Goal: Register for event/course

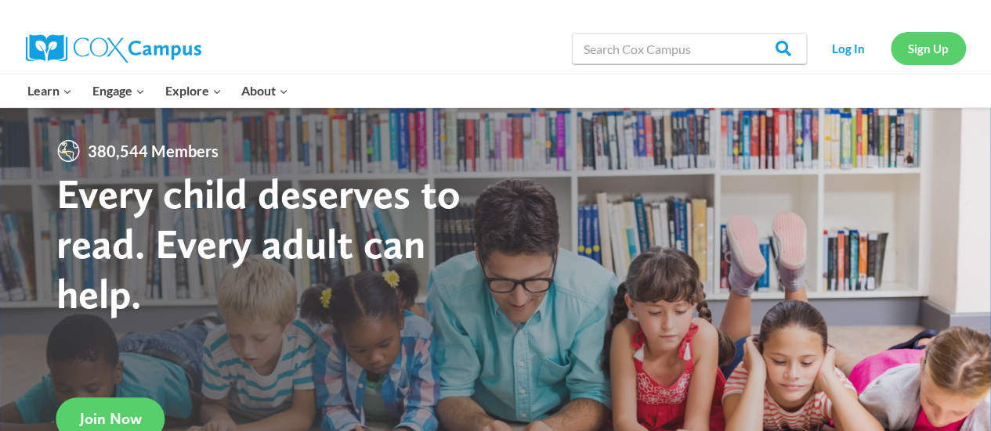
click at [944, 51] on link "Sign Up" at bounding box center [927, 48] width 75 height 32
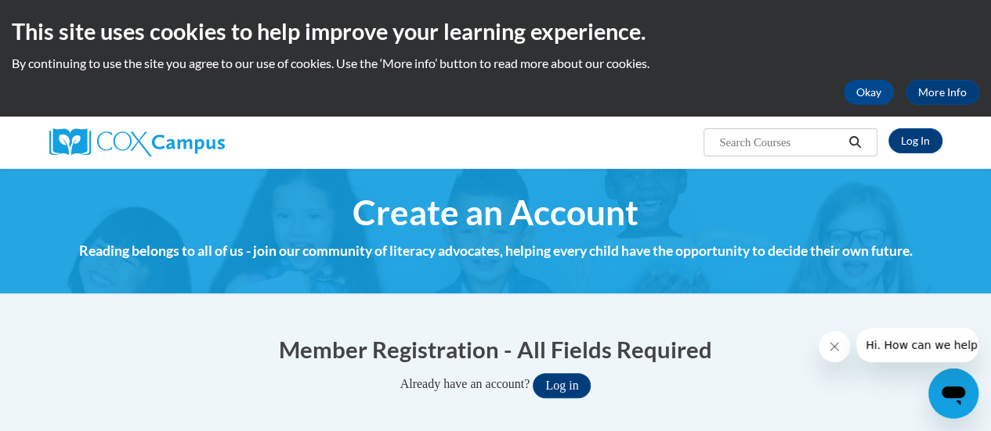
scroll to position [381, 0]
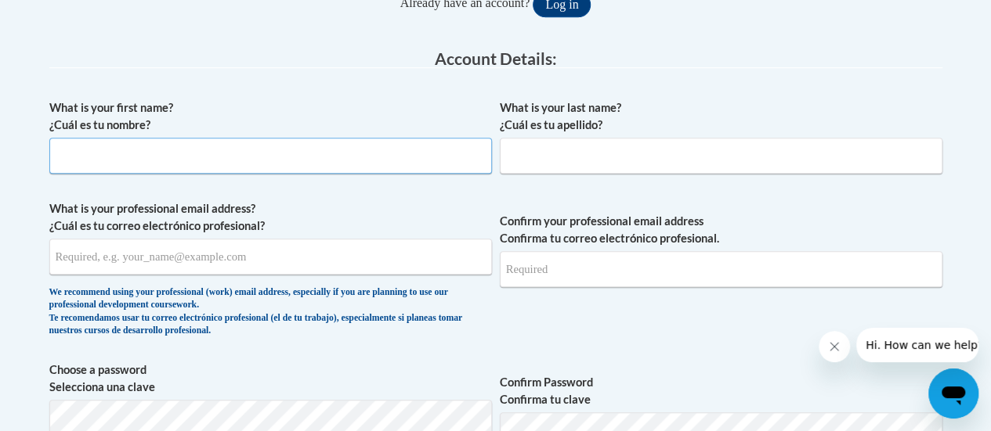
click at [307, 143] on input "What is your first name? ¿Cuál es tu nombre?" at bounding box center [270, 156] width 442 height 36
type input "Andrew"
type input "Jacobsen"
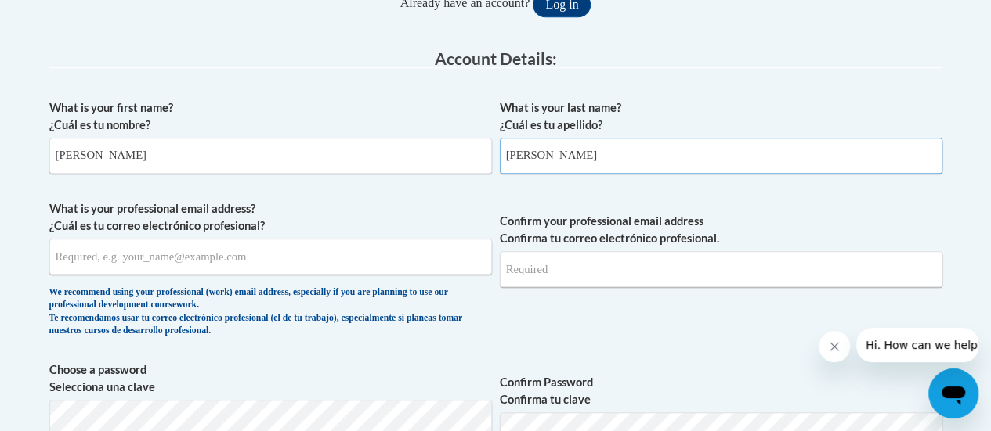
type input "andrew.jacobsen@rusd.org"
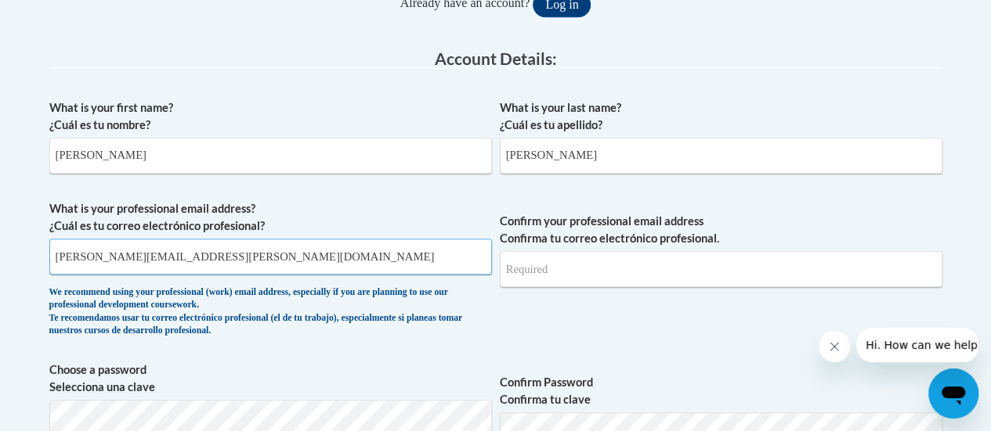
type input "andrew.jacobsen@rusd.org"
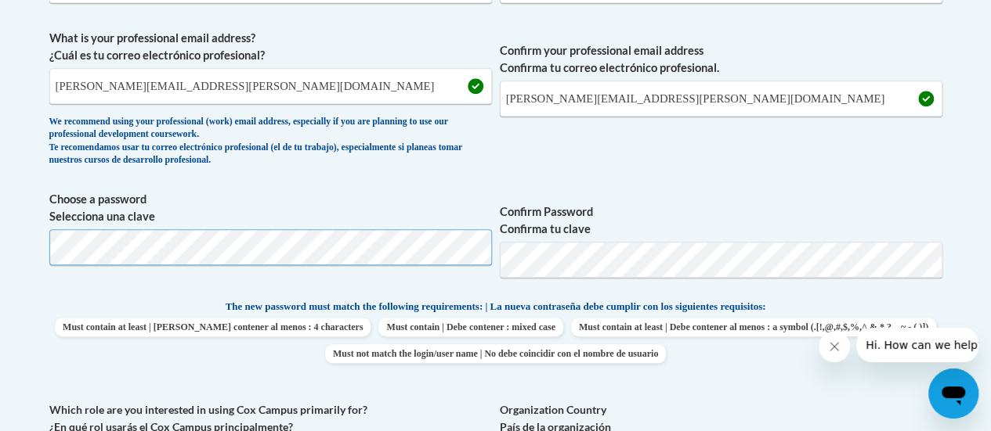
scroll to position [737, 0]
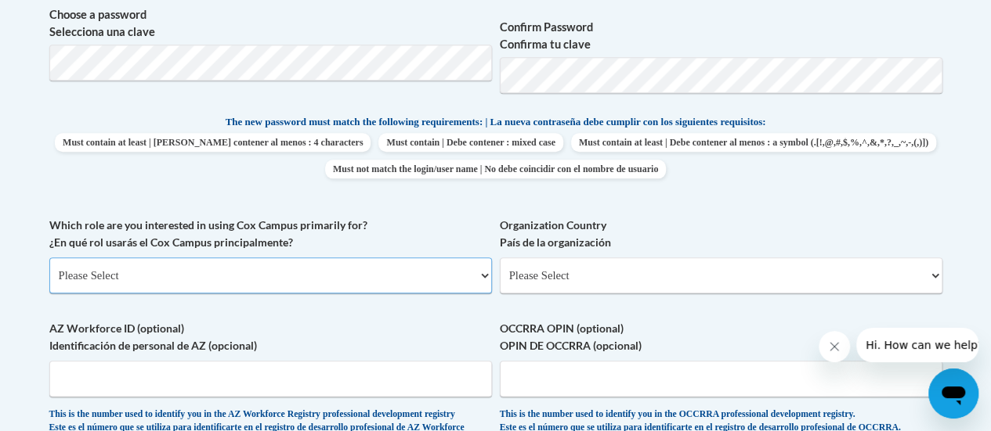
click at [250, 274] on select "Please Select College/University | Colegio/Universidad Community/Nonprofit Part…" at bounding box center [270, 276] width 442 height 36
select select "fbf2d438-af2f-41f8-98f1-81c410e29de3"
click at [49, 258] on select "Please Select College/University | Colegio/Universidad Community/Nonprofit Part…" at bounding box center [270, 276] width 442 height 36
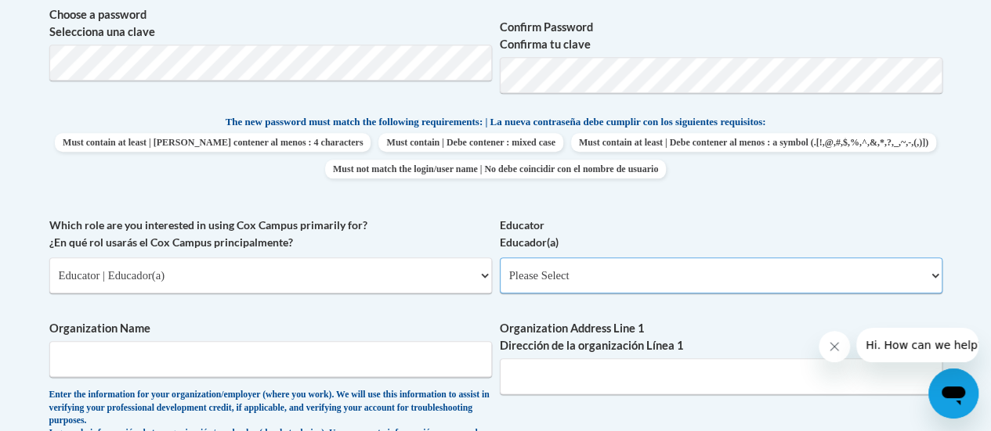
click at [603, 269] on select "Please Select Early Learning/Daycare Teacher/Family Home Care Provider | Maestr…" at bounding box center [721, 276] width 442 height 36
select select "8e40623d-54d0-45cd-9f92-5df65cd3f8cf"
click at [500, 258] on select "Please Select Early Learning/Daycare Teacher/Family Home Care Provider | Maestr…" at bounding box center [721, 276] width 442 height 36
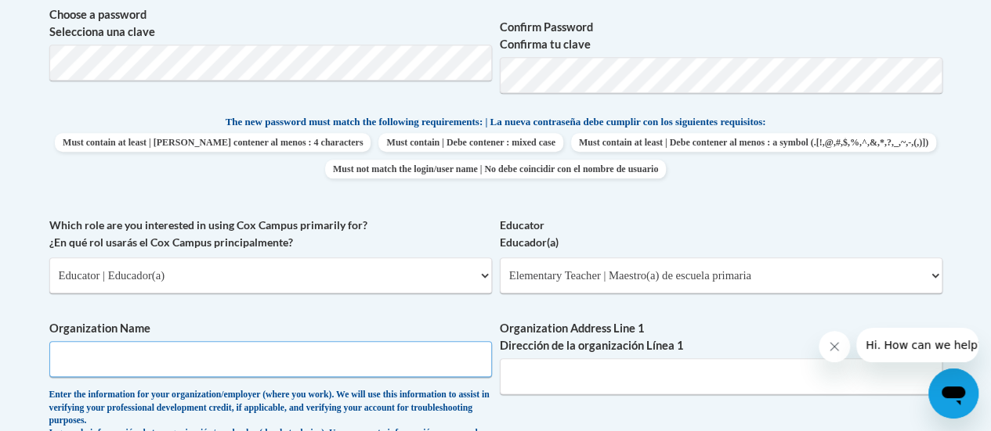
click at [229, 357] on input "Organization Name" at bounding box center [270, 359] width 442 height 36
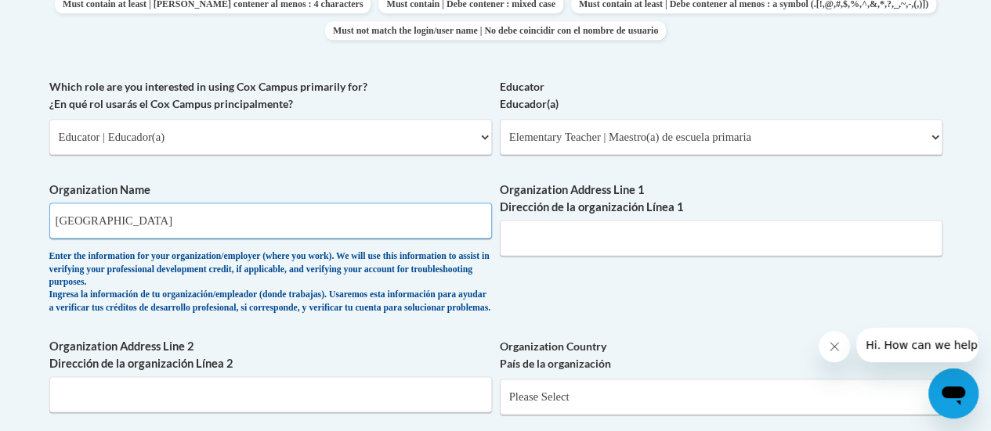
scroll to position [877, 0]
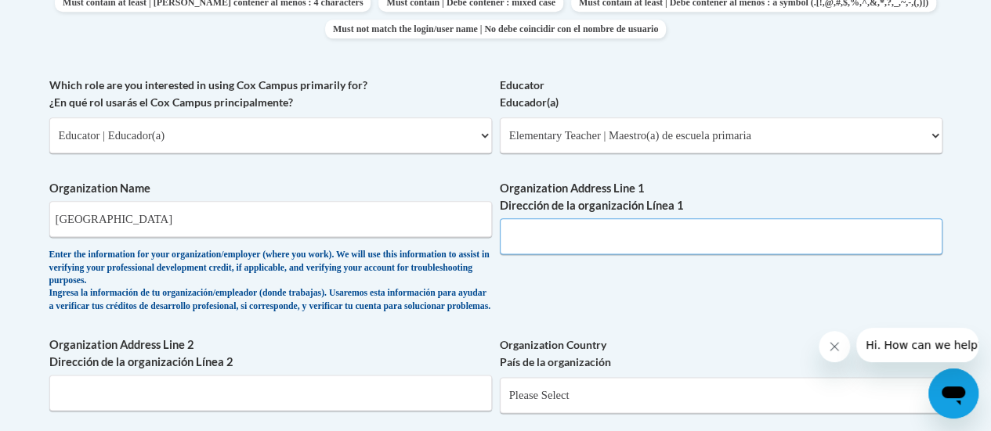
click at [590, 240] on input "Organization Address Line 1 Dirección de la organización Línea 1" at bounding box center [721, 236] width 442 height 36
click at [235, 211] on input "Racine Unified School District" at bounding box center [270, 219] width 442 height 36
type input "Racine Unified School District-RAL"
click at [536, 235] on input "Organization Address Line 1 Dirección de la organización Línea 1" at bounding box center [721, 236] width 442 height 36
paste input "2333 Northwestern Ave, Racine, WI 53404"
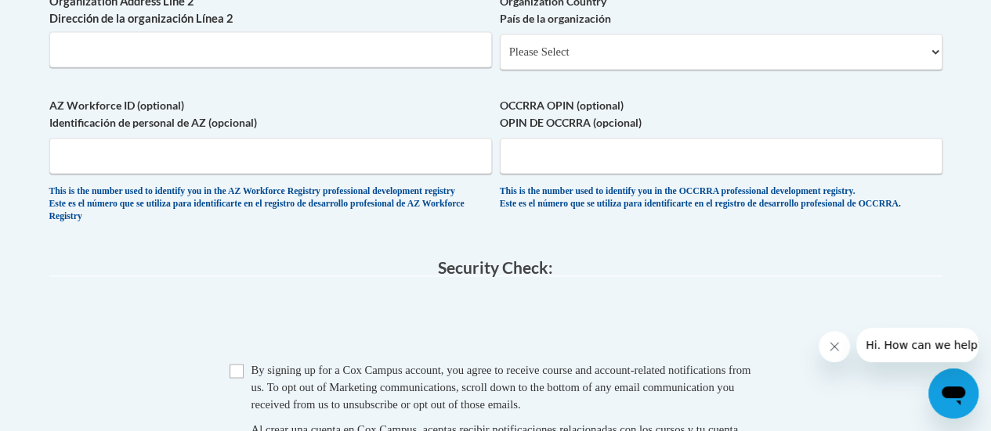
scroll to position [1243, 0]
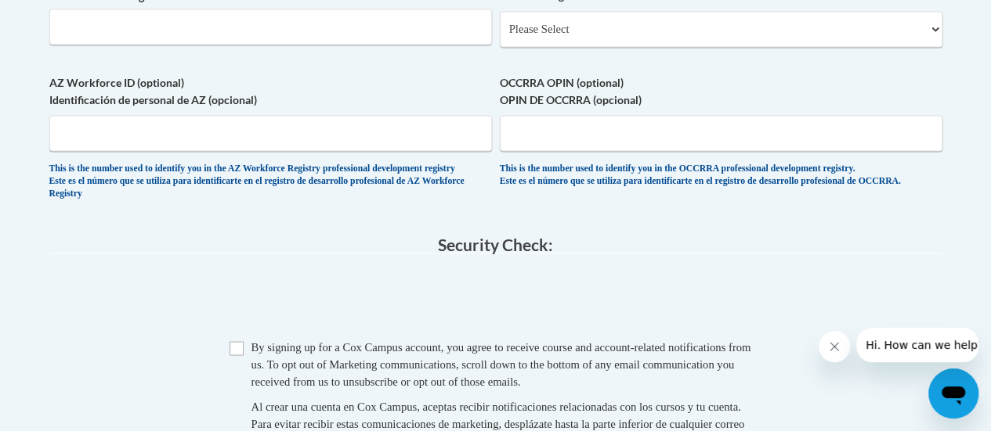
type input "2333 Northwestern Ave, Racine, WI 53404"
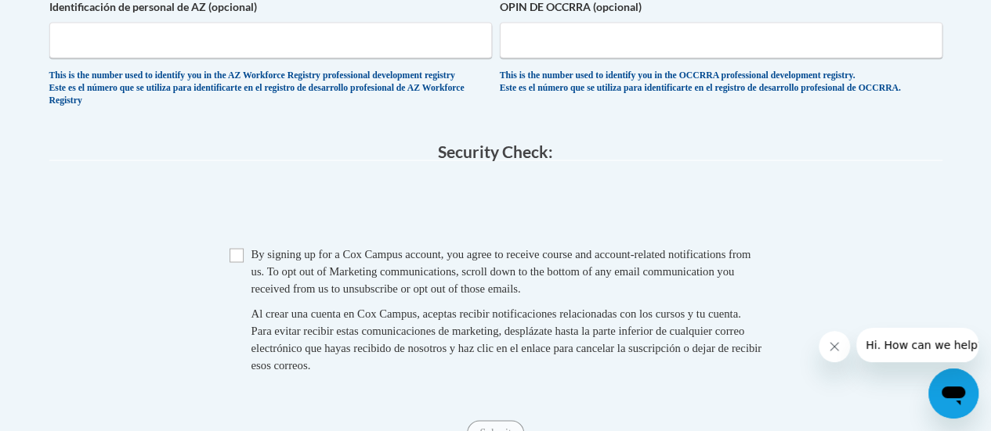
scroll to position [1367, 0]
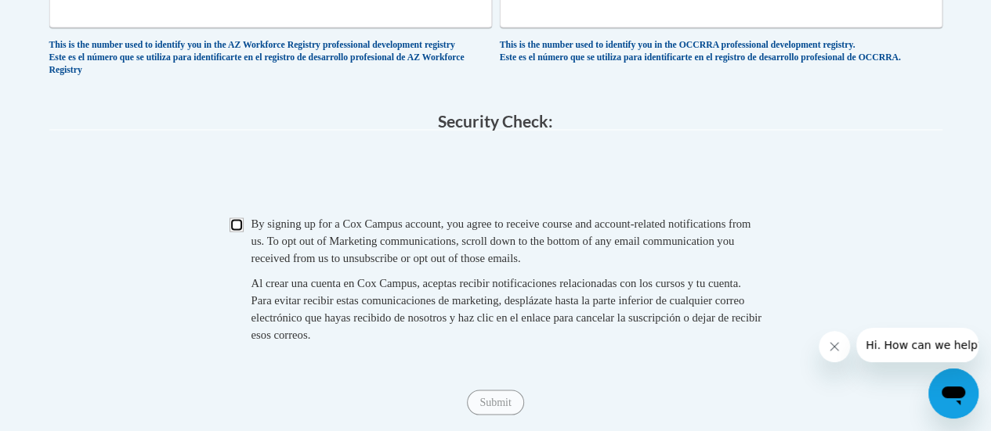
click at [233, 232] on input "Checkbox" at bounding box center [236, 225] width 14 height 14
checkbox input "true"
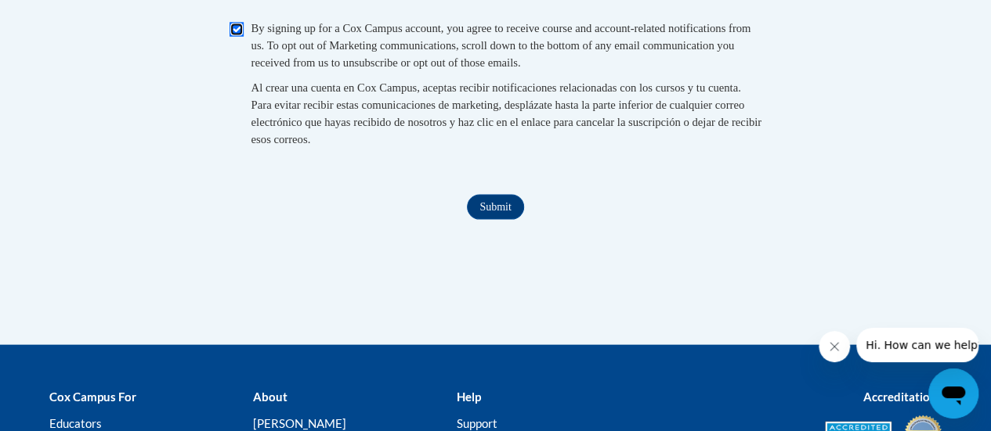
scroll to position [1563, 0]
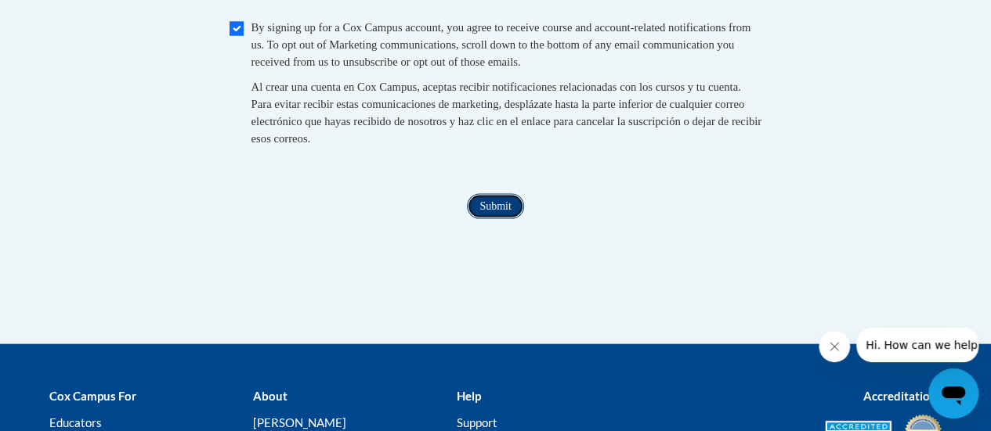
click at [490, 219] on input "Submit" at bounding box center [495, 206] width 56 height 25
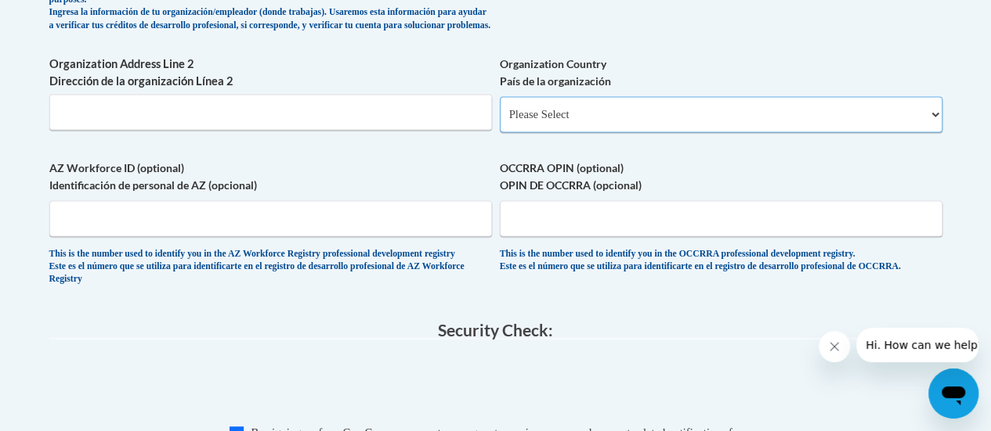
scroll to position [1157, 0]
click at [597, 127] on select "Please Select United States | Estados Unidos Outside of the United States | Fue…" at bounding box center [721, 115] width 442 height 36
select select "ad49bcad-a171-4b2e-b99c-48b446064914"
click at [500, 110] on select "Please Select United States | Estados Unidos Outside of the United States | Fue…" at bounding box center [721, 115] width 442 height 36
select select
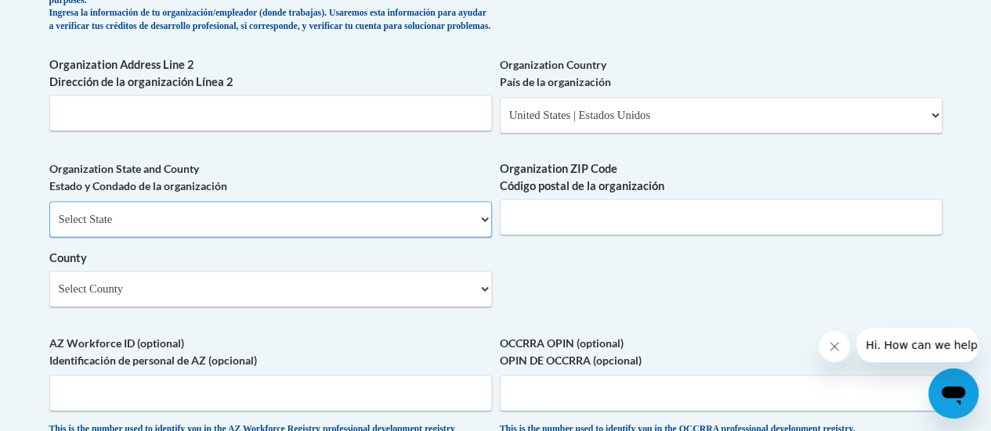
click at [357, 237] on select "Select State Alabama Alaska Arizona Arkansas California Colorado Connecticut De…" at bounding box center [270, 219] width 442 height 36
select select "Wisconsin"
click at [49, 213] on select "Select State Alabama Alaska Arizona Arkansas California Colorado Connecticut De…" at bounding box center [270, 219] width 442 height 36
click at [555, 230] on input "Organization ZIP Code Código postal de la organización" at bounding box center [721, 217] width 442 height 36
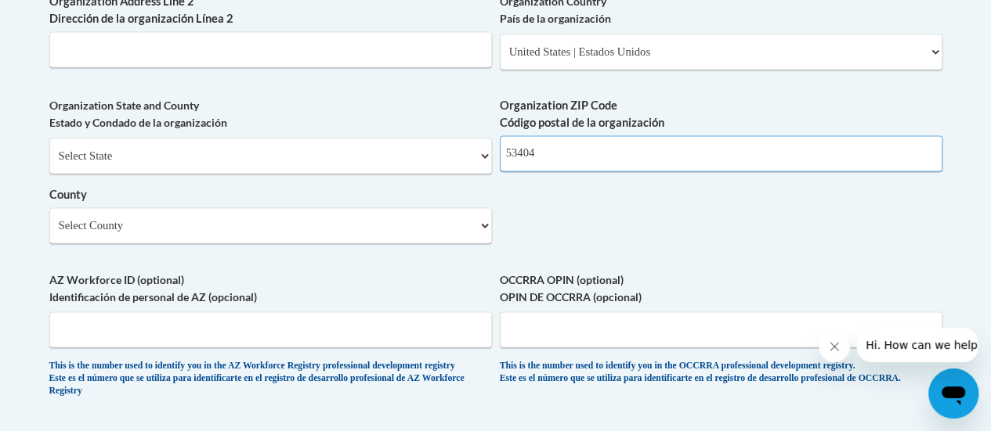
scroll to position [1220, 0]
type input "53404"
click at [262, 228] on select "Select County Adams Ashland Barron Bayfield Brown Buffalo Burnett Calumet Chipp…" at bounding box center [270, 226] width 442 height 36
select select "Racine"
click at [49, 220] on select "Select County Adams Ashland Barron Bayfield Brown Buffalo Burnett Calumet Chipp…" at bounding box center [270, 226] width 442 height 36
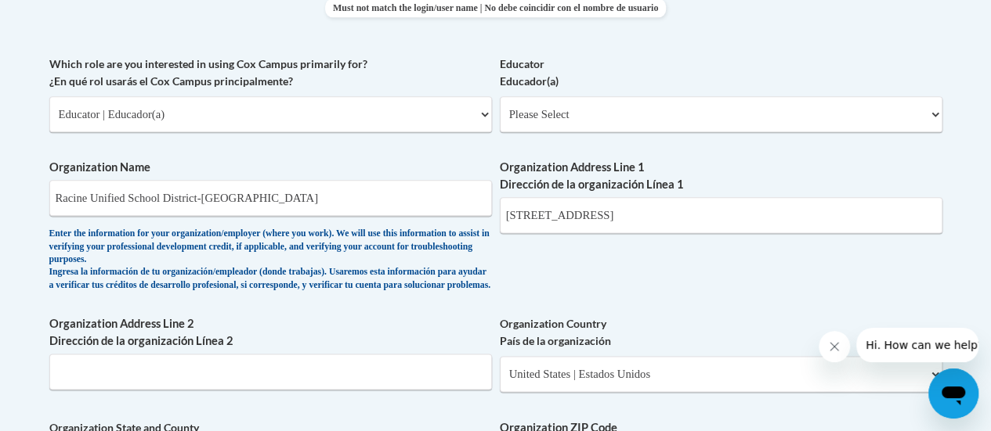
scroll to position [897, 0]
click at [774, 217] on input "2333 Northwestern Ave, Racine, WI 53404" at bounding box center [721, 216] width 442 height 36
type input "2333 Northwestern Ave"
click at [663, 113] on select "Please Select Early Learning/Daycare Teacher/Family Home Care Provider | Maestr…" at bounding box center [721, 115] width 442 height 36
select select "8e40623d-54d0-45cd-9f92-5df65cd3f8cf"
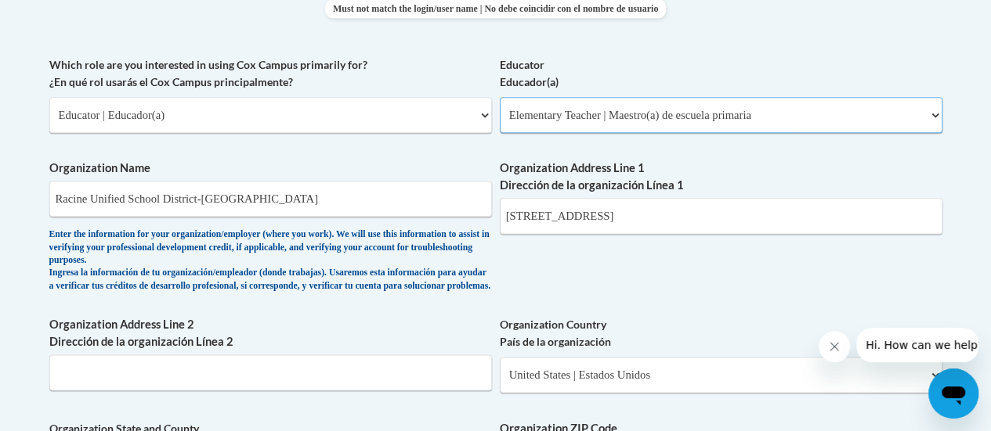
click at [500, 97] on select "Please Select Early Learning/Daycare Teacher/Family Home Care Provider | Maestr…" at bounding box center [721, 115] width 442 height 36
select select "null"
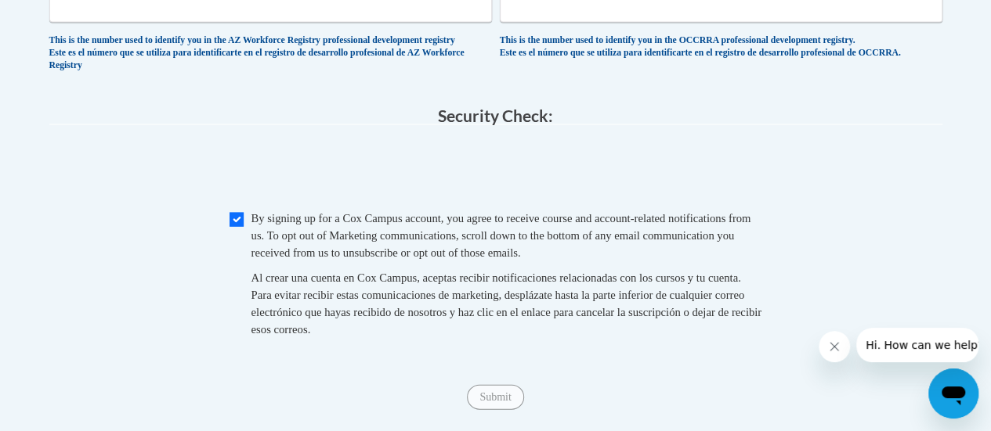
scroll to position [1546, 0]
click at [479, 410] on input "Submit" at bounding box center [495, 396] width 56 height 25
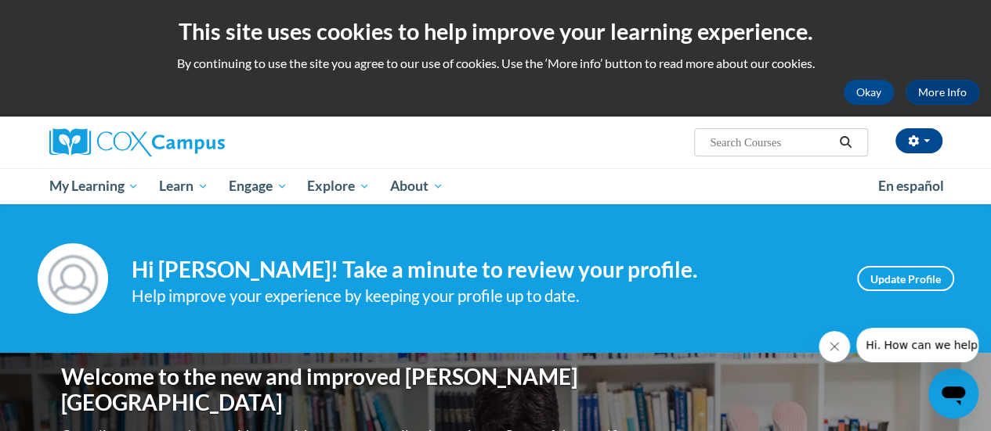
click at [740, 148] on input "Search..." at bounding box center [770, 142] width 125 height 19
type input "reading comprehension"
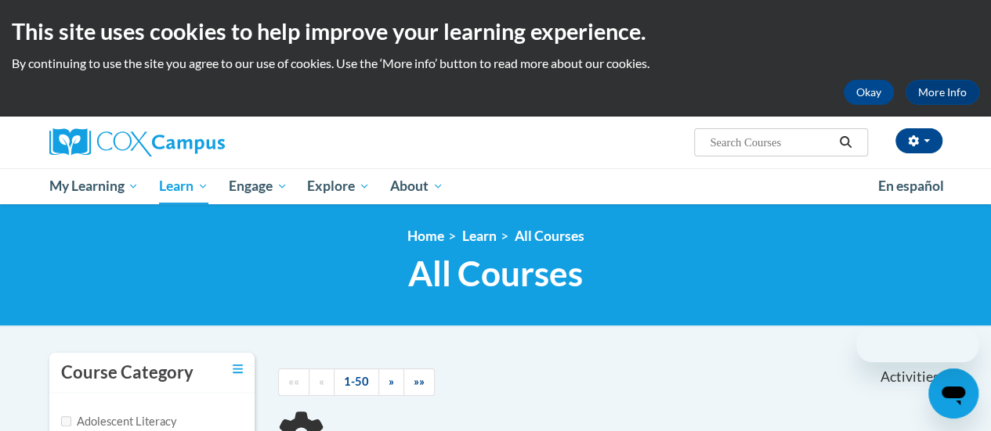
scroll to position [281, 0]
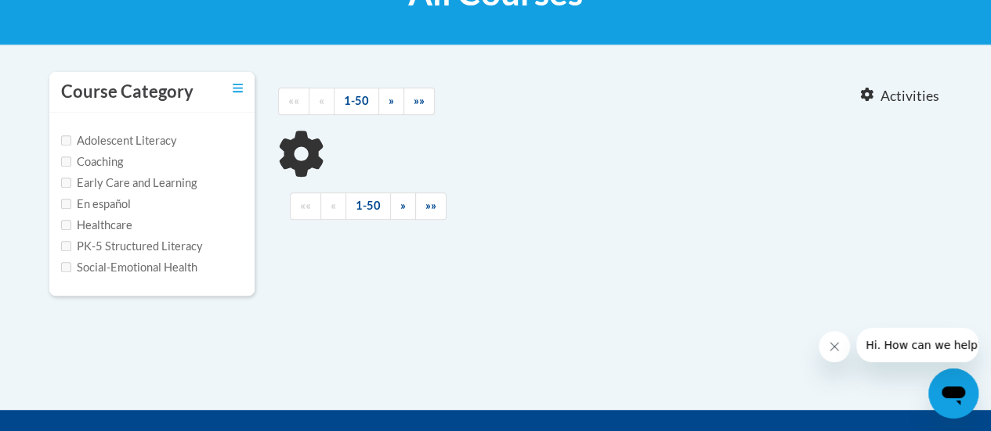
type input "reading comprehension"
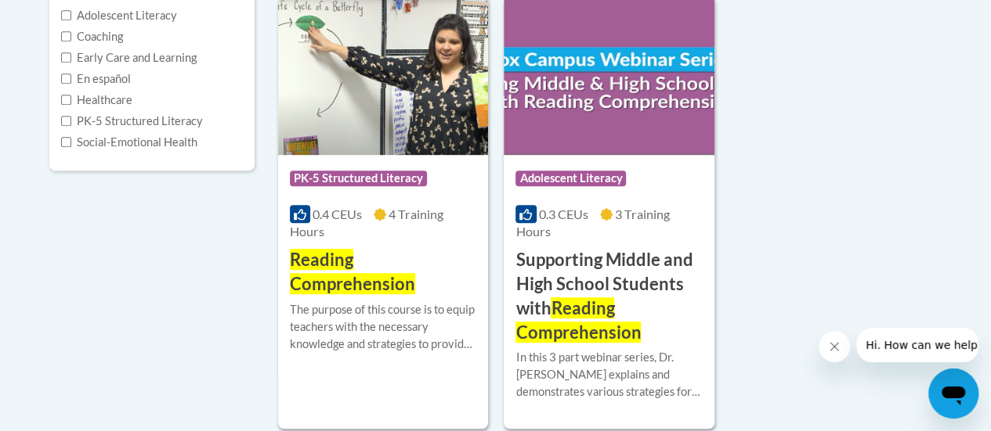
scroll to position [406, 0]
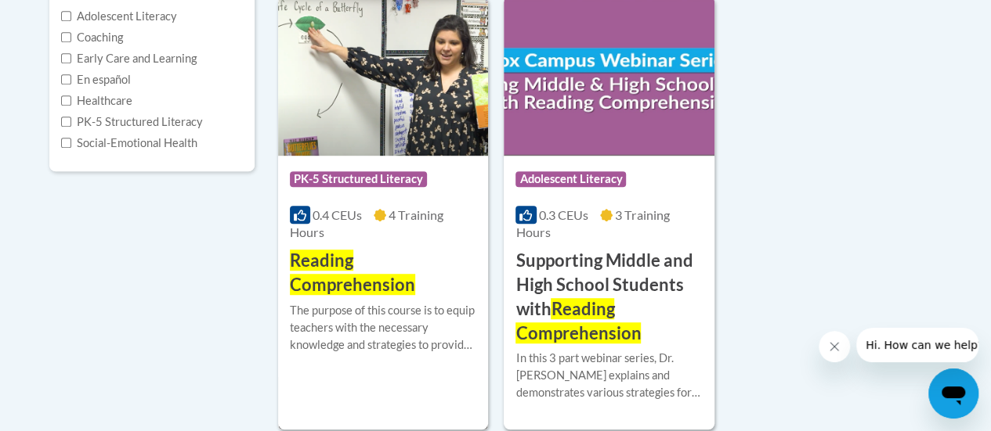
click at [359, 281] on span "Reading Comprehension" at bounding box center [352, 272] width 125 height 45
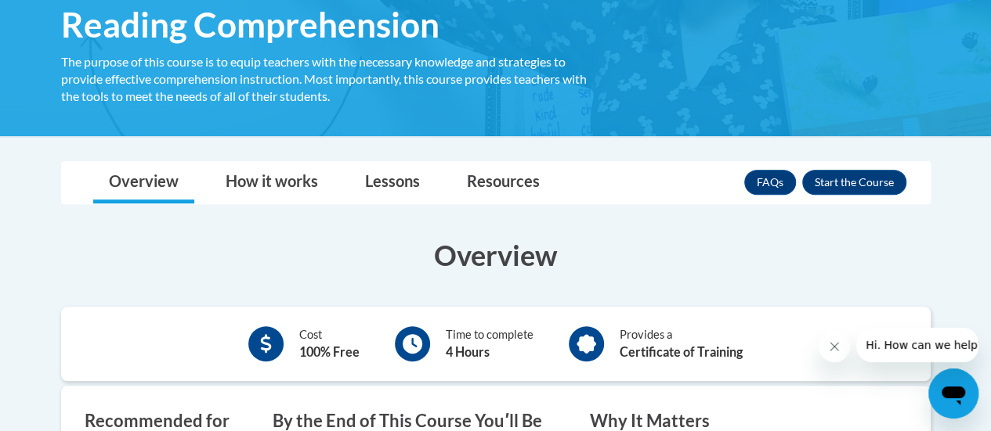
scroll to position [271, 0]
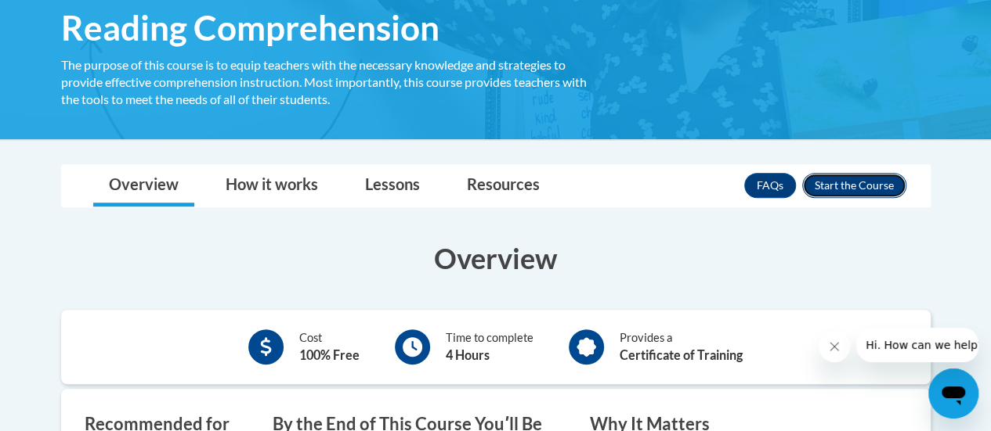
click at [871, 184] on button "Enroll" at bounding box center [854, 185] width 104 height 25
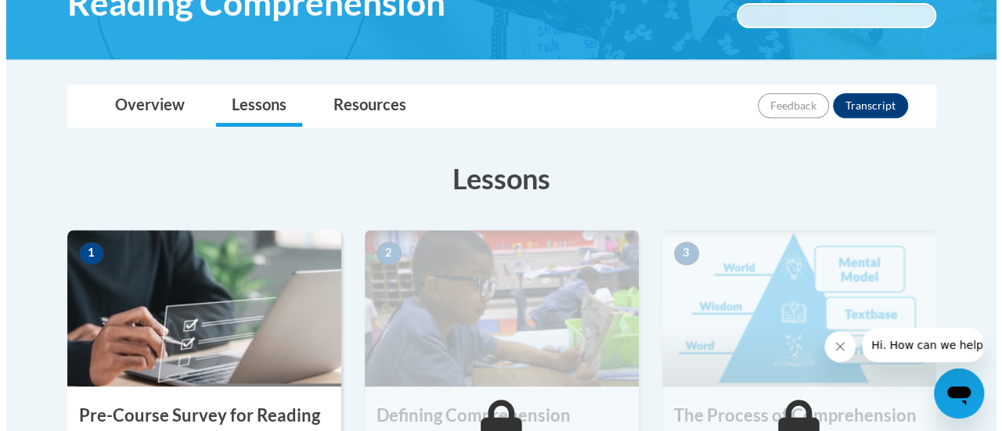
scroll to position [443, 0]
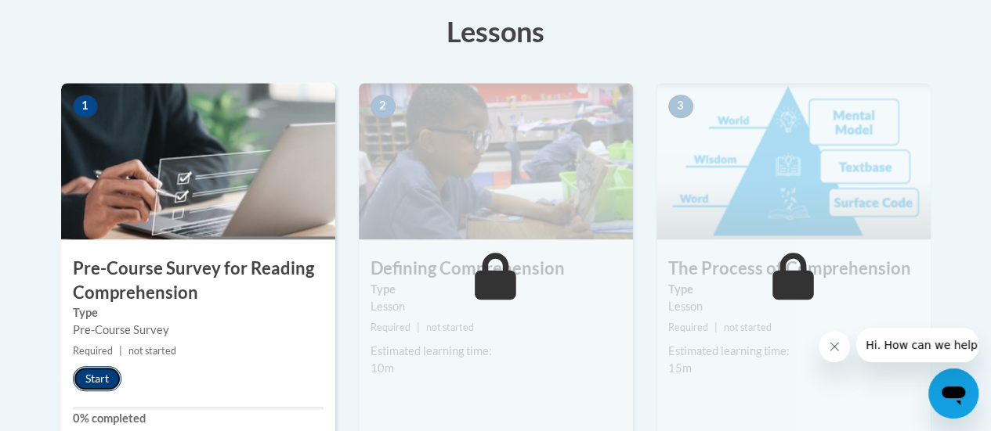
click at [86, 381] on button "Start" at bounding box center [97, 378] width 49 height 25
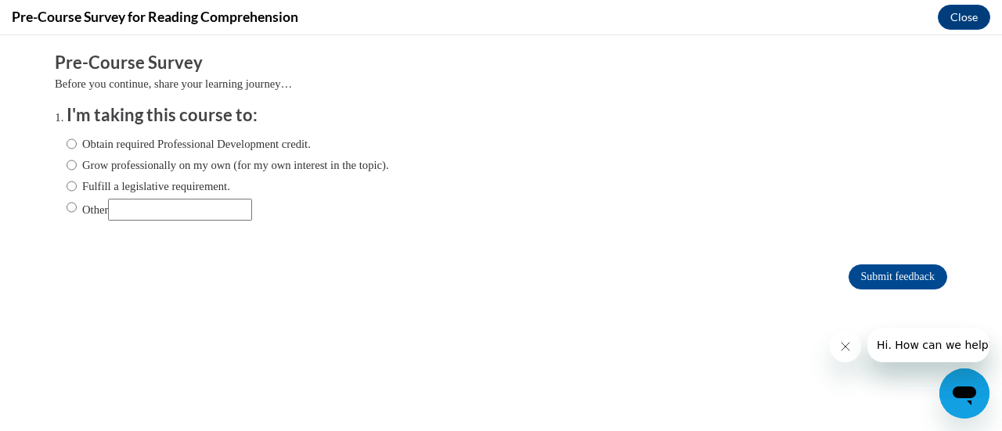
scroll to position [0, 0]
click at [67, 146] on input "Obtain required Professional Development credit." at bounding box center [72, 143] width 10 height 17
radio input "true"
click at [901, 273] on input "Submit feedback" at bounding box center [898, 277] width 99 height 25
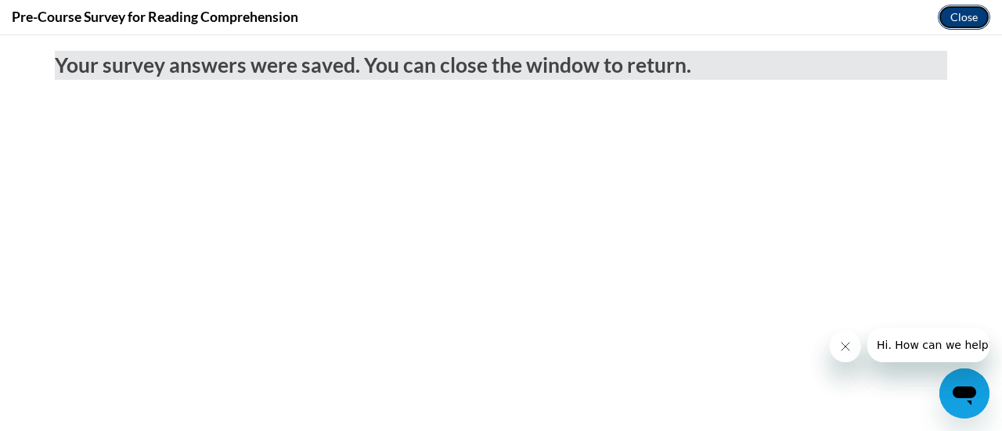
click at [963, 18] on button "Close" at bounding box center [964, 17] width 52 height 25
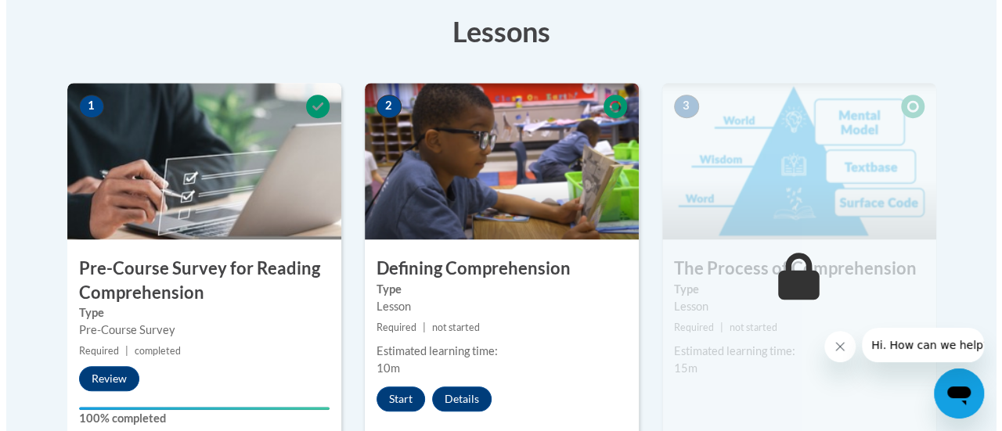
scroll to position [622, 0]
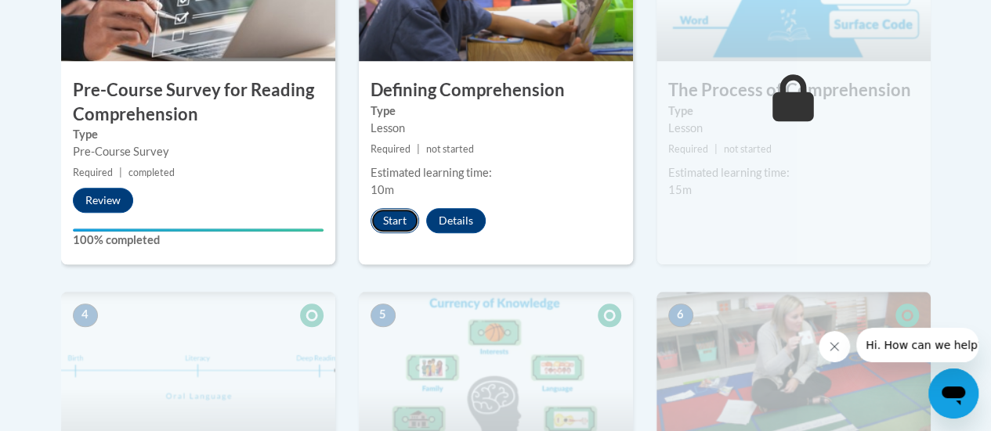
click at [388, 215] on button "Start" at bounding box center [394, 220] width 49 height 25
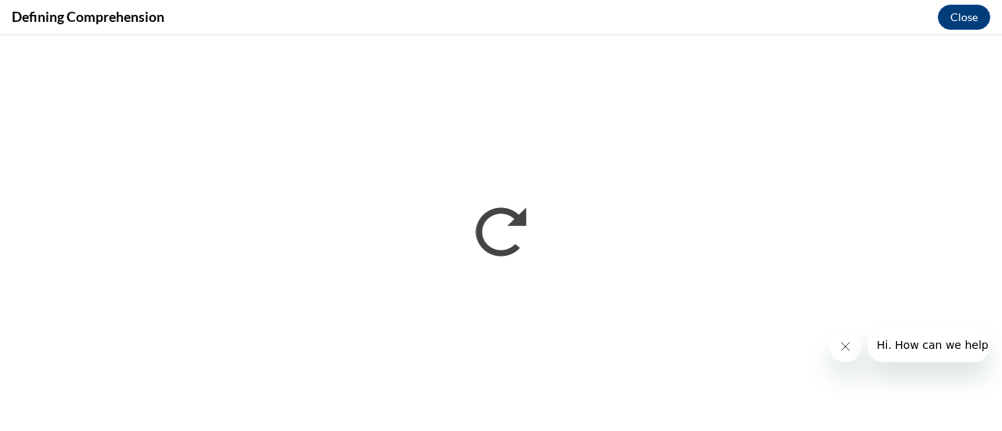
scroll to position [0, 0]
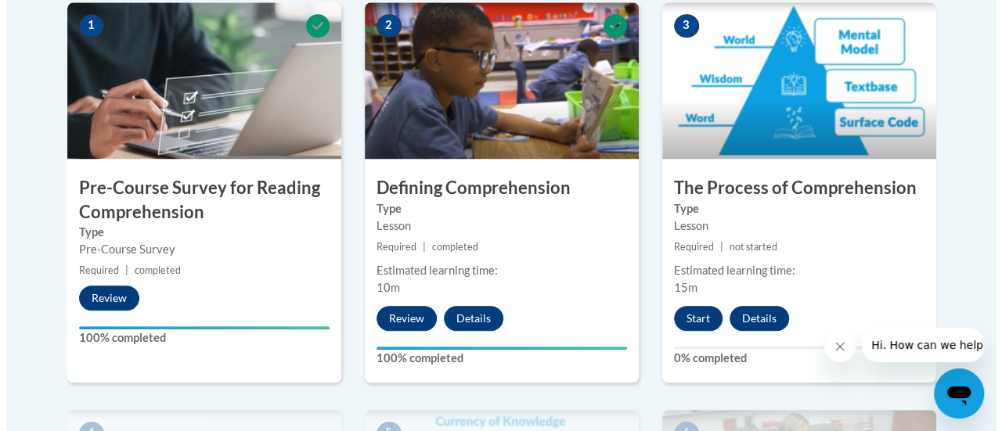
scroll to position [525, 0]
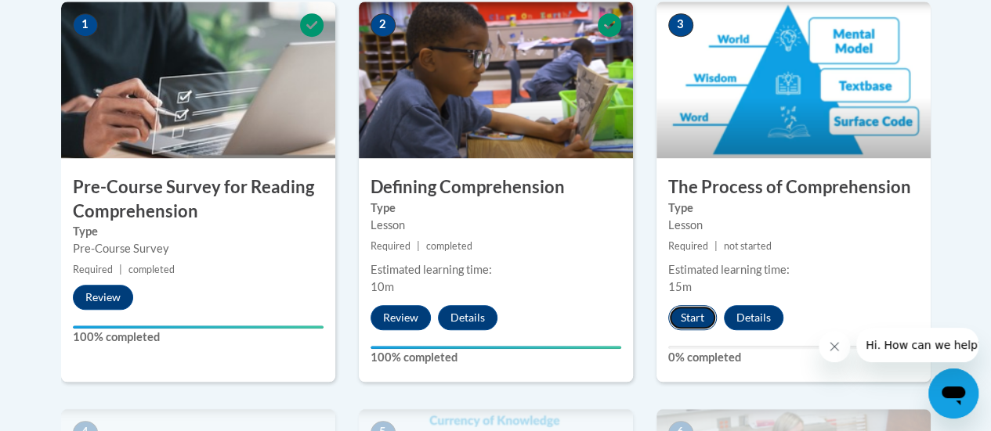
click at [687, 315] on button "Start" at bounding box center [692, 317] width 49 height 25
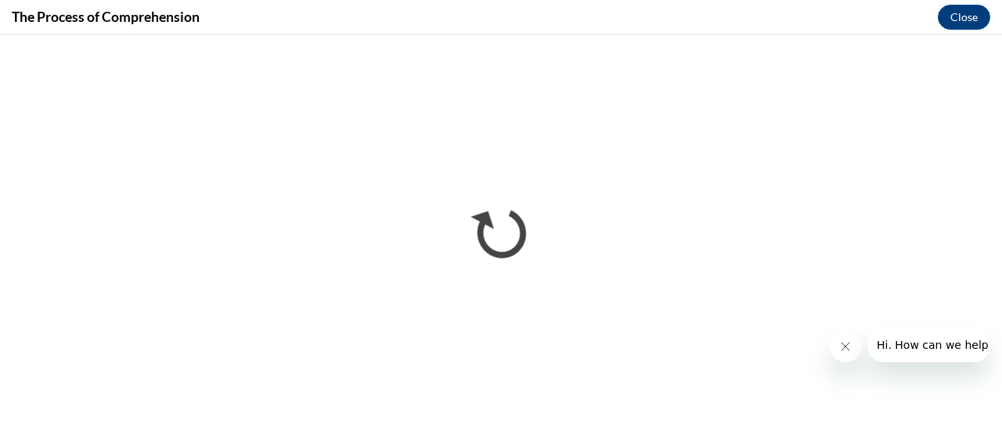
scroll to position [0, 0]
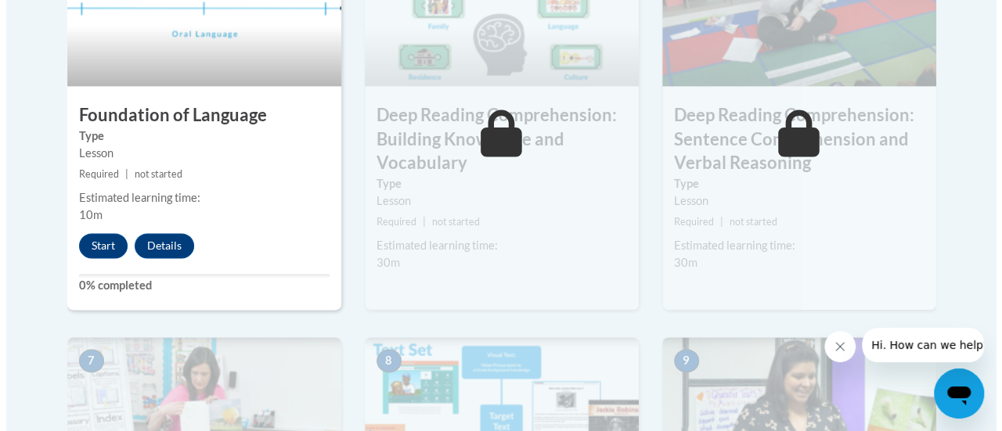
scroll to position [1005, 0]
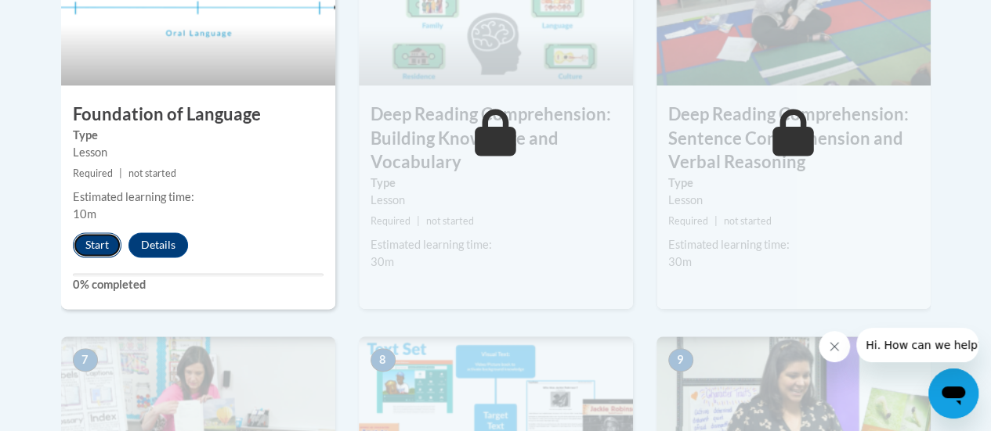
click at [98, 239] on button "Start" at bounding box center [97, 245] width 49 height 25
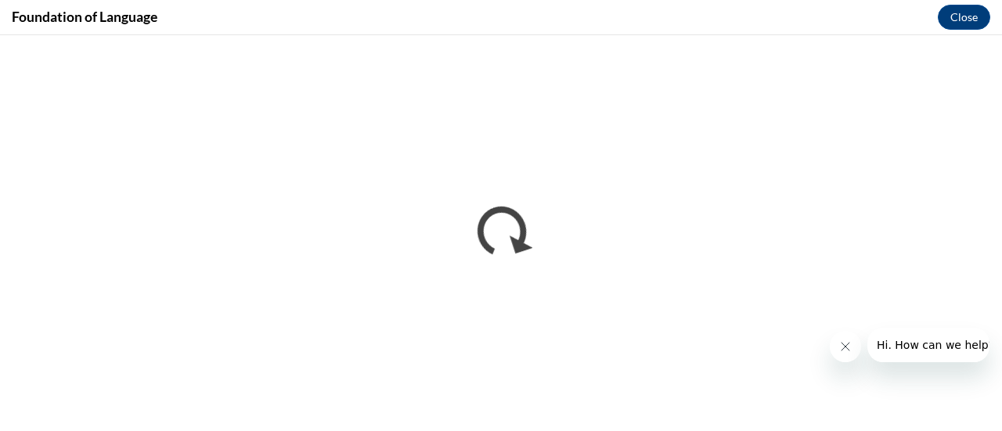
scroll to position [0, 0]
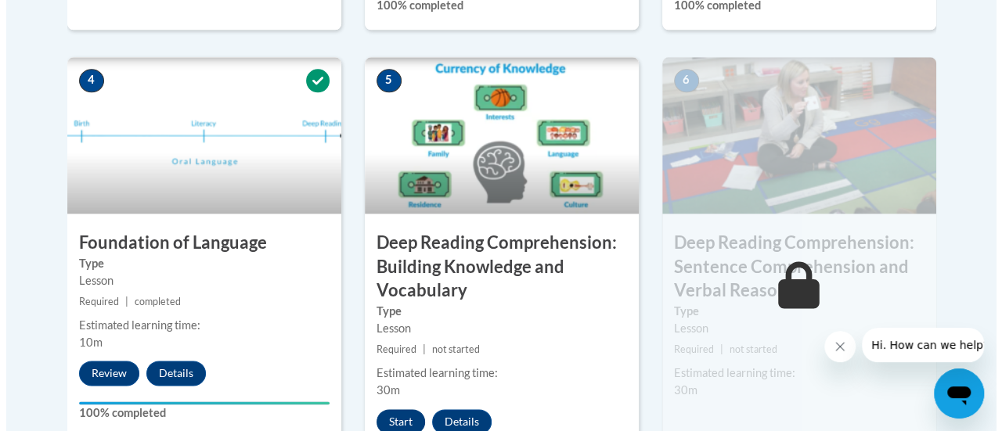
scroll to position [1067, 0]
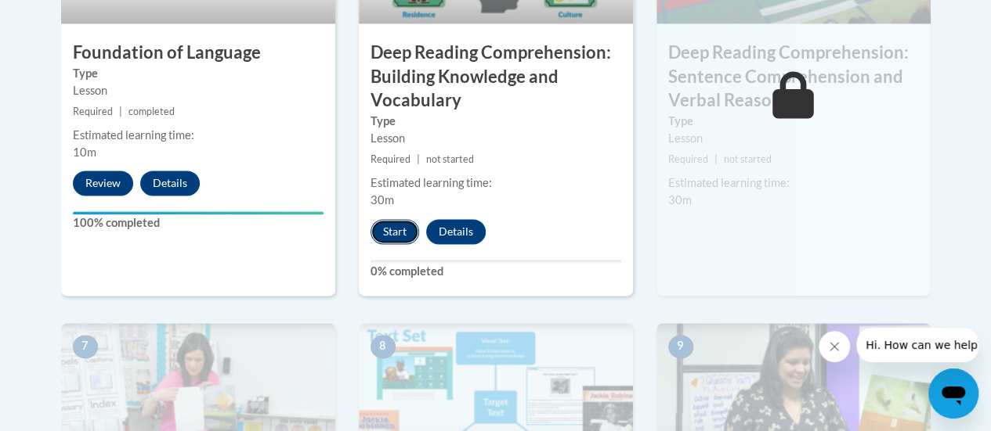
click at [380, 229] on button "Start" at bounding box center [394, 231] width 49 height 25
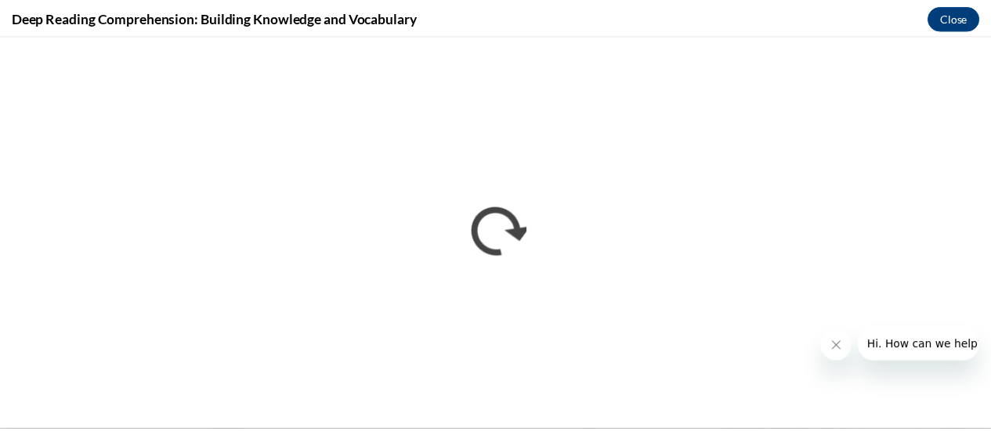
scroll to position [0, 0]
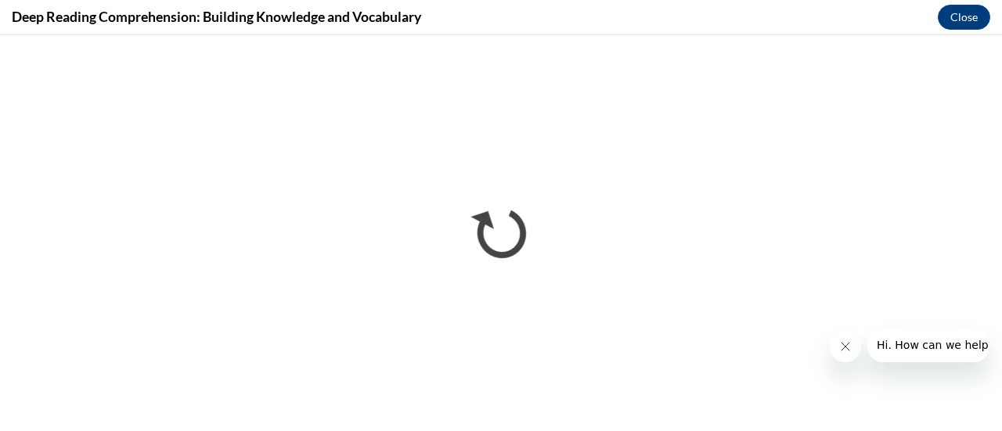
click at [846, 347] on icon "Close message from company" at bounding box center [845, 347] width 8 height 8
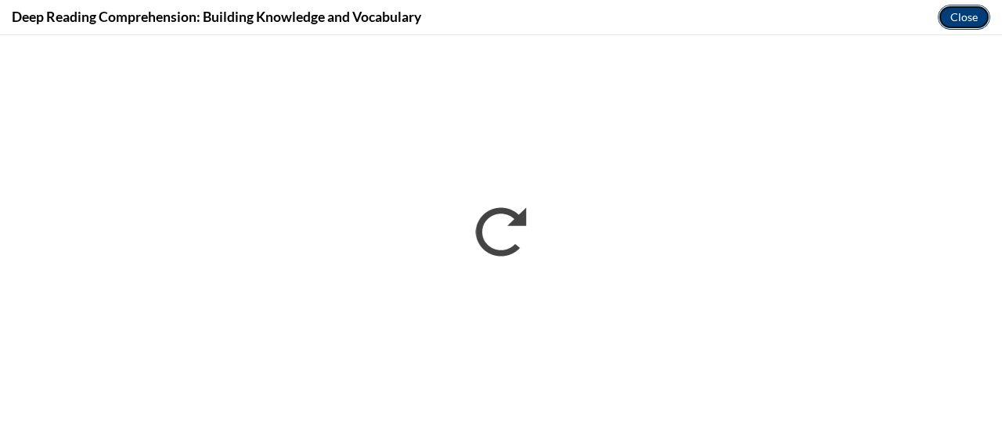
click at [963, 22] on button "Close" at bounding box center [964, 17] width 52 height 25
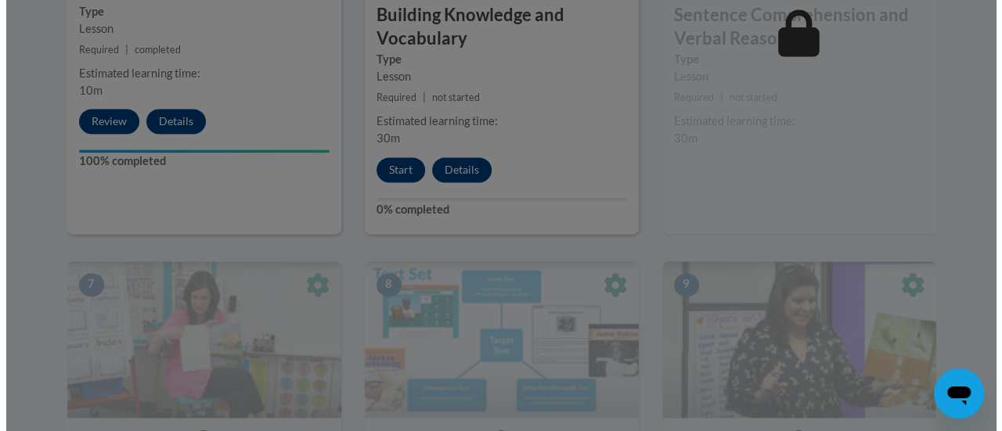
scroll to position [1130, 0]
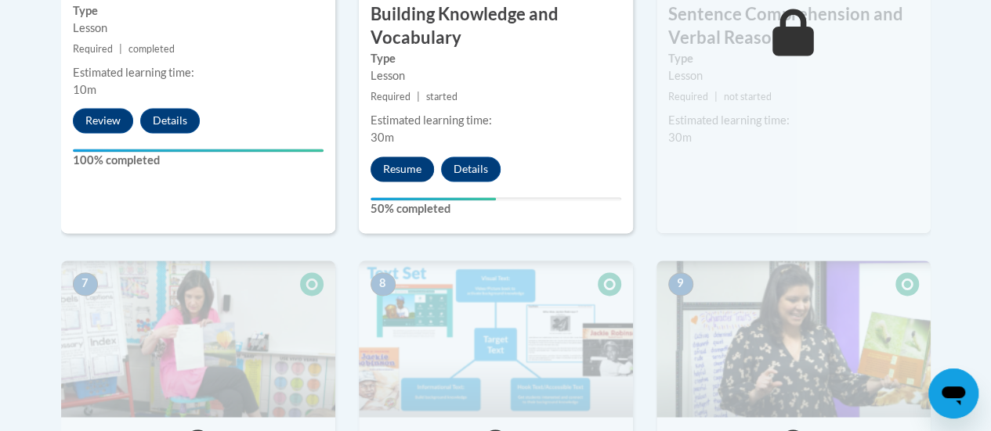
click at [408, 169] on button "Resume" at bounding box center [401, 169] width 63 height 25
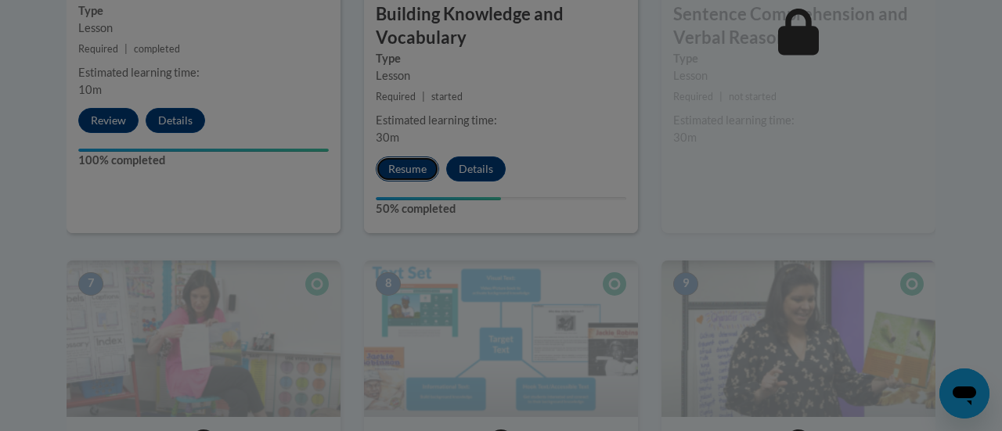
scroll to position [0, 0]
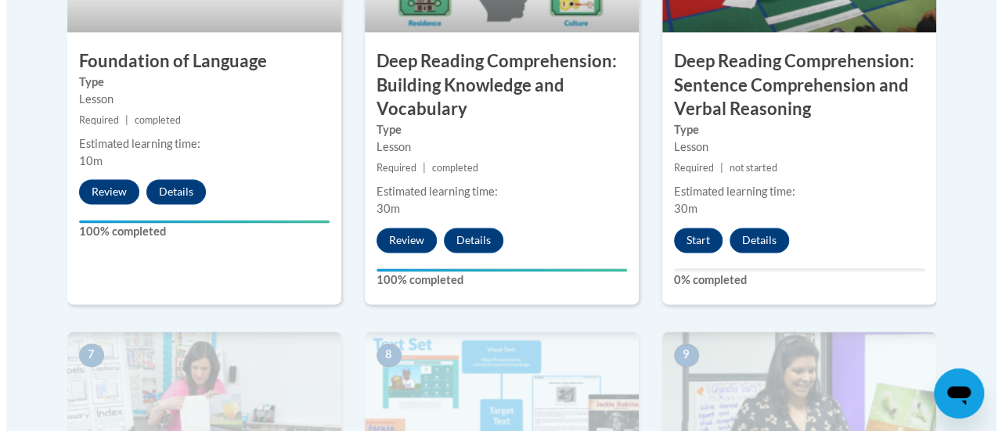
scroll to position [1059, 0]
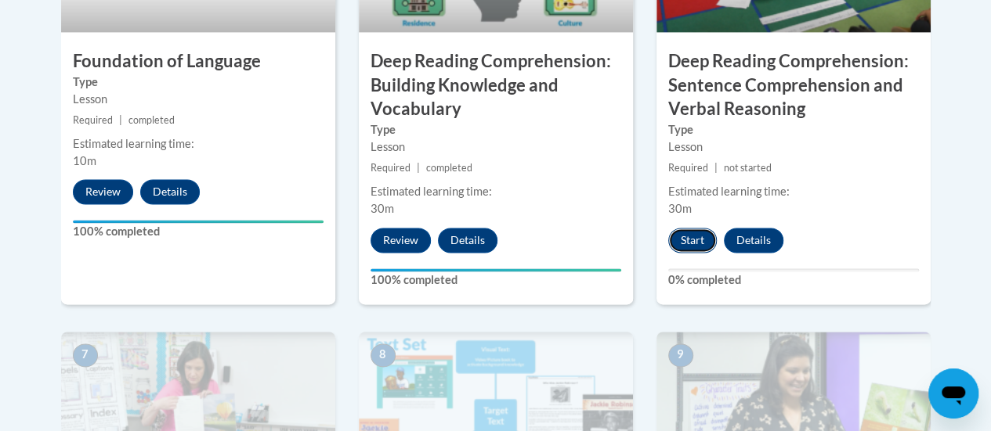
click at [694, 246] on button "Start" at bounding box center [692, 240] width 49 height 25
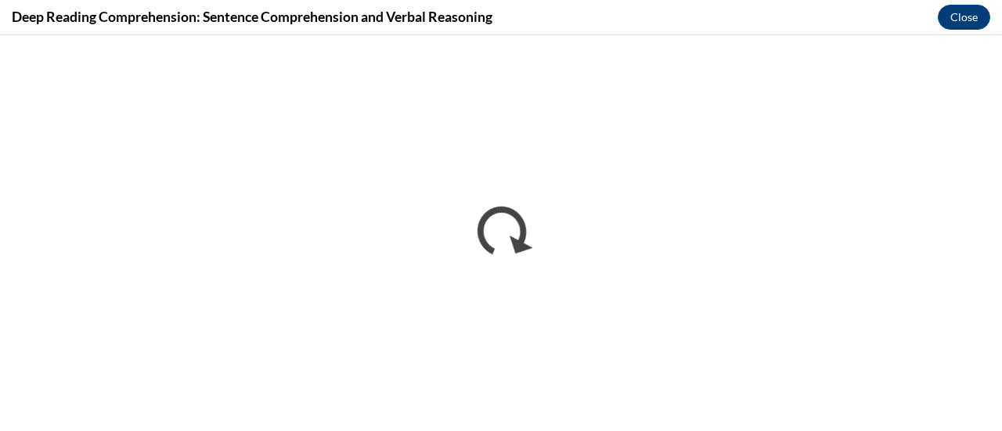
scroll to position [0, 0]
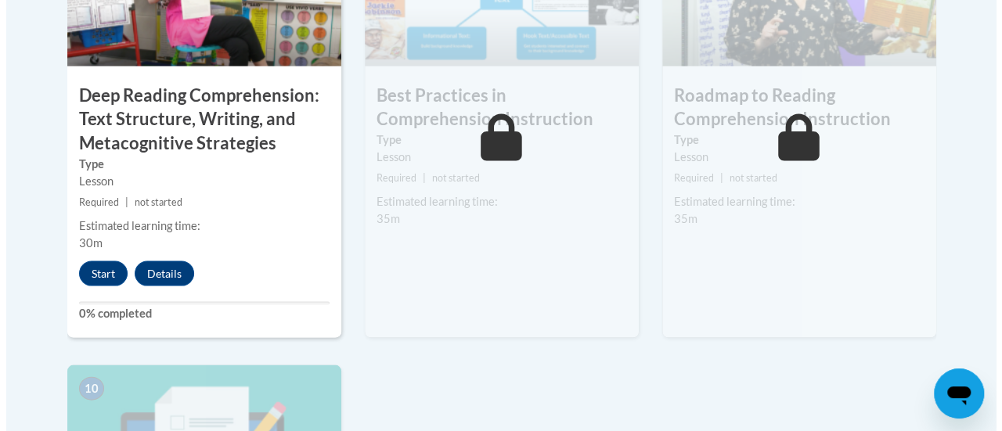
scroll to position [1485, 0]
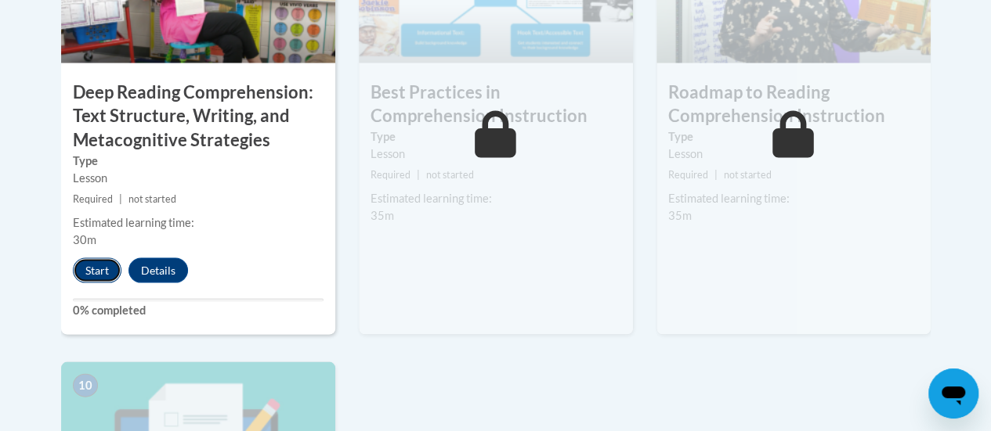
click at [89, 264] on button "Start" at bounding box center [97, 270] width 49 height 25
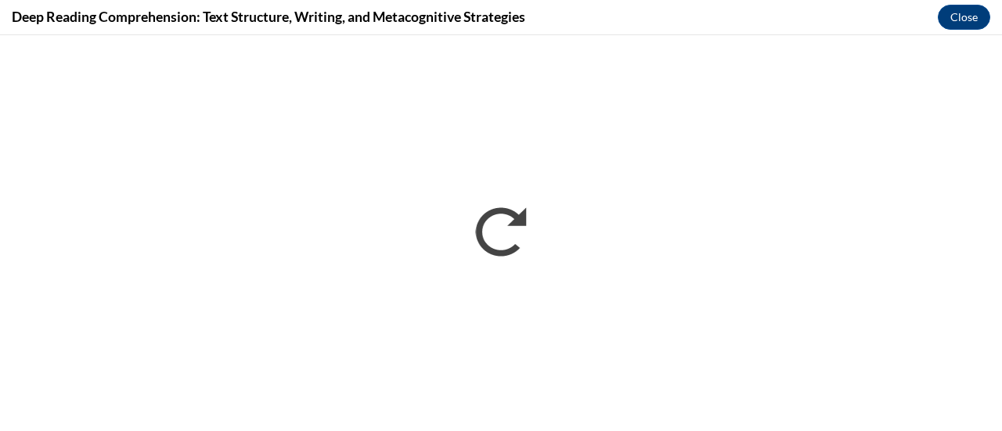
scroll to position [0, 0]
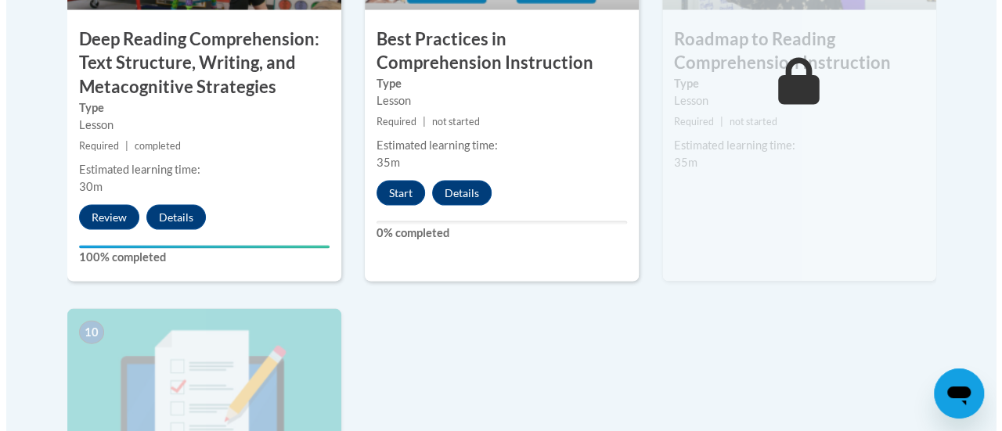
scroll to position [1499, 0]
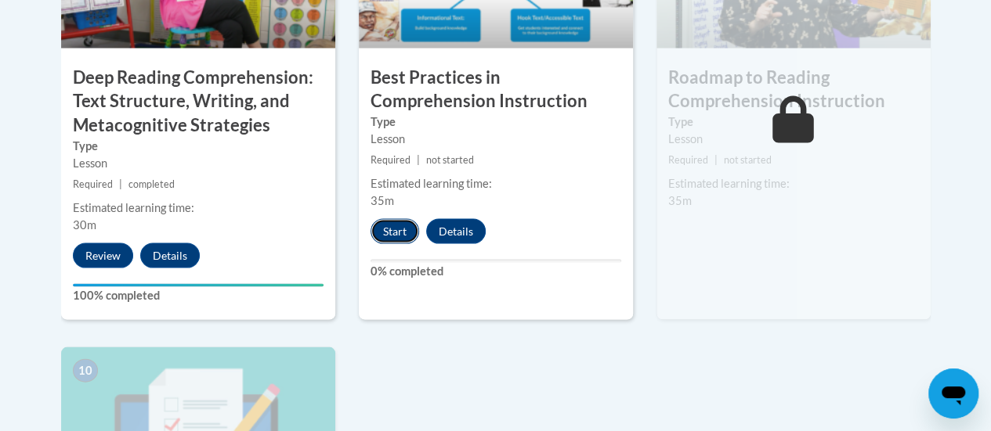
click at [390, 230] on button "Start" at bounding box center [394, 231] width 49 height 25
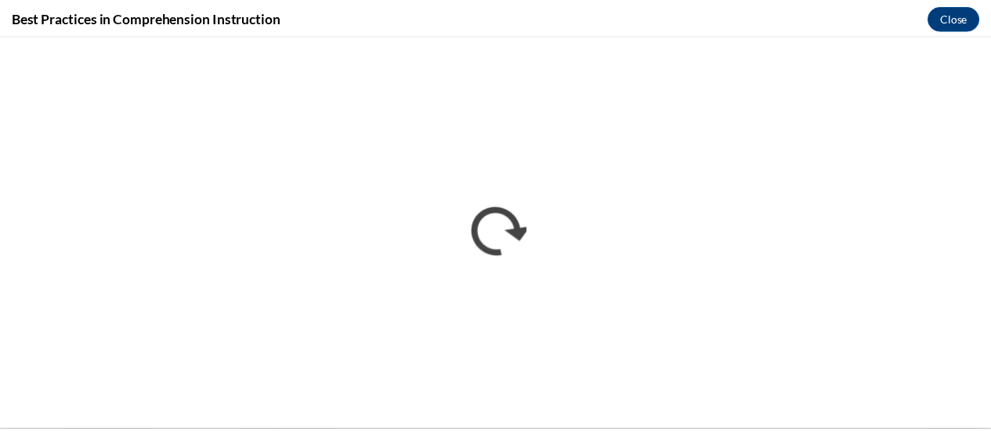
scroll to position [0, 0]
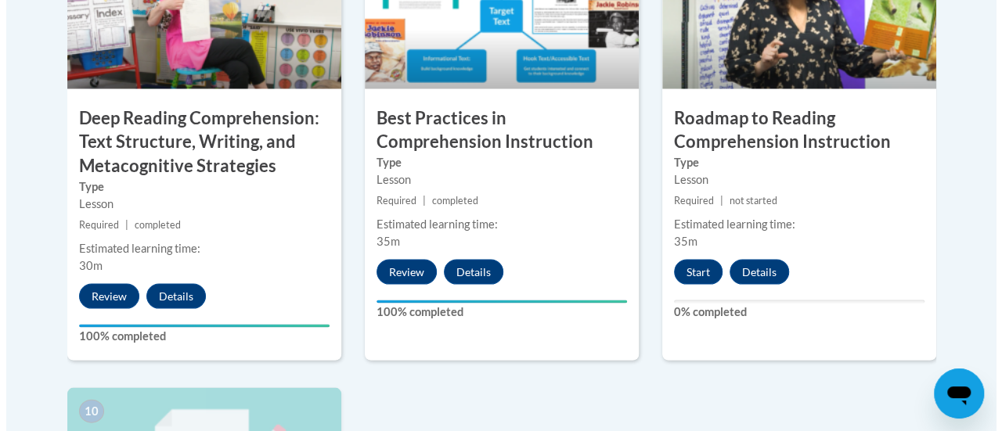
scroll to position [1524, 0]
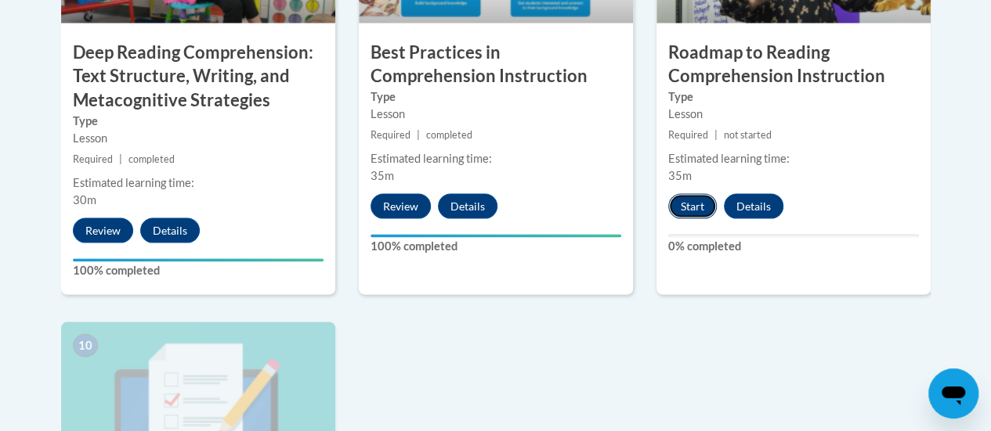
click at [692, 207] on button "Start" at bounding box center [692, 206] width 49 height 25
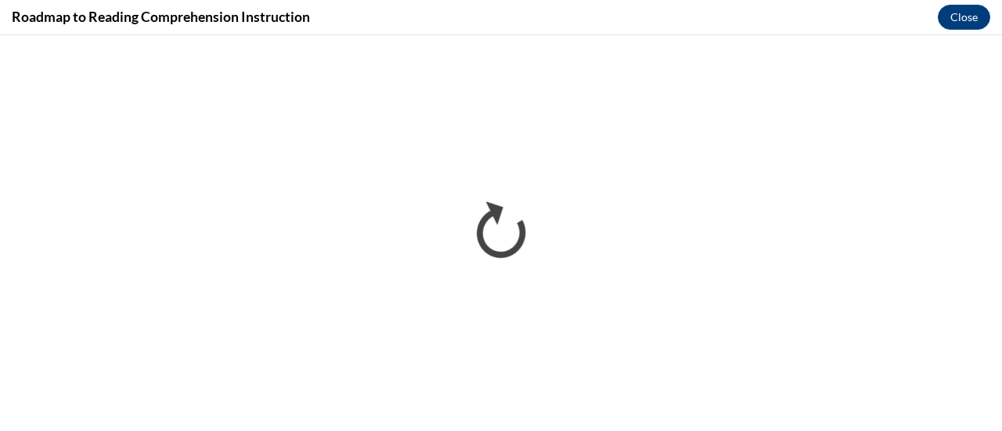
scroll to position [0, 0]
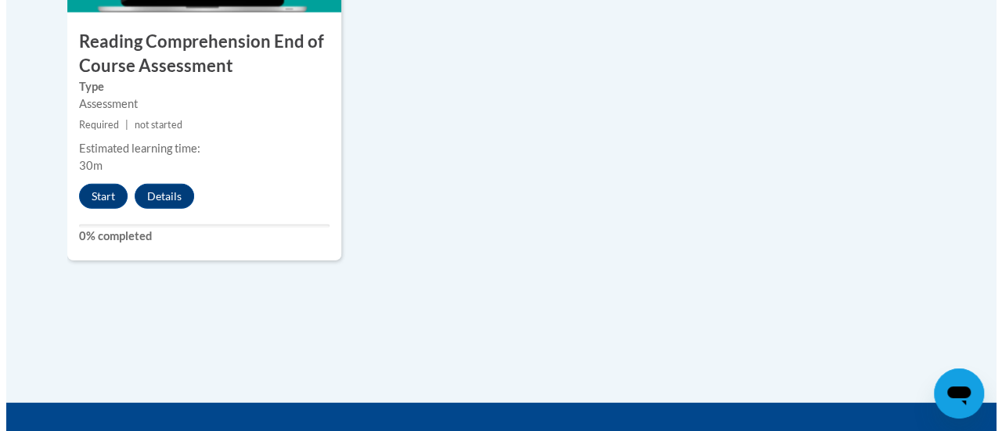
scroll to position [2001, 0]
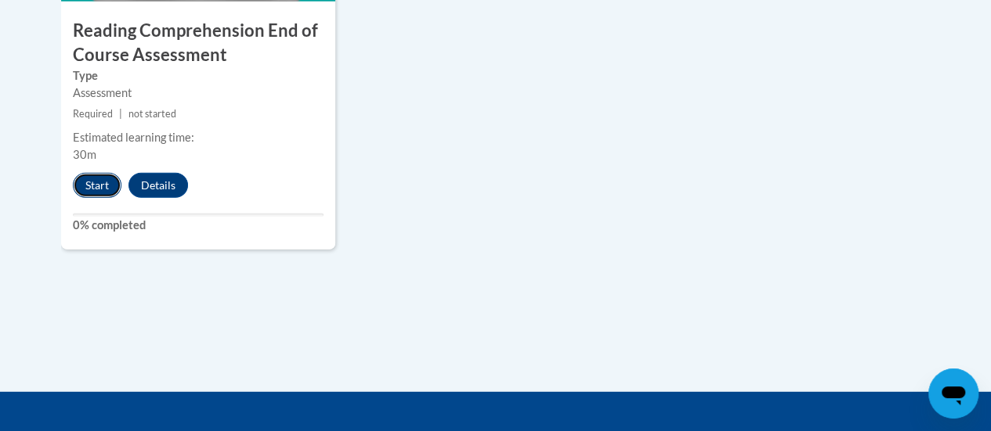
click at [89, 193] on button "Start" at bounding box center [97, 185] width 49 height 25
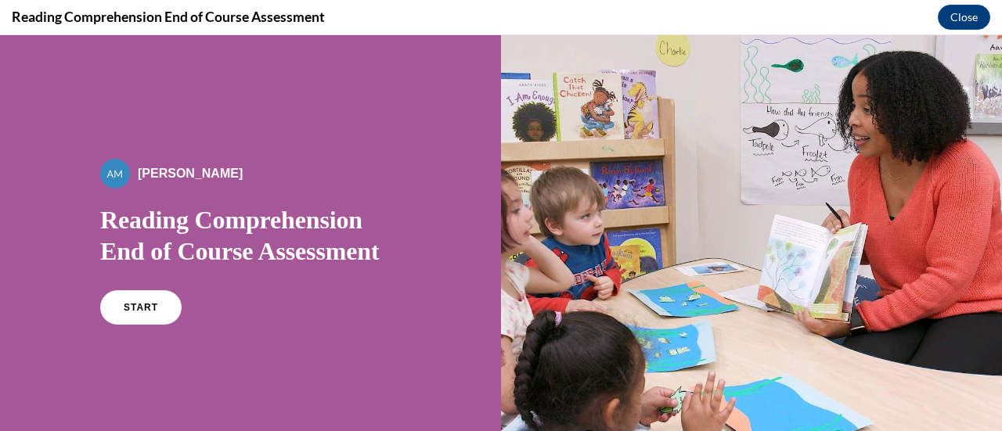
scroll to position [0, 0]
click at [159, 321] on link "START" at bounding box center [140, 308] width 85 height 36
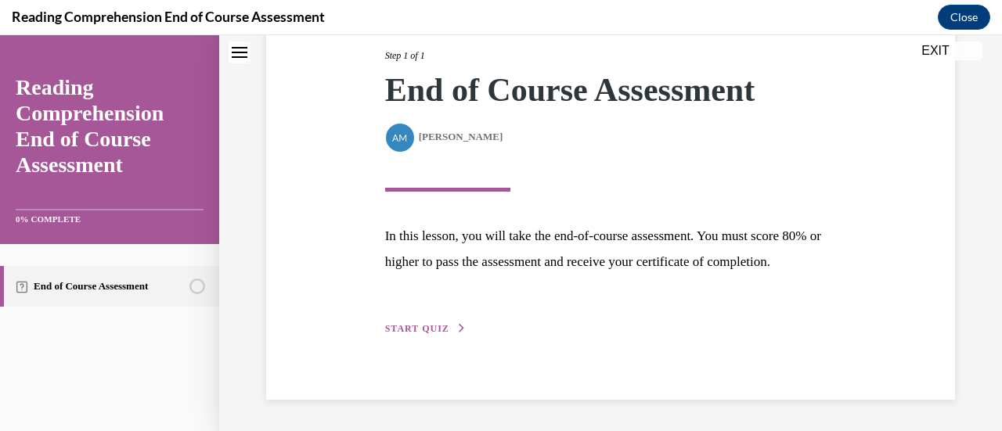
scroll to position [229, 0]
click at [415, 330] on span "START QUIZ" at bounding box center [417, 328] width 64 height 11
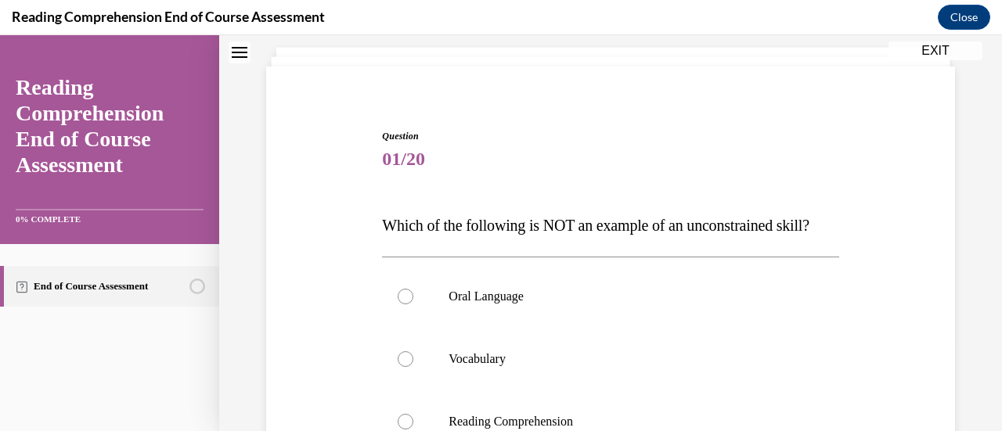
scroll to position [146, 0]
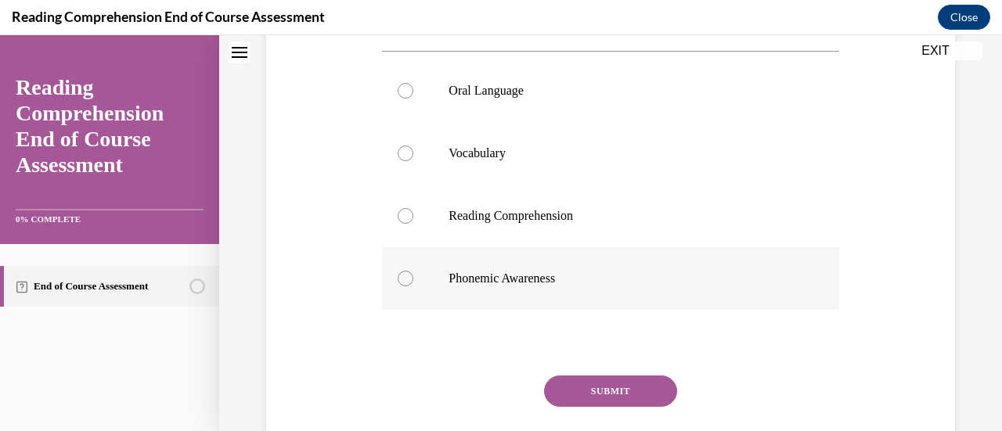
click at [517, 310] on label "Phonemic Awareness" at bounding box center [610, 278] width 456 height 63
click at [413, 287] on input "Phonemic Awareness" at bounding box center [406, 279] width 16 height 16
radio input "true"
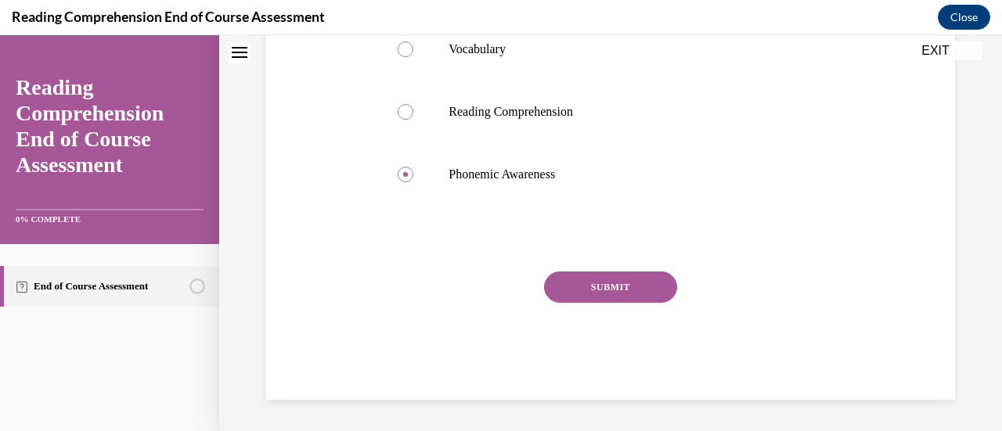
click at [619, 303] on button "SUBMIT" at bounding box center [610, 287] width 133 height 31
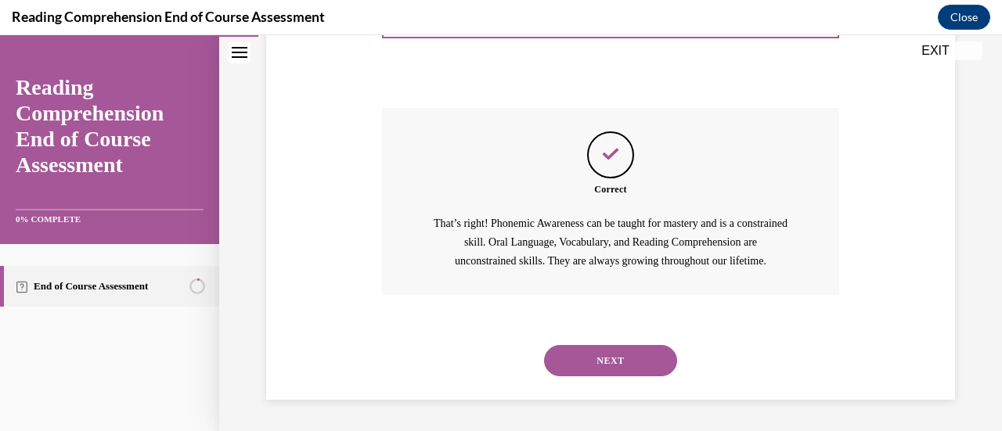
scroll to position [593, 0]
click at [639, 365] on button "NEXT" at bounding box center [610, 360] width 133 height 31
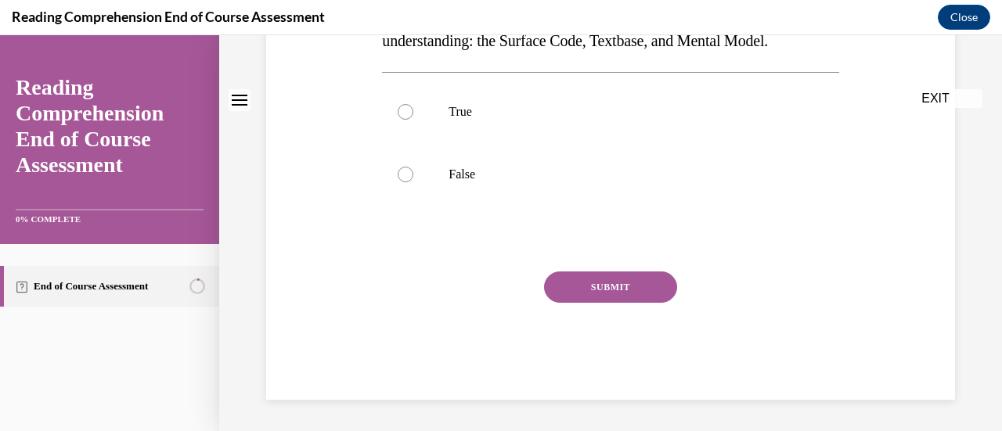
scroll to position [0, 0]
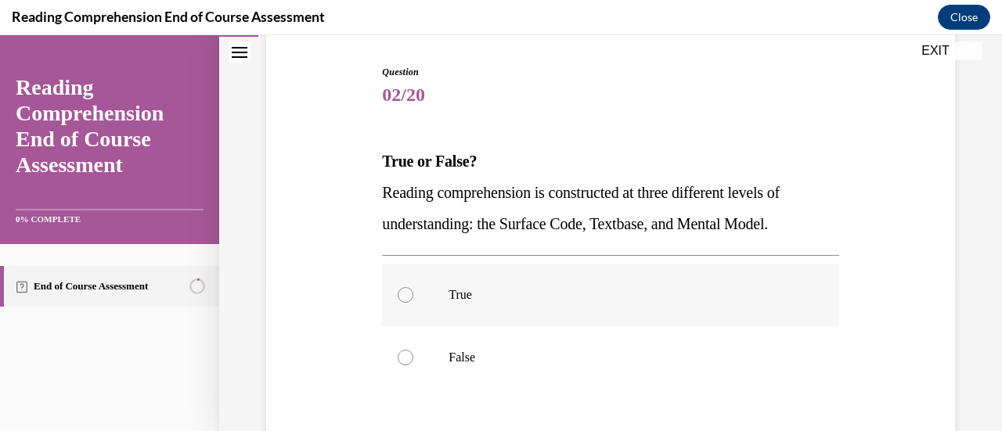
click at [453, 310] on label "True" at bounding box center [610, 295] width 456 height 63
click at [413, 303] on input "True" at bounding box center [406, 295] width 16 height 16
radio input "true"
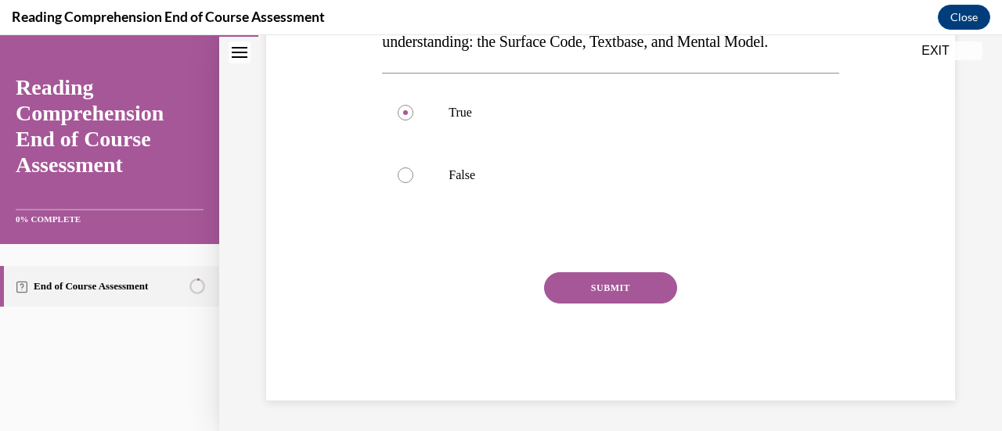
click at [631, 290] on button "SUBMIT" at bounding box center [610, 287] width 133 height 31
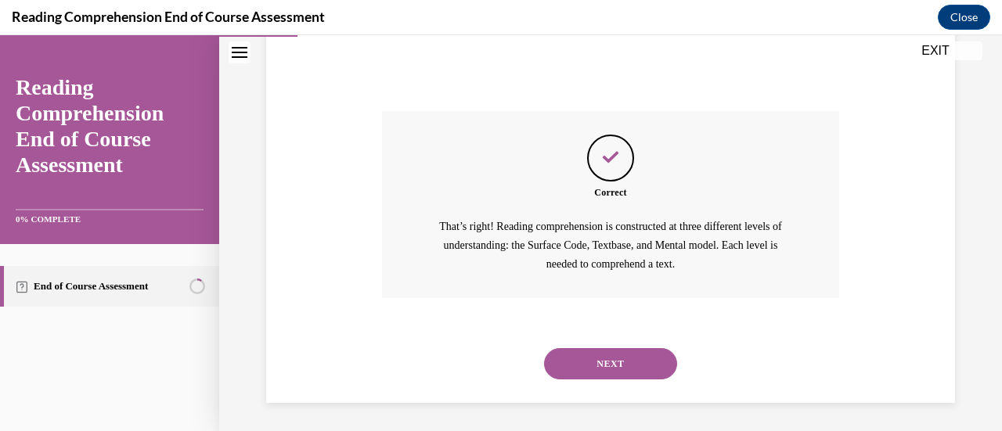
scroll to position [499, 0]
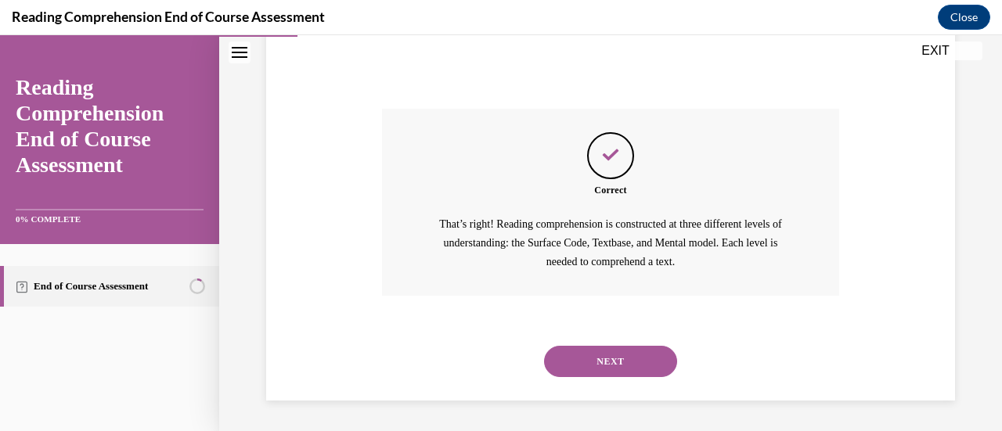
click at [617, 362] on button "NEXT" at bounding box center [610, 361] width 133 height 31
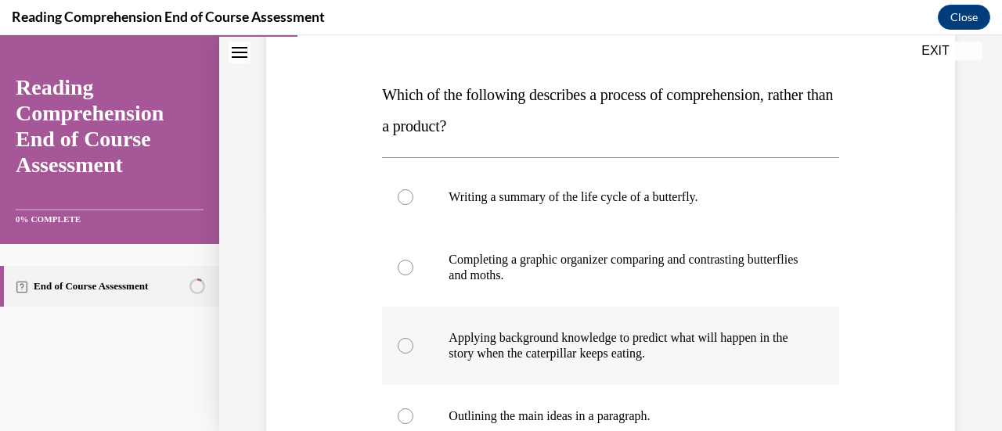
click at [569, 352] on p "Applying background knowledge to predict what will happen in the story when the…" at bounding box center [624, 345] width 351 height 31
click at [413, 352] on input "Applying background knowledge to predict what will happen in the story when the…" at bounding box center [406, 346] width 16 height 16
radio input "true"
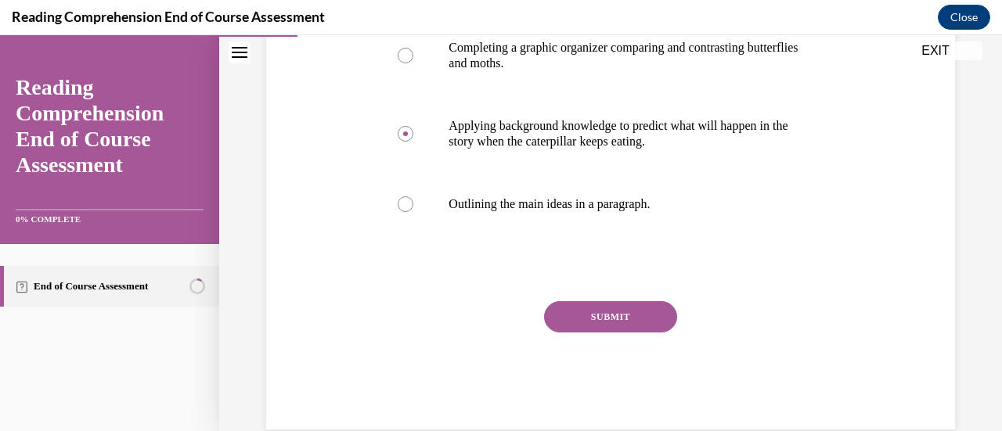
click at [640, 323] on button "SUBMIT" at bounding box center [610, 316] width 133 height 31
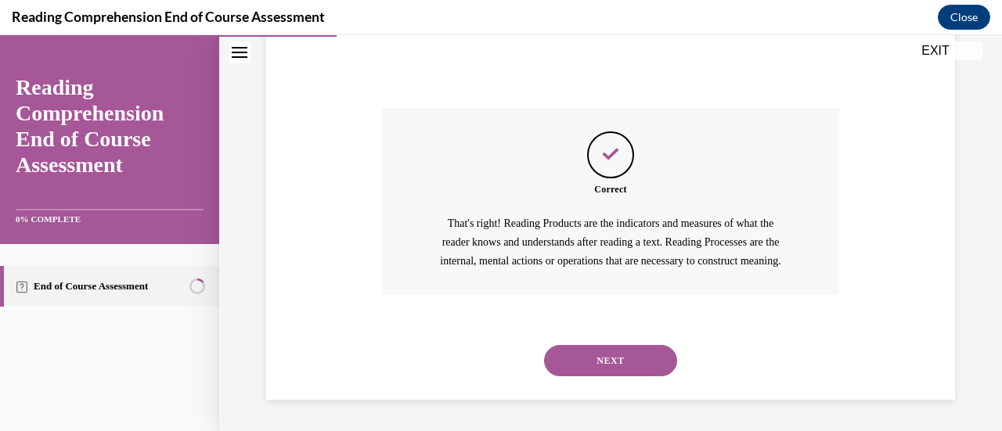
scroll to position [643, 0]
click at [642, 366] on button "NEXT" at bounding box center [610, 360] width 133 height 31
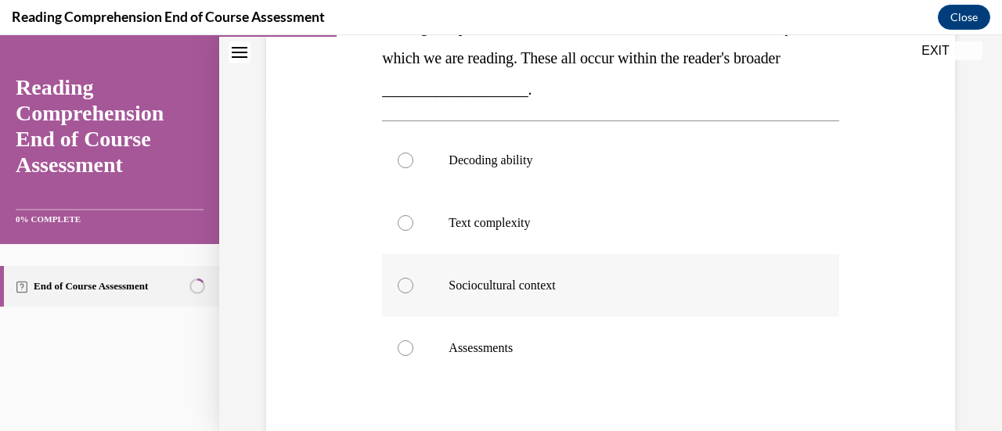
click at [529, 290] on p "Sociocultural context" at bounding box center [624, 286] width 351 height 16
click at [413, 290] on input "Sociocultural context" at bounding box center [406, 286] width 16 height 16
radio input "true"
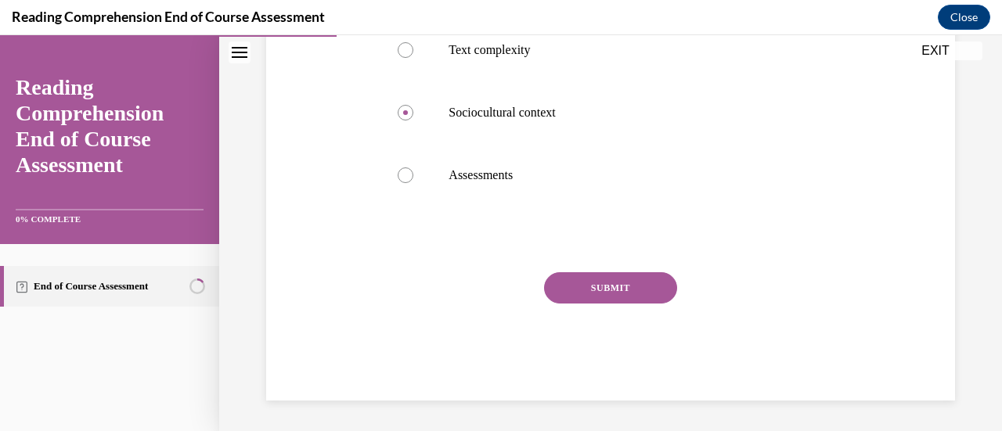
click at [606, 298] on button "SUBMIT" at bounding box center [610, 287] width 133 height 31
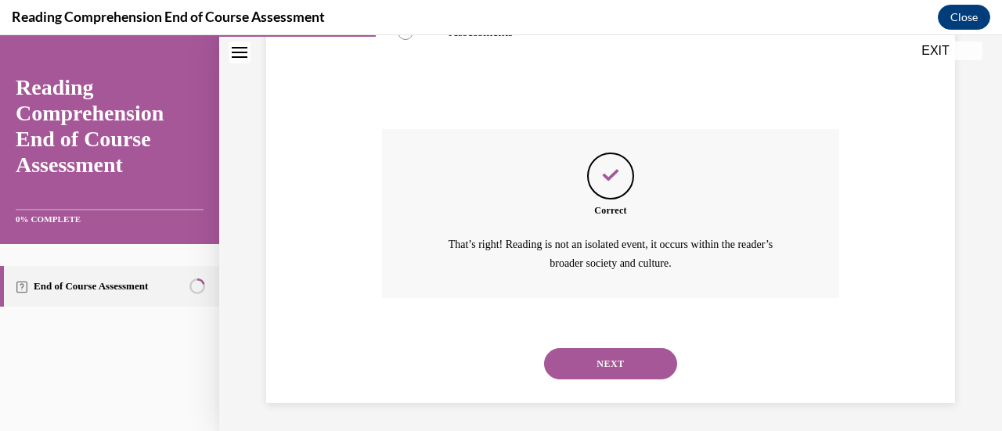
scroll to position [637, 0]
click at [605, 363] on button "NEXT" at bounding box center [610, 362] width 133 height 31
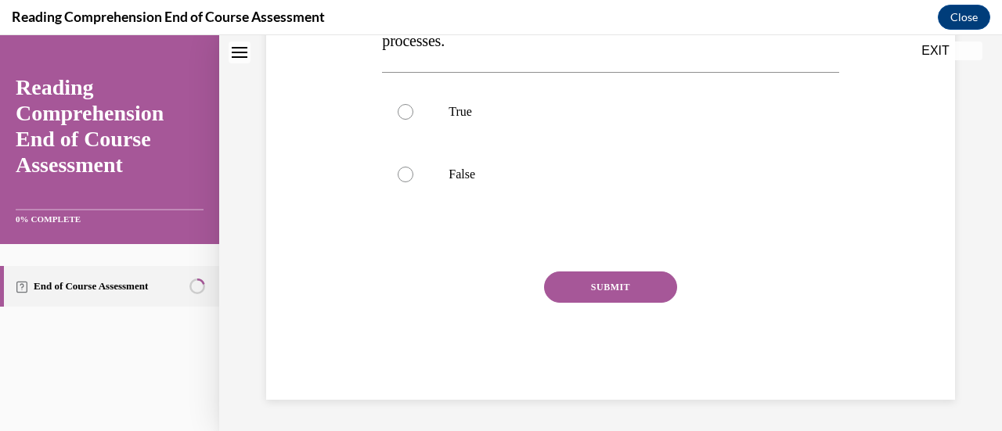
scroll to position [0, 0]
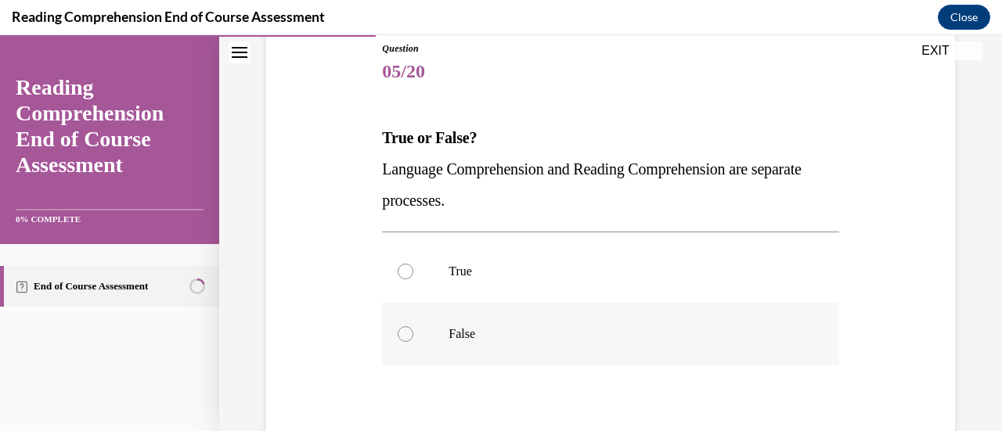
click at [464, 339] on p "False" at bounding box center [624, 335] width 351 height 16
click at [413, 339] on input "False" at bounding box center [406, 335] width 16 height 16
radio input "true"
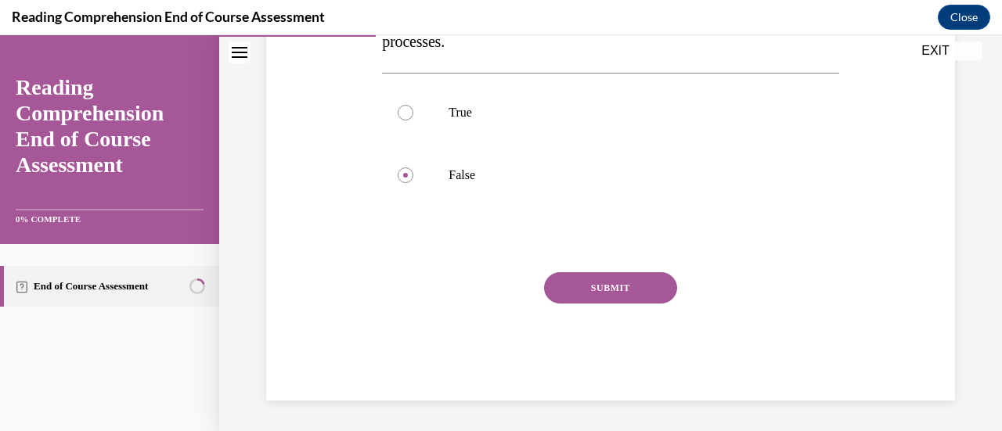
click at [623, 290] on button "SUBMIT" at bounding box center [610, 287] width 133 height 31
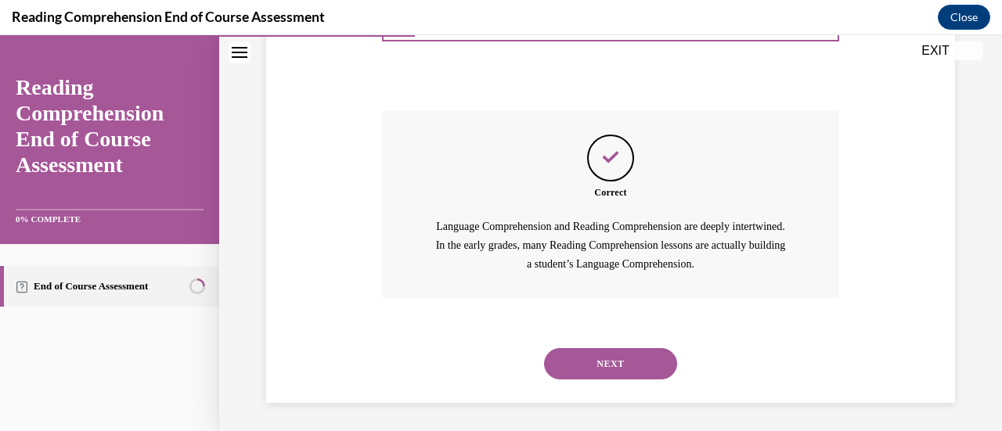
scroll to position [499, 0]
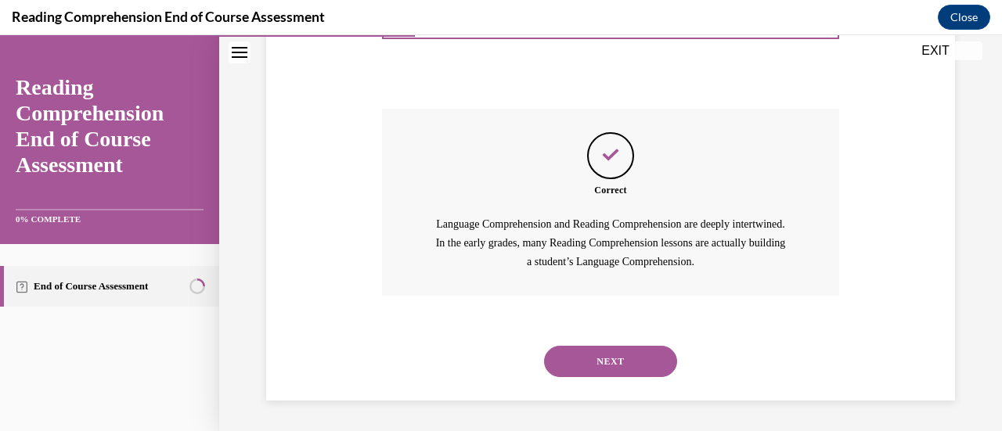
click at [615, 371] on button "NEXT" at bounding box center [610, 361] width 133 height 31
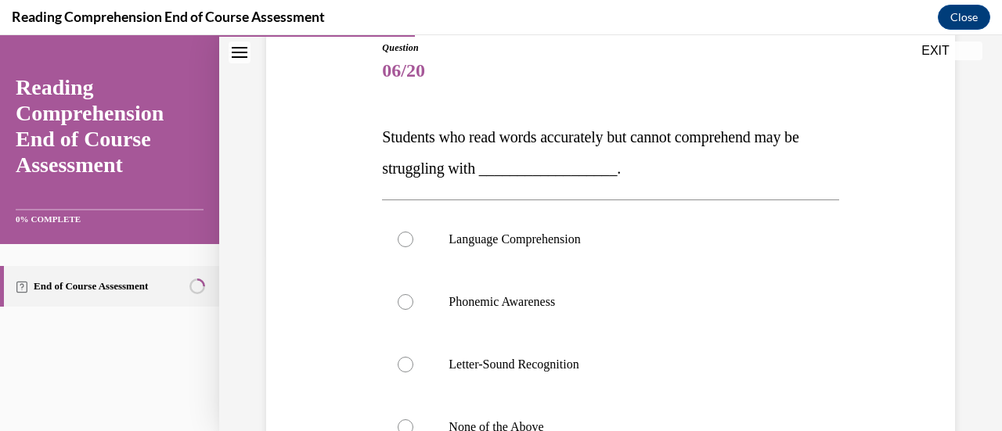
scroll to position [186, 0]
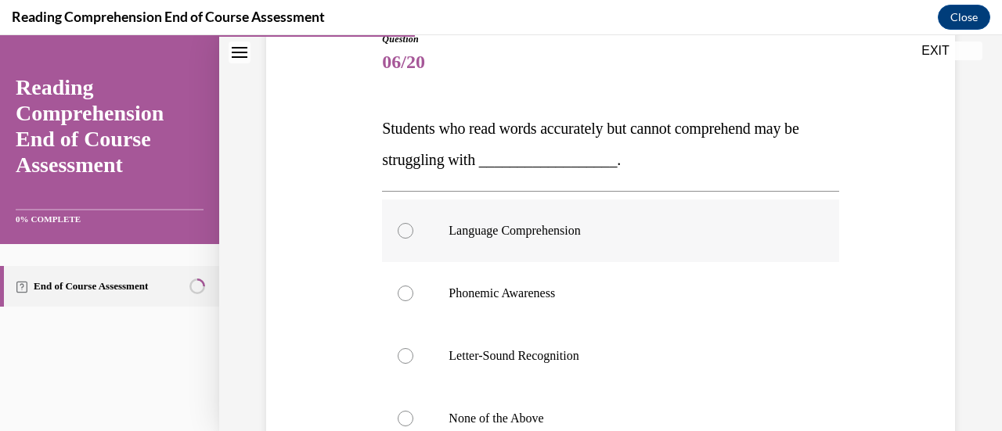
click at [534, 226] on p "Language Comprehension" at bounding box center [624, 231] width 351 height 16
click at [413, 226] on input "Language Comprehension" at bounding box center [406, 231] width 16 height 16
radio input "true"
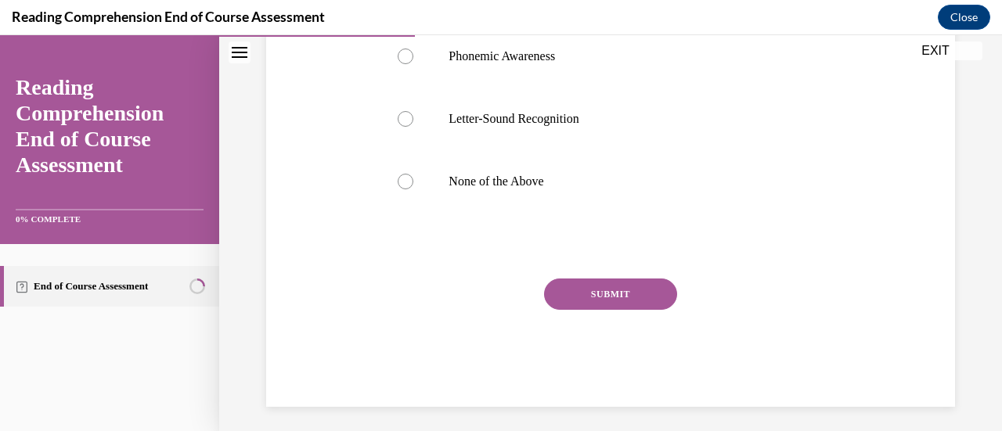
click at [617, 297] on button "SUBMIT" at bounding box center [610, 294] width 133 height 31
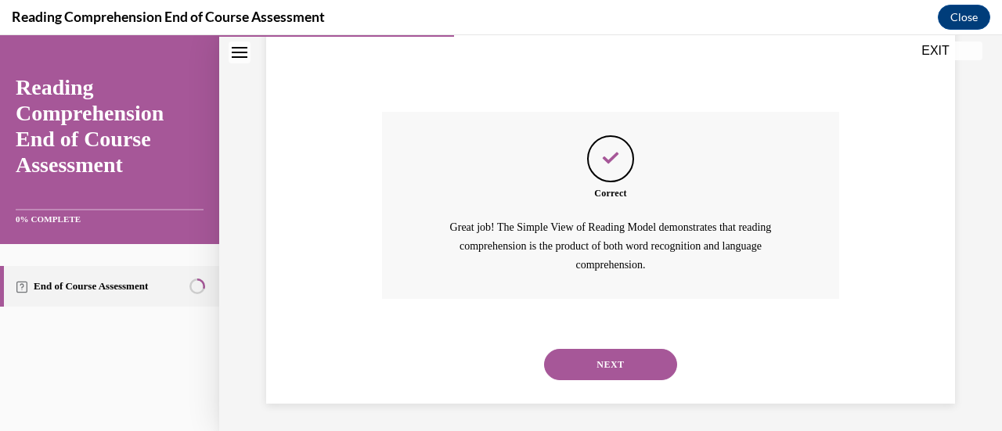
scroll to position [593, 0]
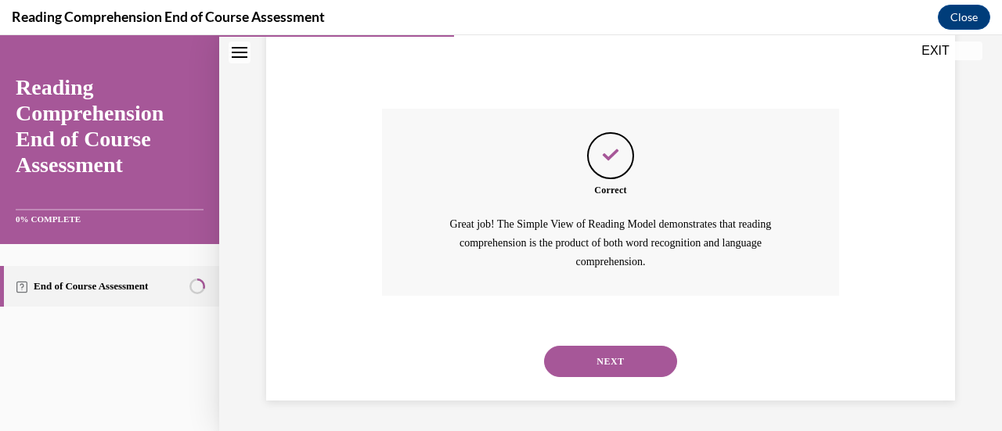
click at [628, 366] on button "NEXT" at bounding box center [610, 361] width 133 height 31
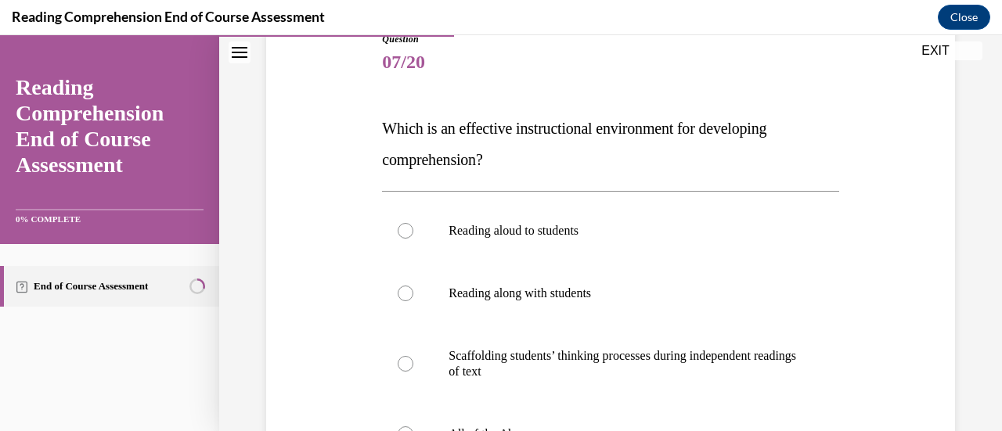
scroll to position [188, 0]
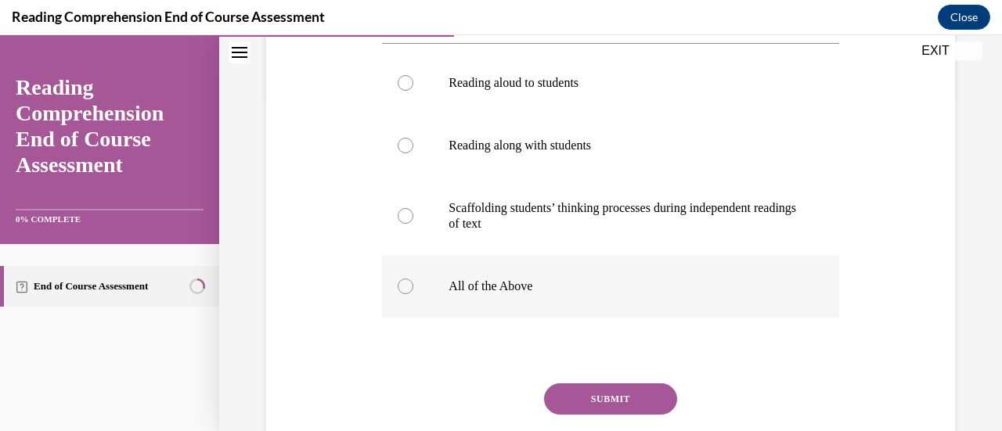
click at [503, 310] on label "All of the Above" at bounding box center [610, 286] width 456 height 63
click at [413, 294] on input "All of the Above" at bounding box center [406, 287] width 16 height 16
radio input "true"
click at [615, 401] on button "SUBMIT" at bounding box center [610, 399] width 133 height 31
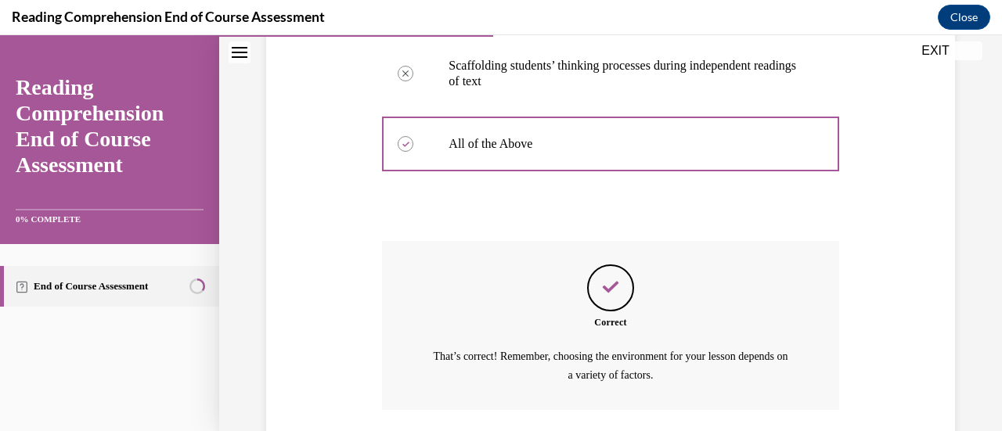
scroll to position [590, 0]
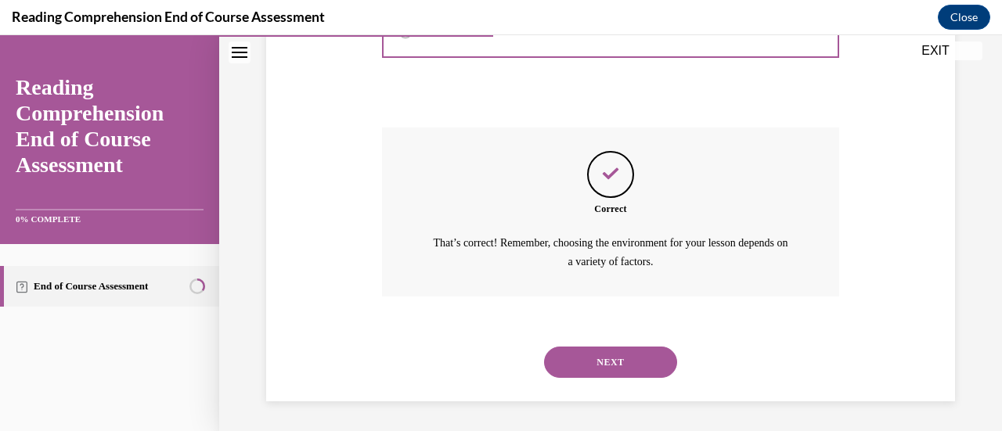
click at [634, 368] on button "NEXT" at bounding box center [610, 362] width 133 height 31
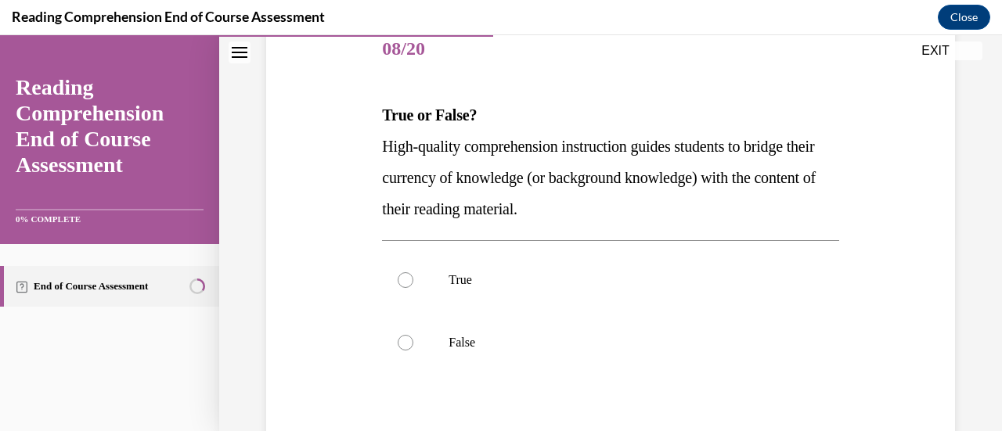
scroll to position [200, 0]
click at [456, 280] on p "True" at bounding box center [624, 280] width 351 height 16
click at [413, 280] on input "True" at bounding box center [406, 280] width 16 height 16
radio input "true"
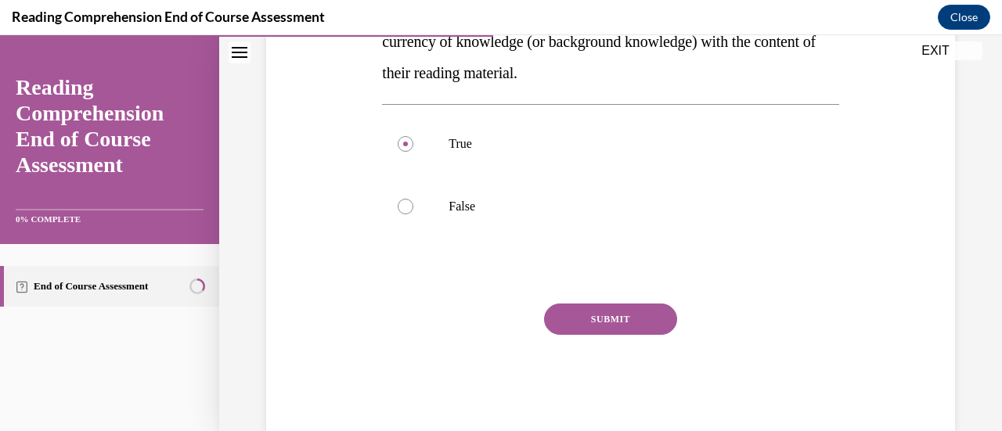
click at [601, 323] on button "SUBMIT" at bounding box center [610, 319] width 133 height 31
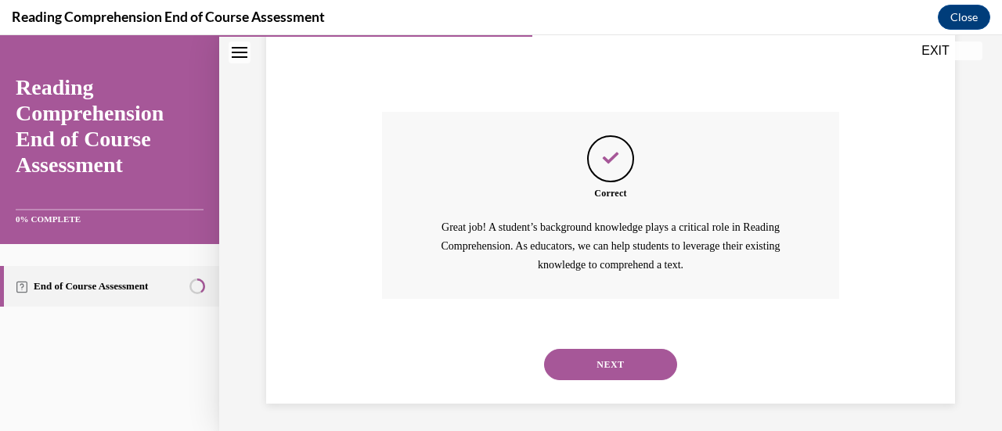
scroll to position [530, 0]
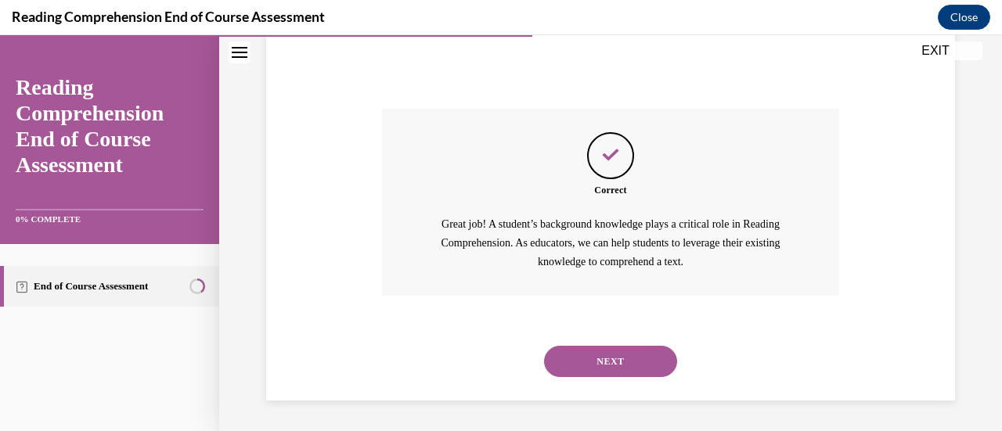
click at [639, 371] on button "NEXT" at bounding box center [610, 361] width 133 height 31
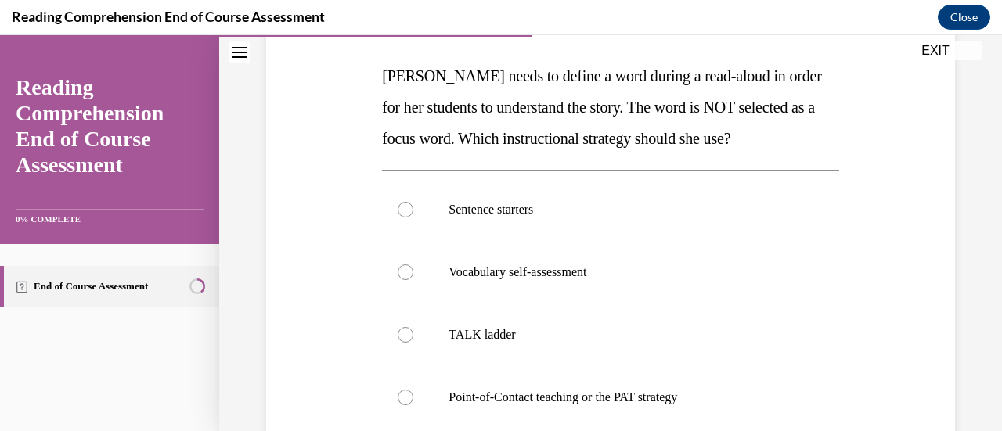
scroll to position [239, 0]
click at [573, 400] on p "Point-of-Contact teaching or the PAT strategy" at bounding box center [624, 397] width 351 height 16
click at [413, 400] on input "Point-of-Contact teaching or the PAT strategy" at bounding box center [406, 397] width 16 height 16
radio input "true"
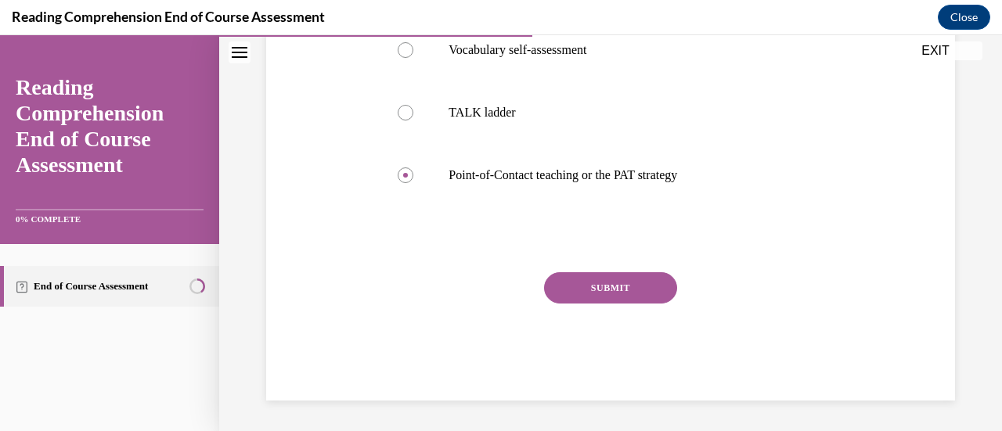
click at [633, 298] on button "SUBMIT" at bounding box center [610, 287] width 133 height 31
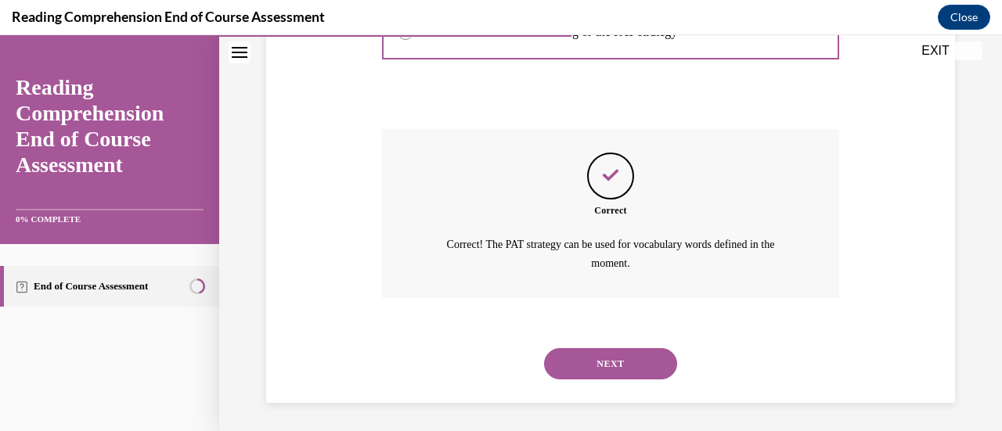
scroll to position [605, 0]
click at [637, 373] on button "NEXT" at bounding box center [610, 362] width 133 height 31
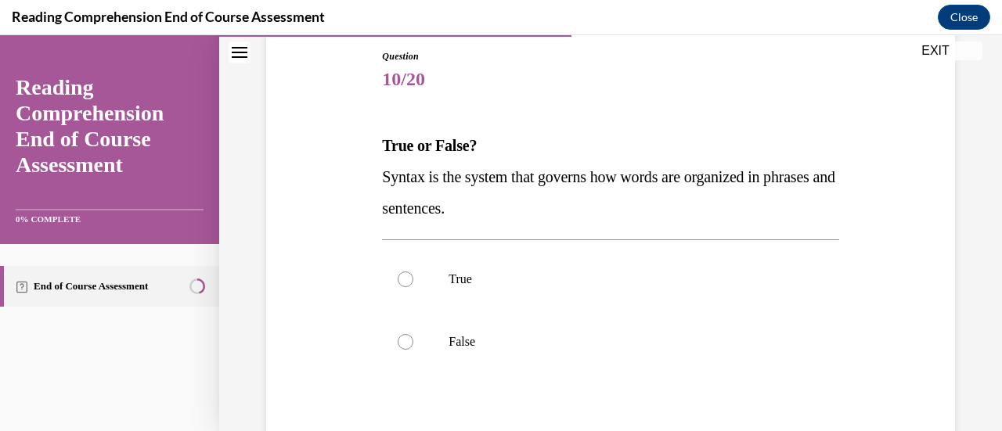
scroll to position [170, 0]
click at [455, 282] on p "True" at bounding box center [624, 278] width 351 height 16
click at [413, 282] on input "True" at bounding box center [406, 278] width 16 height 16
radio input "true"
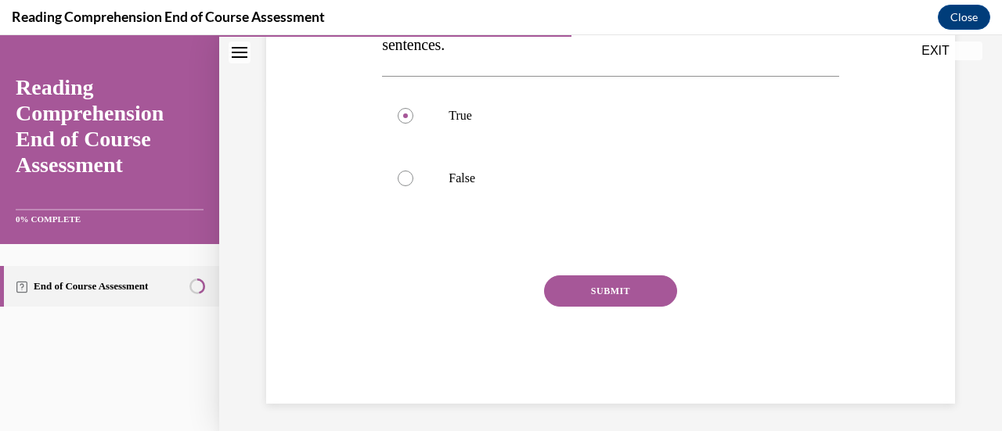
click at [614, 290] on button "SUBMIT" at bounding box center [610, 291] width 133 height 31
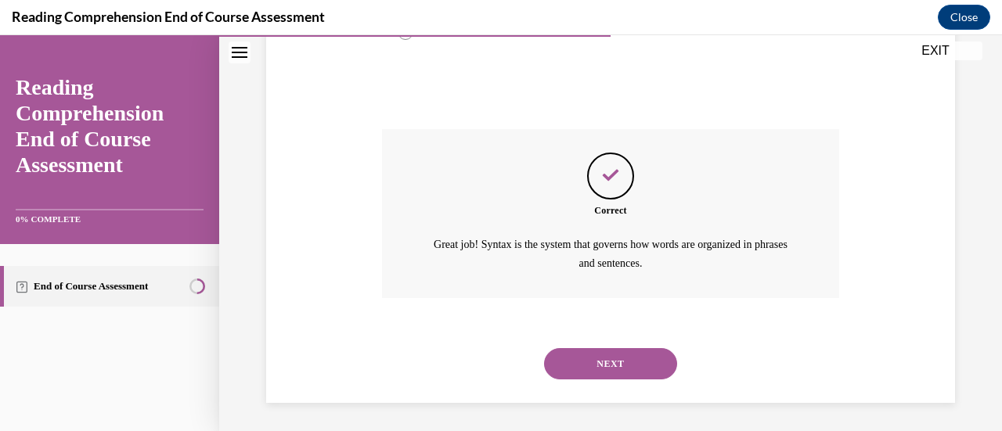
scroll to position [480, 0]
click at [618, 371] on button "NEXT" at bounding box center [610, 362] width 133 height 31
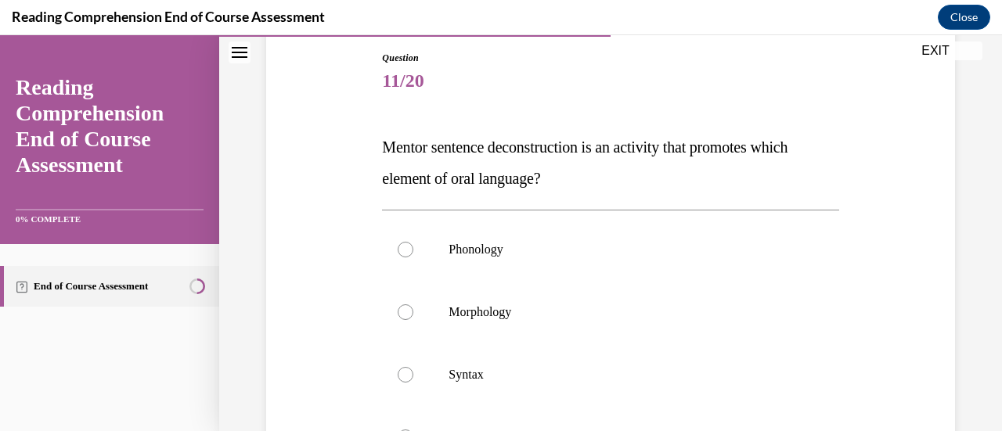
scroll to position [182, 0]
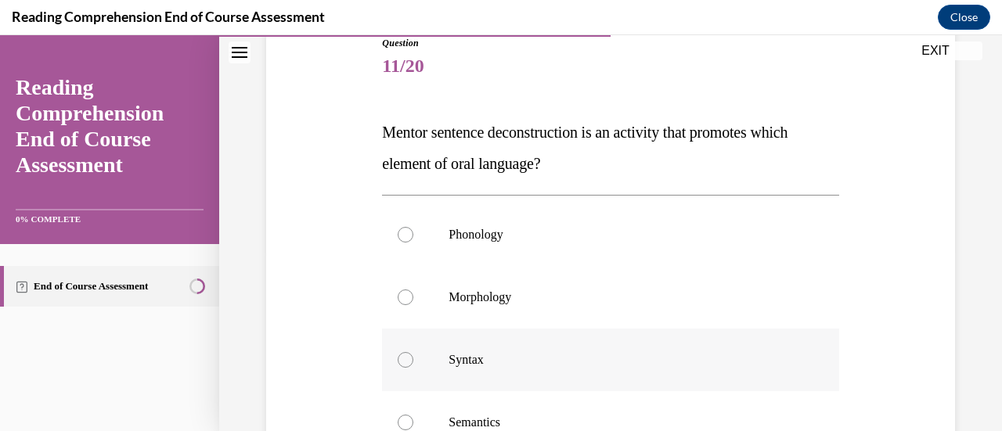
click at [470, 370] on label "Syntax" at bounding box center [610, 360] width 456 height 63
click at [413, 368] on input "Syntax" at bounding box center [406, 360] width 16 height 16
radio input "true"
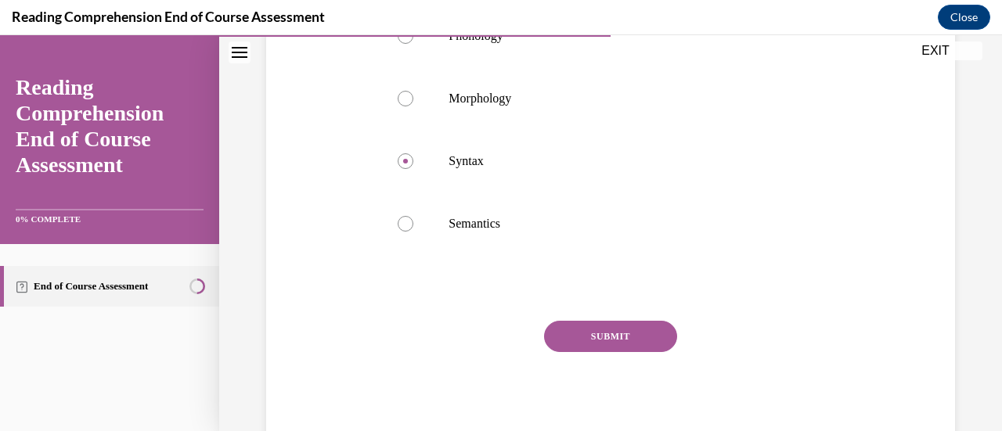
click at [612, 335] on button "SUBMIT" at bounding box center [610, 336] width 133 height 31
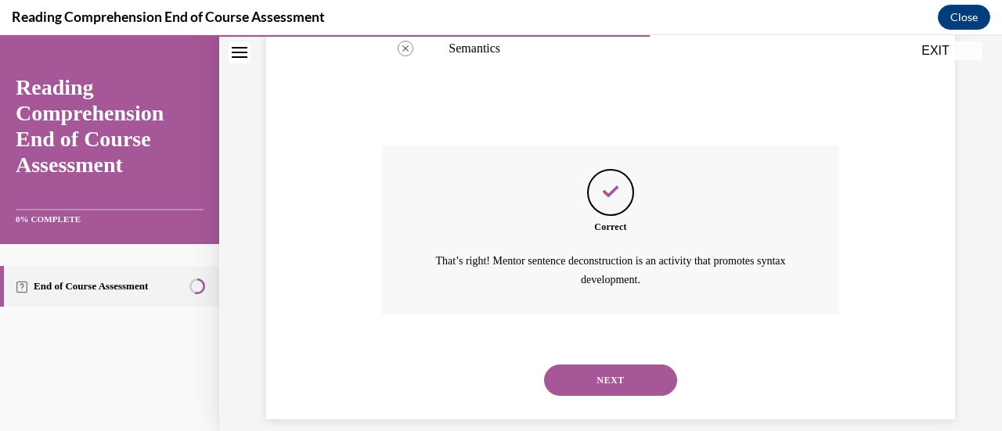
scroll to position [574, 0]
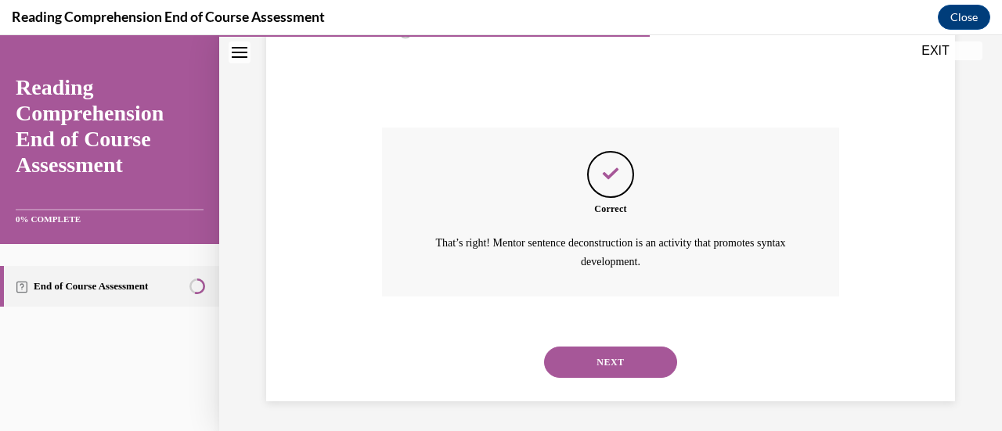
click at [644, 374] on button "NEXT" at bounding box center [610, 362] width 133 height 31
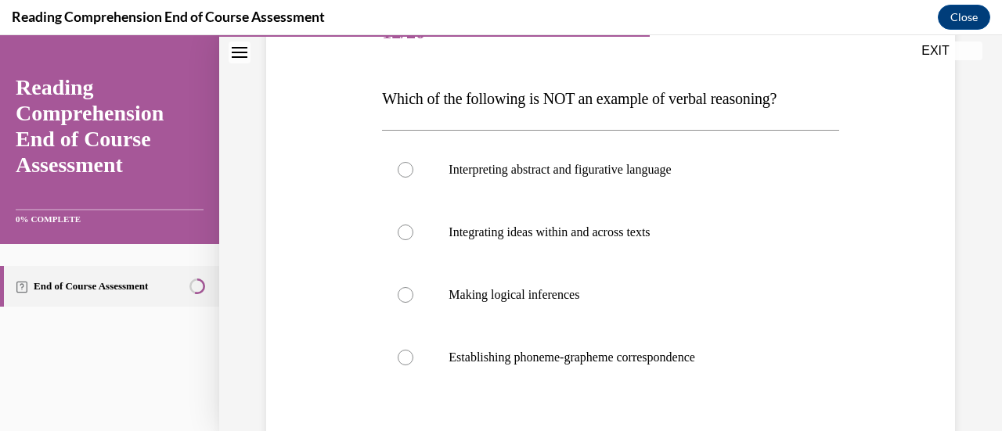
scroll to position [233, 0]
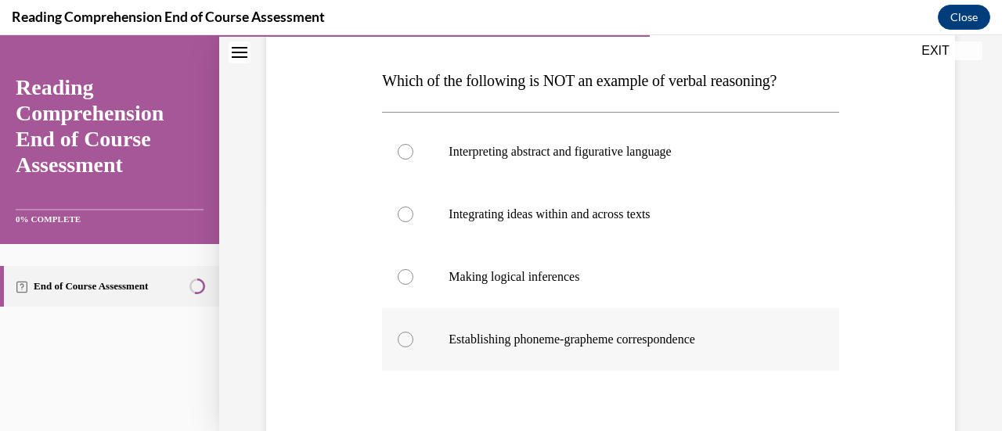
click at [588, 354] on label "Establishing phoneme-grapheme correspondence" at bounding box center [610, 340] width 456 height 63
click at [413, 348] on input "Establishing phoneme-grapheme correspondence" at bounding box center [406, 340] width 16 height 16
radio input "true"
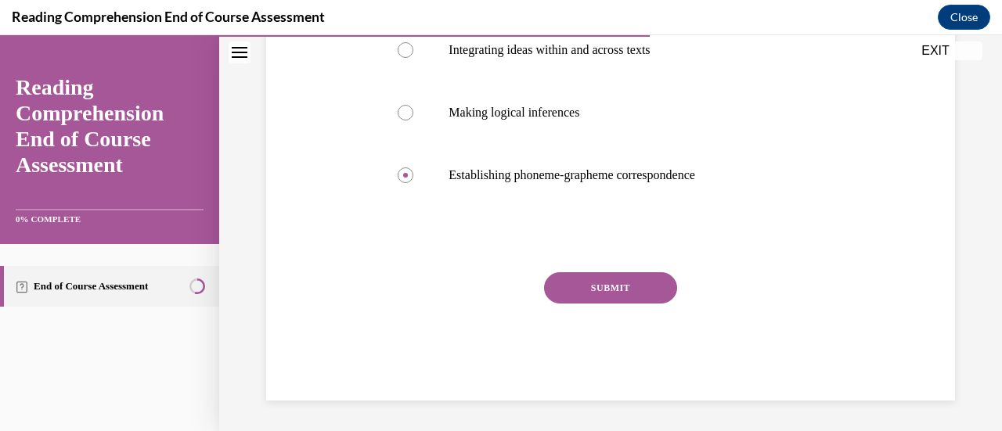
click at [640, 290] on button "SUBMIT" at bounding box center [610, 287] width 133 height 31
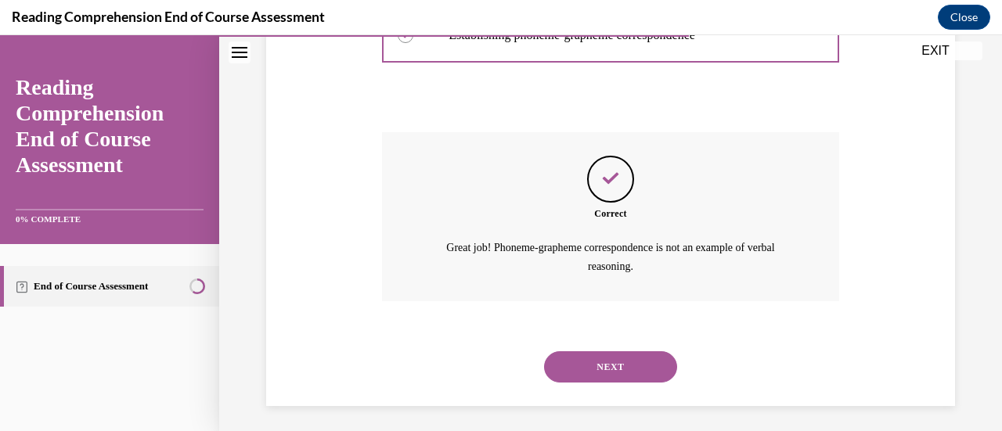
scroll to position [543, 0]
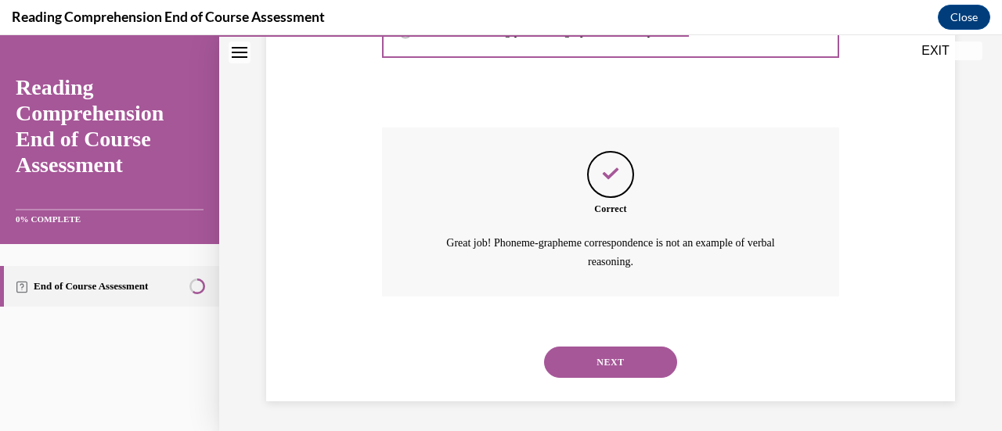
click at [633, 351] on button "NEXT" at bounding box center [610, 362] width 133 height 31
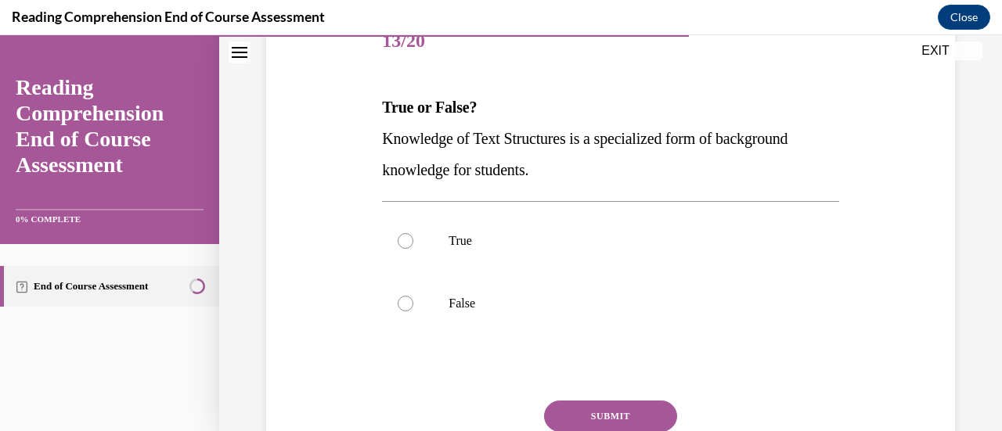
scroll to position [207, 0]
click at [445, 246] on label "True" at bounding box center [610, 240] width 456 height 63
click at [413, 246] on input "True" at bounding box center [406, 241] width 16 height 16
radio input "true"
click at [599, 414] on button "SUBMIT" at bounding box center [610, 415] width 133 height 31
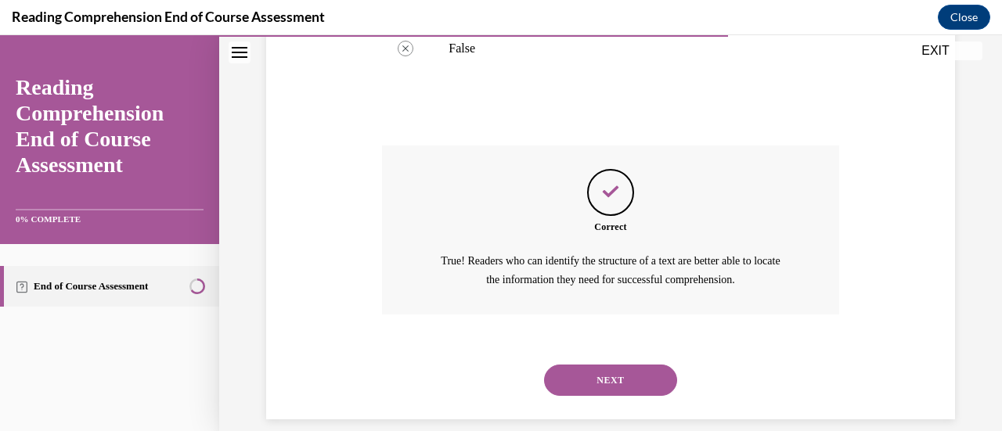
scroll to position [480, 0]
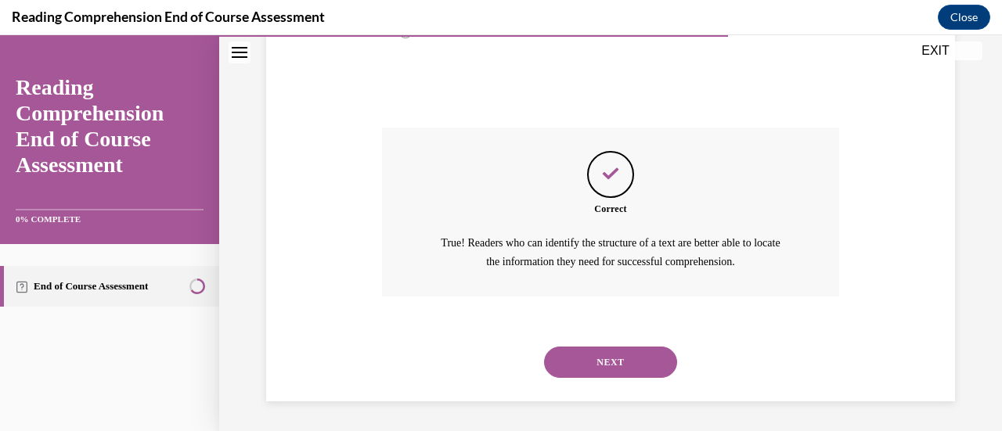
click at [624, 370] on button "NEXT" at bounding box center [610, 362] width 133 height 31
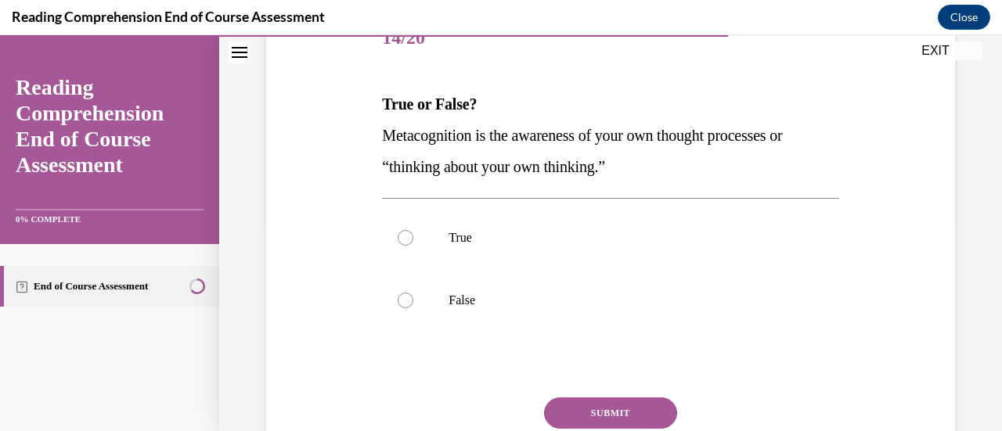
scroll to position [211, 0]
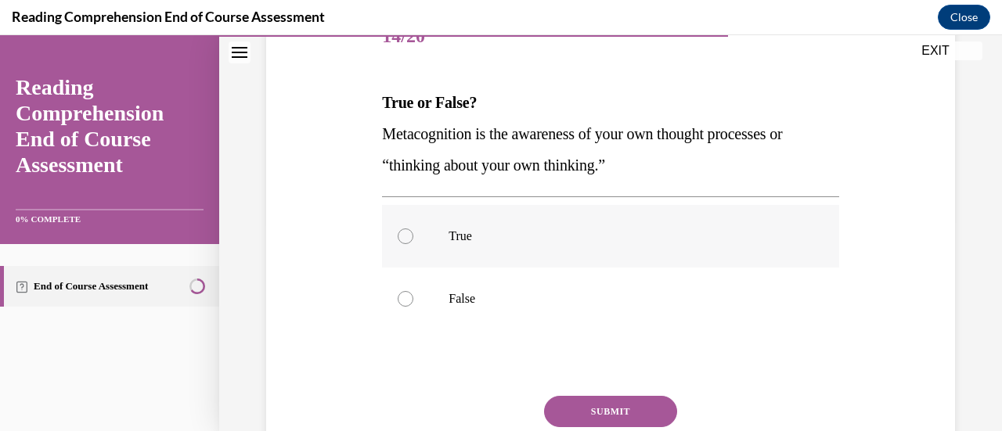
click at [473, 236] on p "True" at bounding box center [624, 237] width 351 height 16
click at [413, 236] on input "True" at bounding box center [406, 237] width 16 height 16
radio input "true"
click at [604, 411] on button "SUBMIT" at bounding box center [610, 411] width 133 height 31
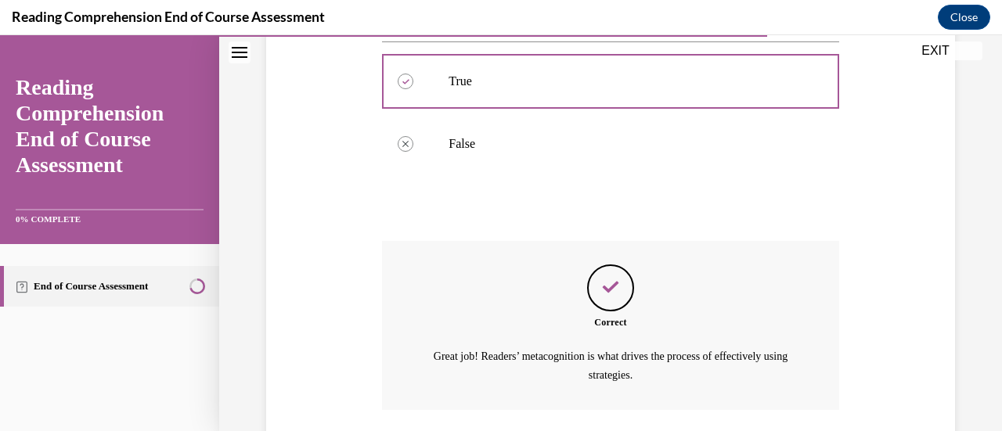
scroll to position [480, 0]
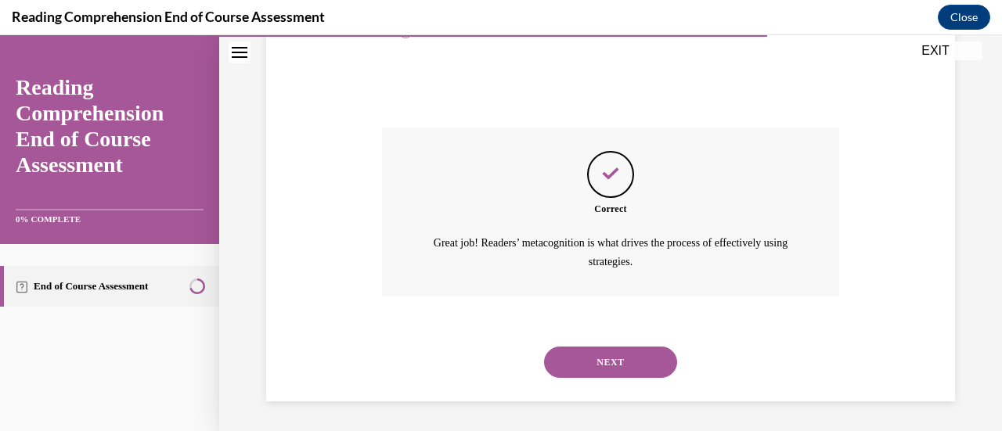
click at [637, 373] on button "NEXT" at bounding box center [610, 362] width 133 height 31
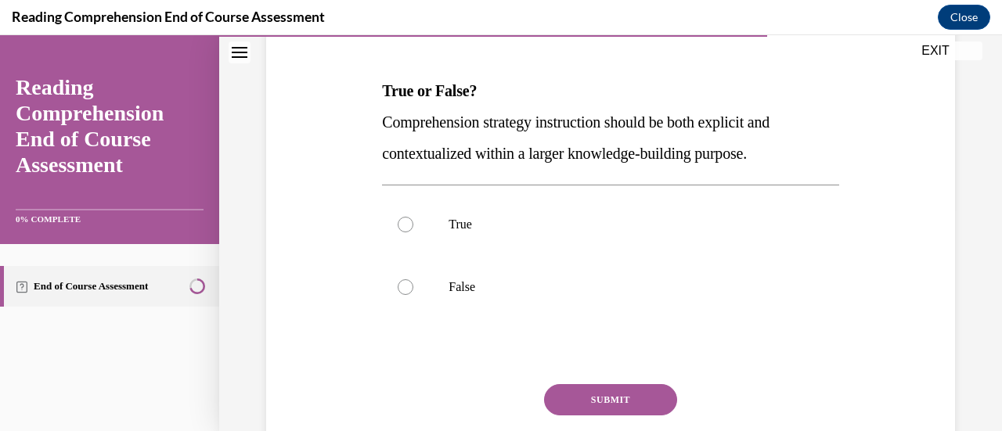
scroll to position [224, 0]
click at [462, 229] on p "True" at bounding box center [624, 224] width 351 height 16
click at [413, 229] on input "True" at bounding box center [406, 224] width 16 height 16
radio input "true"
click at [607, 400] on button "SUBMIT" at bounding box center [610, 399] width 133 height 31
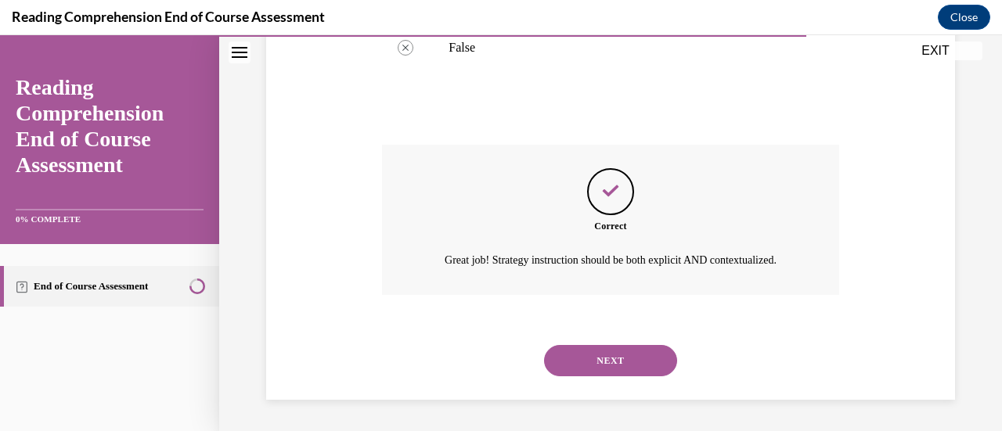
scroll to position [480, 0]
click at [615, 360] on button "NEXT" at bounding box center [610, 360] width 133 height 31
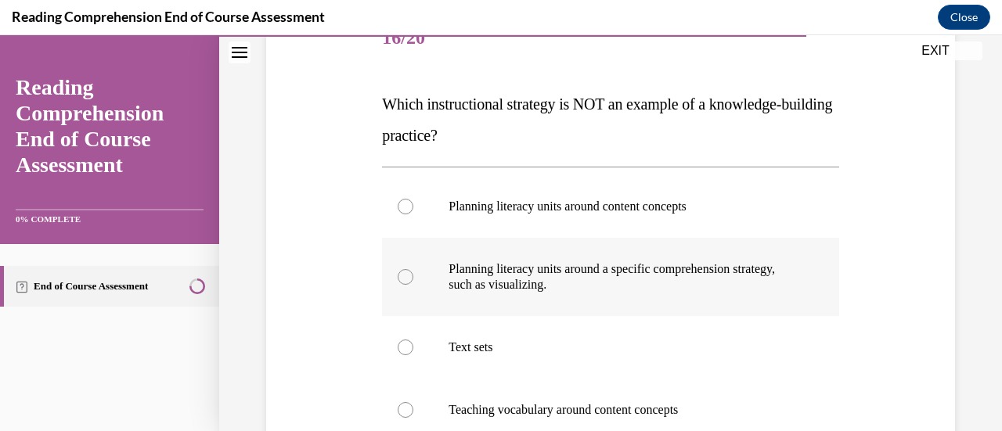
click at [548, 276] on p "Planning literacy units around a specific comprehension strategy, such as visua…" at bounding box center [624, 277] width 351 height 31
click at [413, 276] on input "Planning literacy units around a specific comprehension strategy, such as visua…" at bounding box center [406, 277] width 16 height 16
radio input "true"
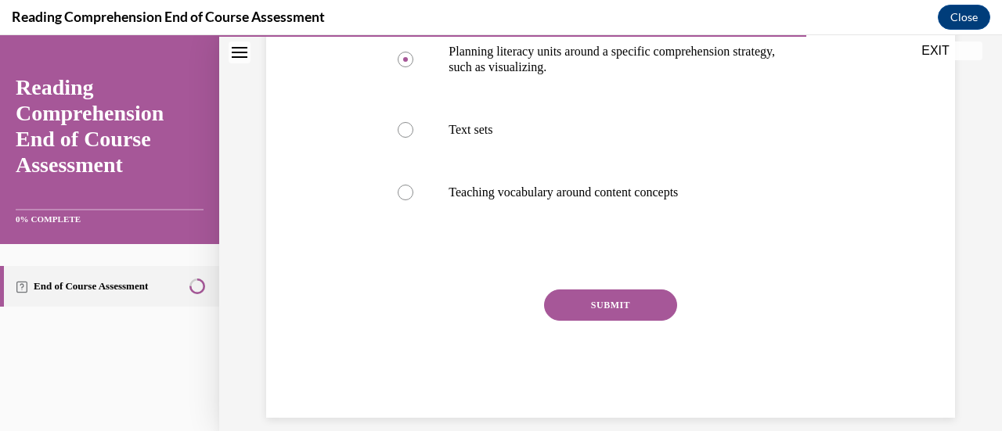
click at [618, 313] on button "SUBMIT" at bounding box center [610, 305] width 133 height 31
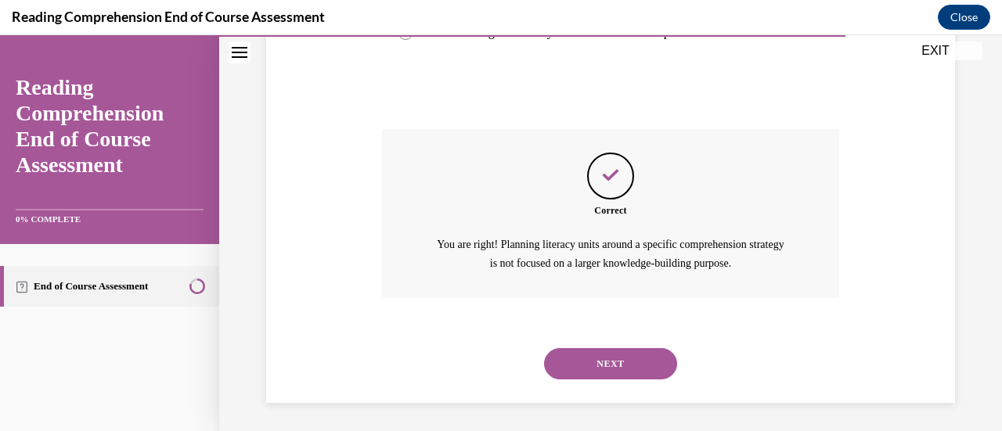
scroll to position [590, 0]
click at [635, 373] on button "NEXT" at bounding box center [610, 362] width 133 height 31
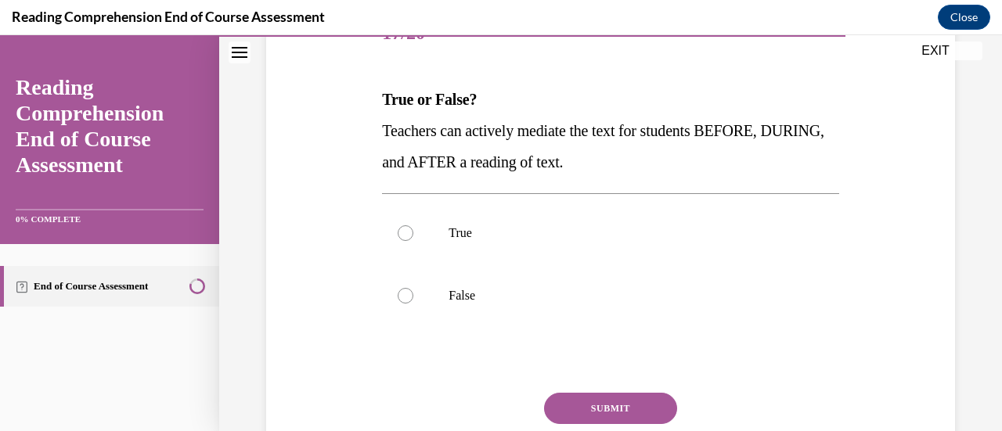
scroll to position [221, 0]
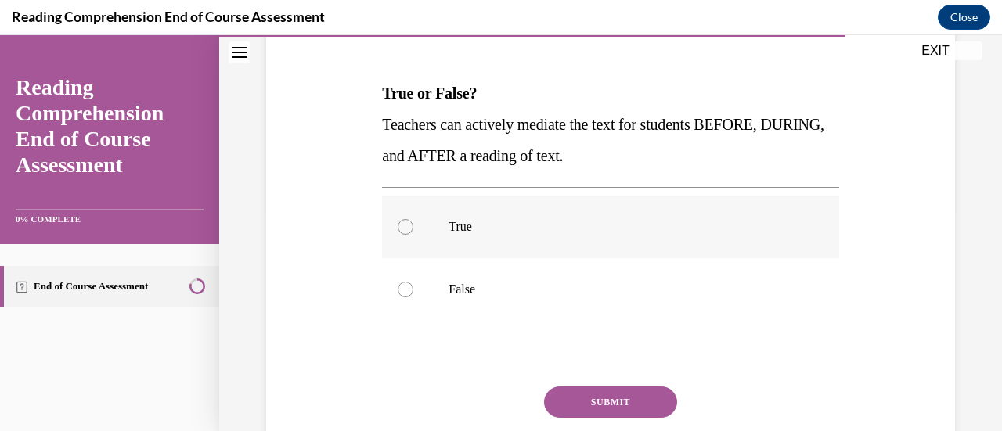
click at [471, 229] on p "True" at bounding box center [624, 227] width 351 height 16
click at [413, 229] on input "True" at bounding box center [406, 227] width 16 height 16
radio input "true"
click at [600, 412] on button "SUBMIT" at bounding box center [610, 402] width 133 height 31
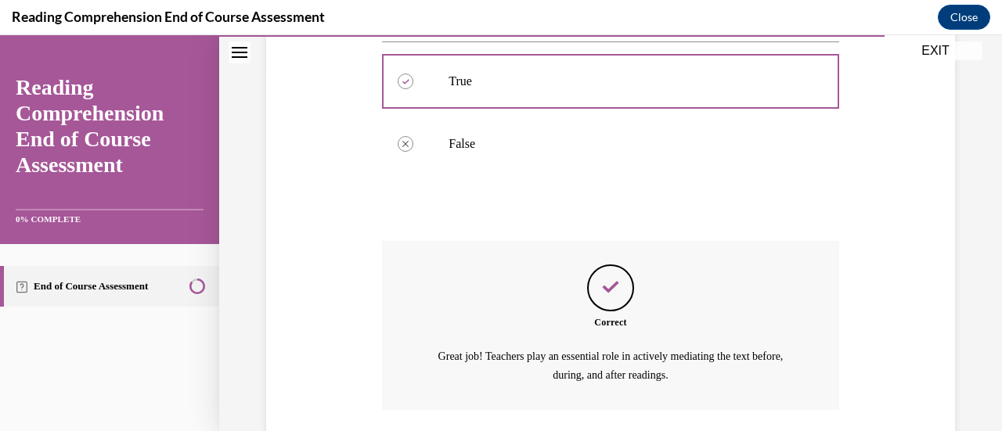
scroll to position [480, 0]
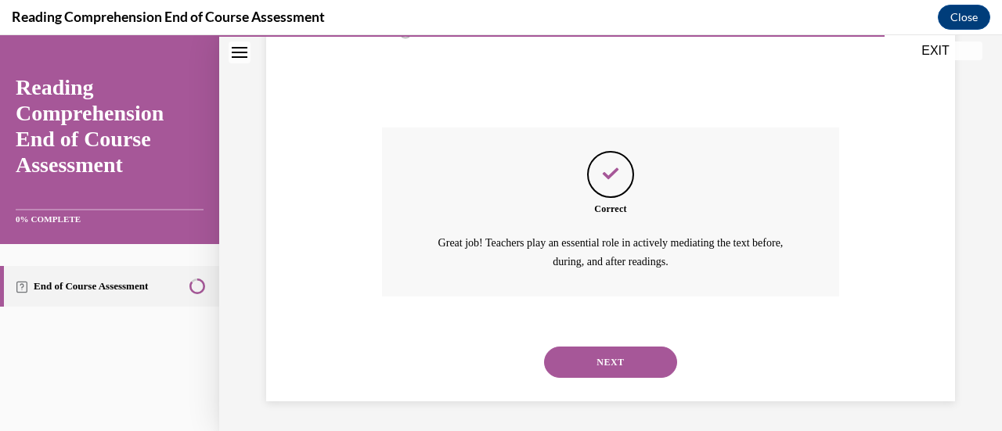
click at [602, 371] on button "NEXT" at bounding box center [610, 362] width 133 height 31
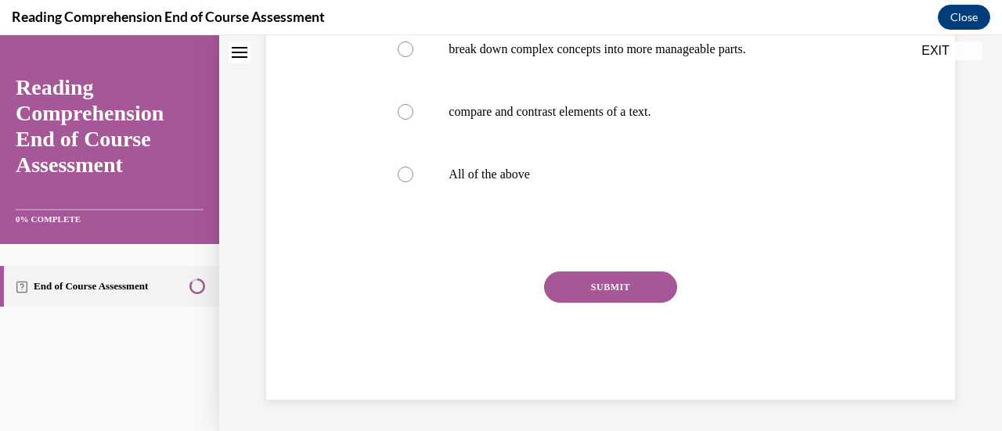
scroll to position [0, 0]
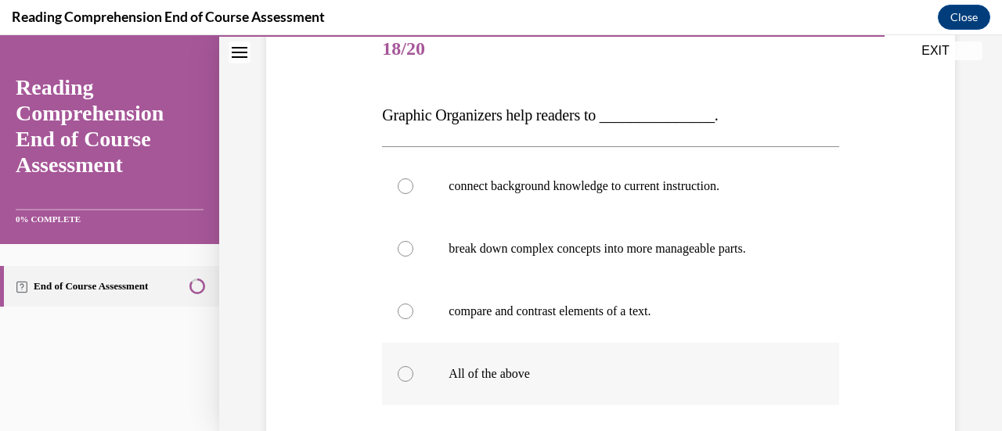
click at [527, 376] on p "All of the above" at bounding box center [624, 374] width 351 height 16
click at [413, 376] on input "All of the above" at bounding box center [406, 374] width 16 height 16
radio input "true"
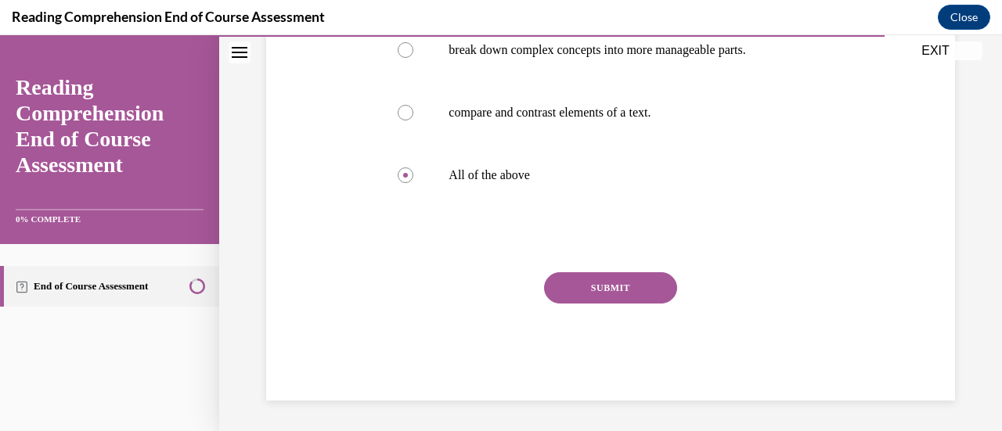
click at [615, 294] on button "SUBMIT" at bounding box center [610, 287] width 133 height 31
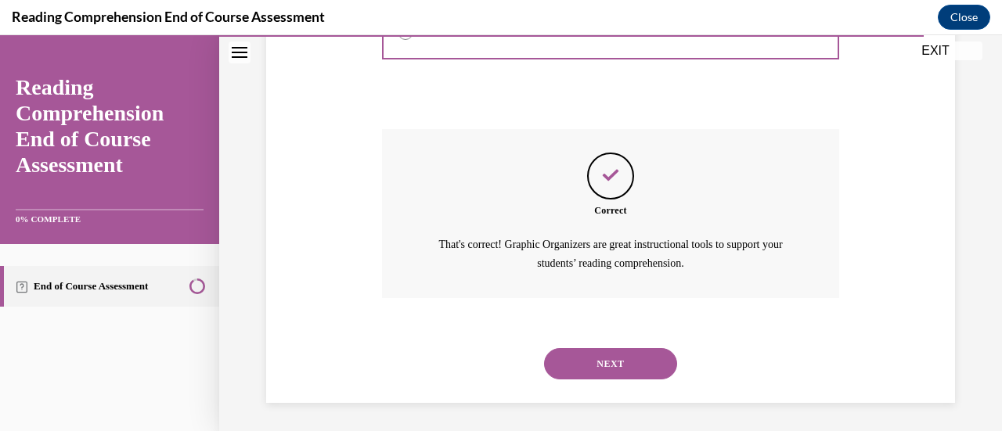
scroll to position [543, 0]
click at [644, 373] on button "NEXT" at bounding box center [610, 362] width 133 height 31
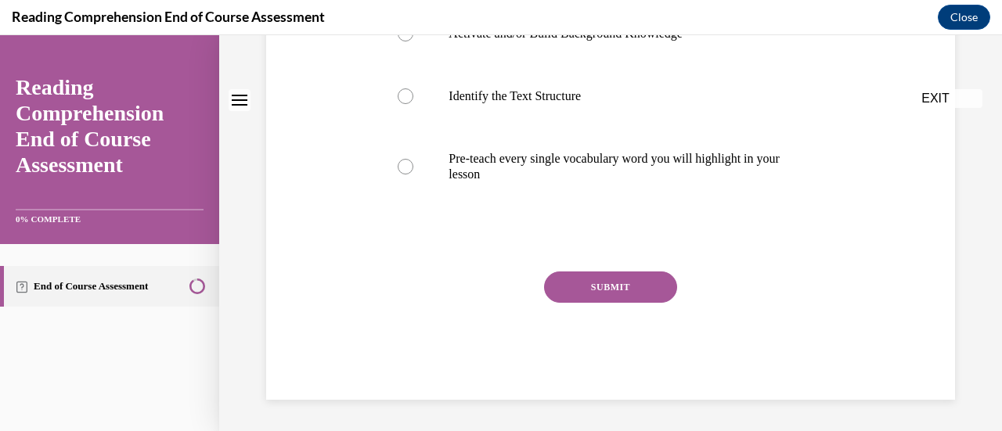
scroll to position [0, 0]
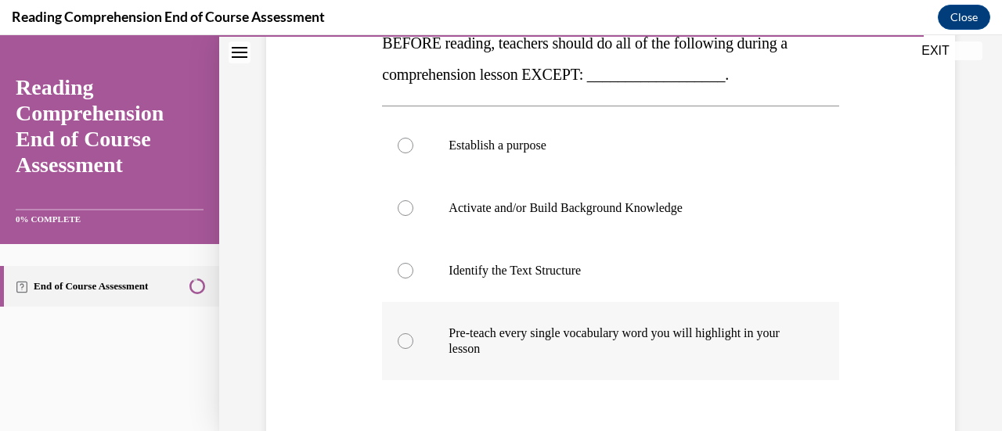
click at [528, 342] on p "Pre-teach every single vocabulary word you will highlight in your lesson" at bounding box center [624, 341] width 351 height 31
click at [413, 342] on input "Pre-teach every single vocabulary word you will highlight in your lesson" at bounding box center [406, 342] width 16 height 16
radio input "true"
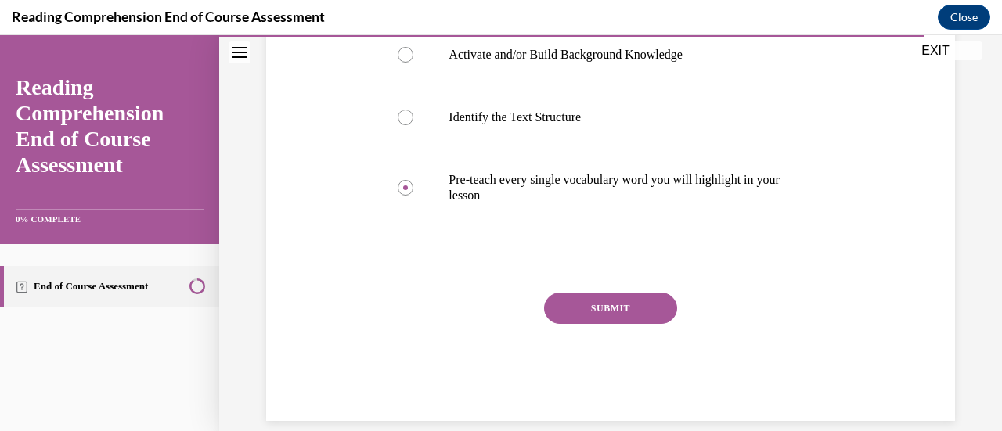
click at [623, 311] on button "SUBMIT" at bounding box center [610, 308] width 133 height 31
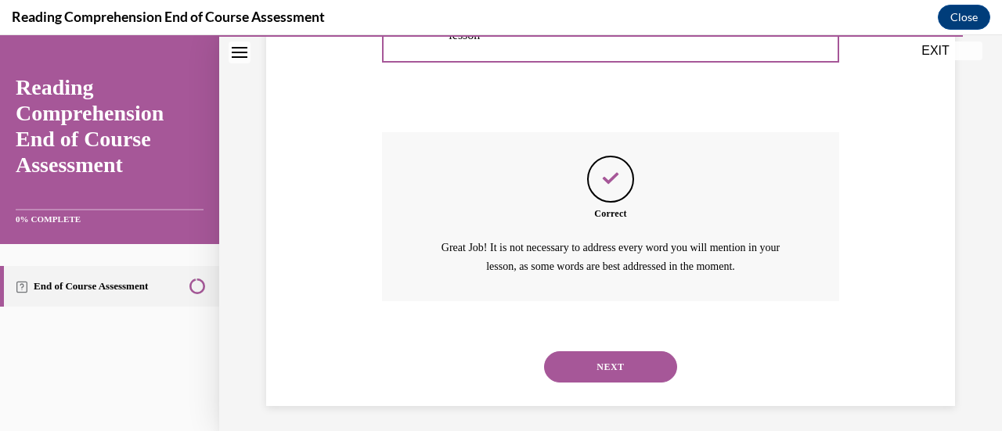
scroll to position [590, 0]
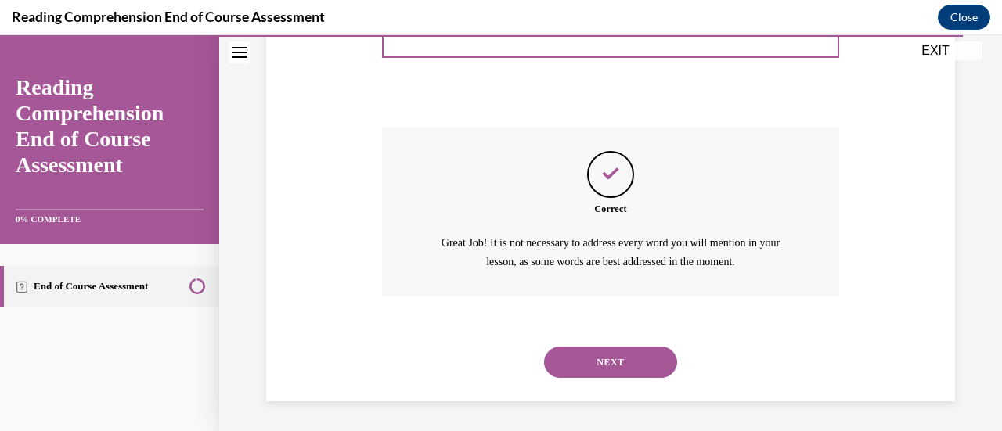
click at [612, 351] on button "NEXT" at bounding box center [610, 362] width 133 height 31
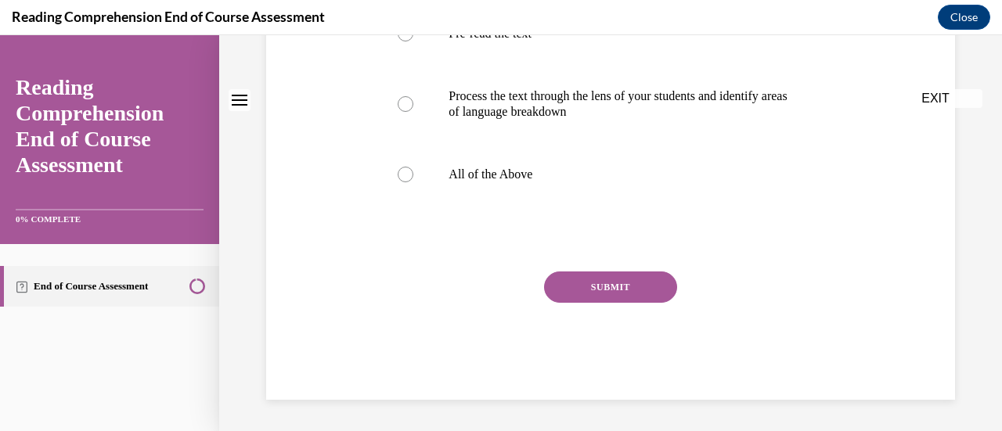
scroll to position [0, 0]
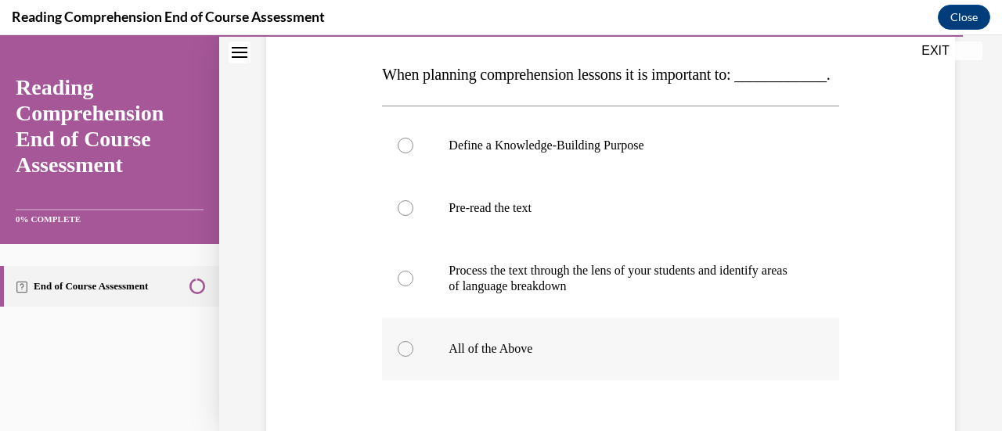
click at [478, 357] on p "All of the Above" at bounding box center [624, 349] width 351 height 16
click at [413, 357] on input "All of the Above" at bounding box center [406, 349] width 16 height 16
radio input "true"
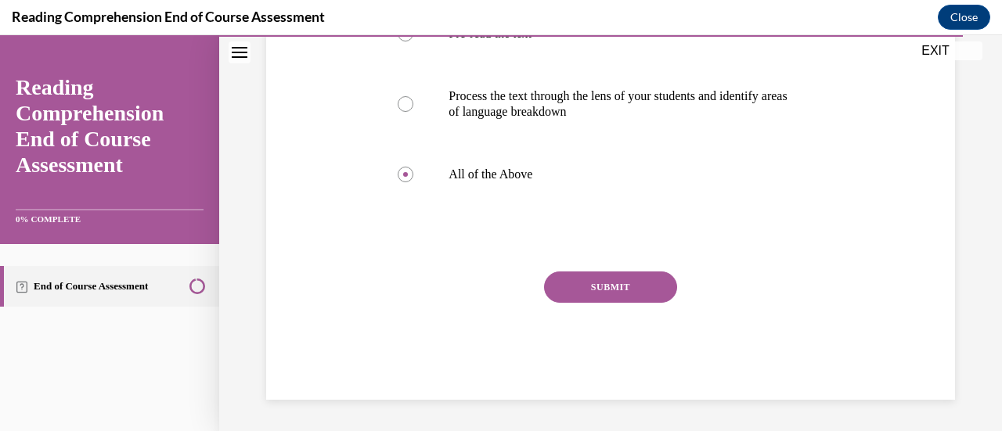
click at [654, 294] on button "SUBMIT" at bounding box center [610, 287] width 133 height 31
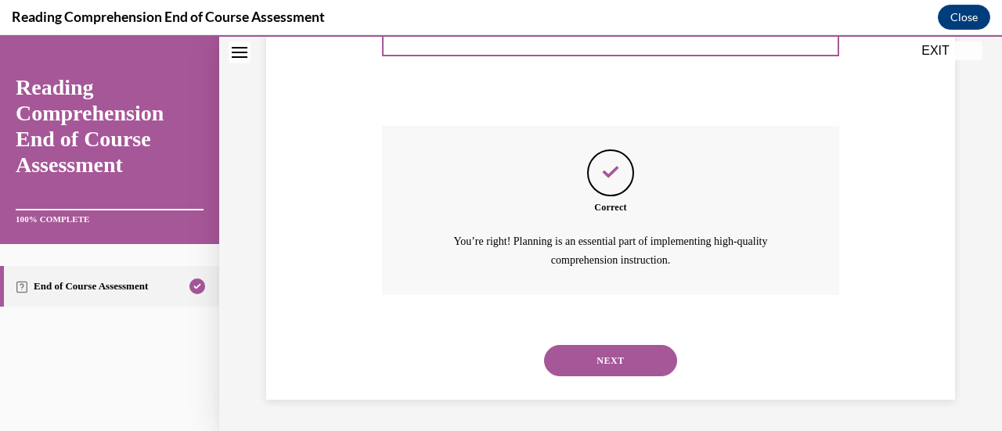
click at [626, 371] on button "NEXT" at bounding box center [610, 360] width 133 height 31
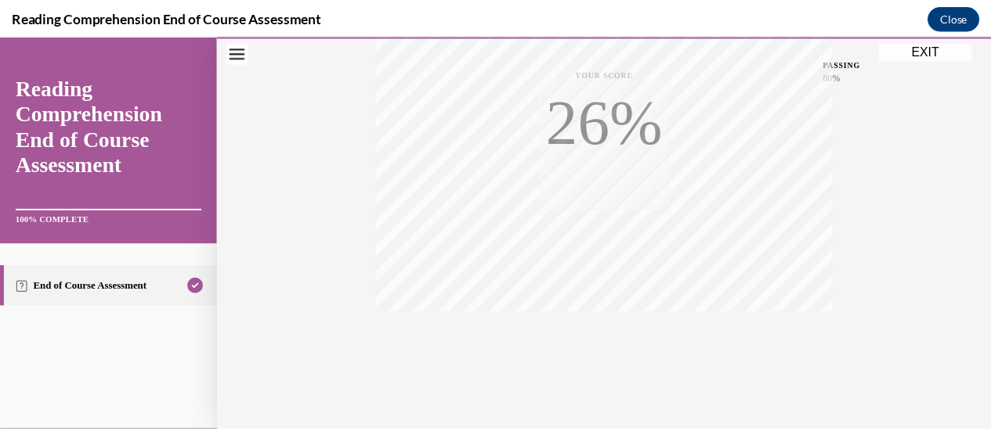
scroll to position [406, 0]
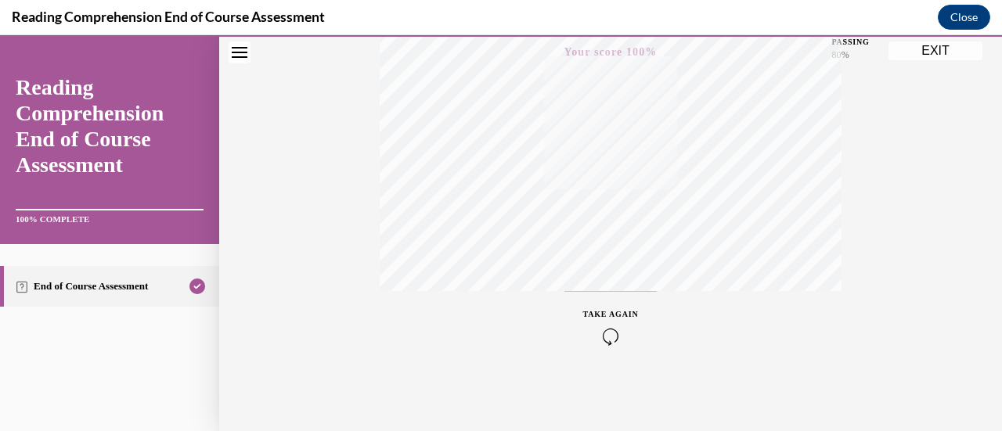
drag, startPoint x: 929, startPoint y: 54, endPoint x: 629, endPoint y: 61, distance: 300.0
click at [929, 54] on button "EXIT" at bounding box center [936, 50] width 94 height 19
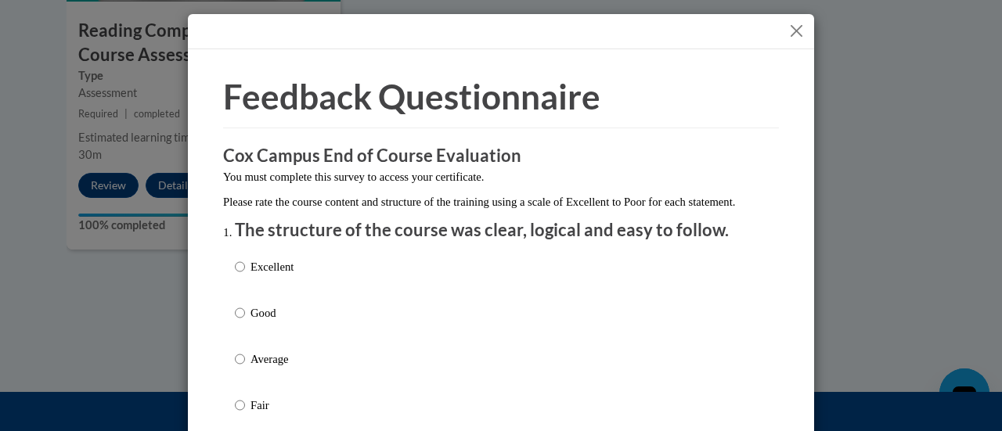
click at [787, 24] on button "Close" at bounding box center [797, 31] width 20 height 20
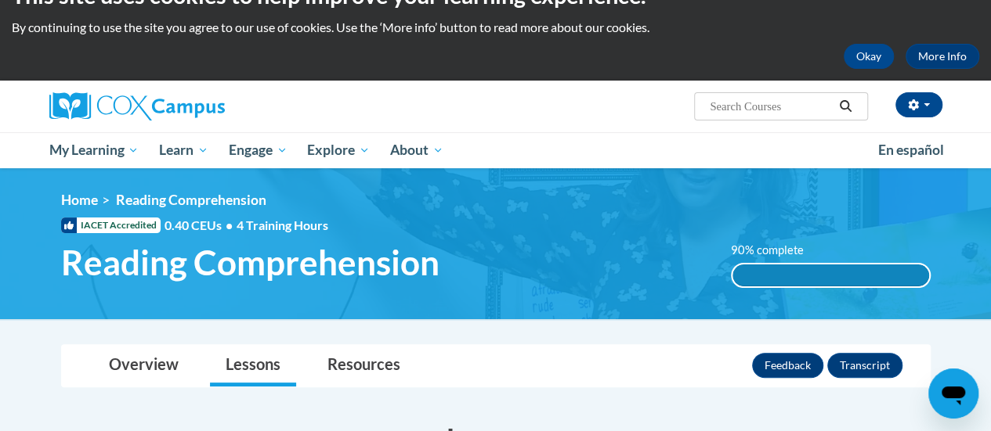
scroll to position [0, 0]
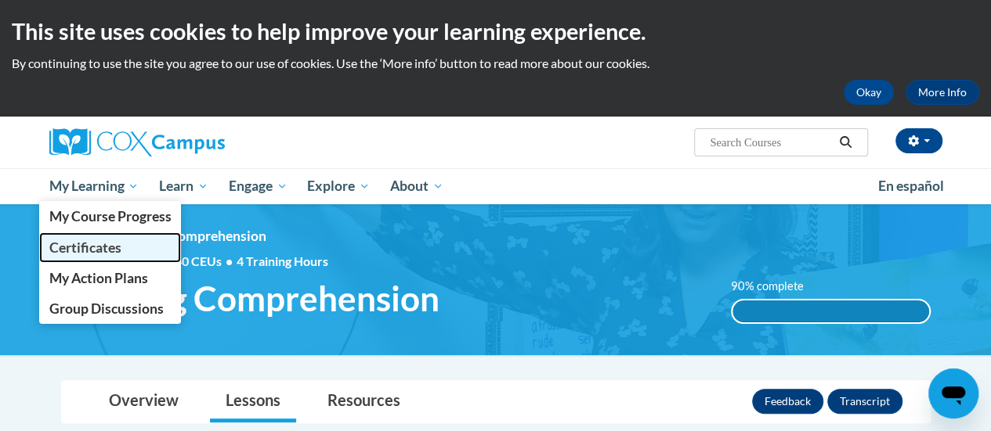
click at [146, 233] on link "Certificates" at bounding box center [110, 248] width 143 height 31
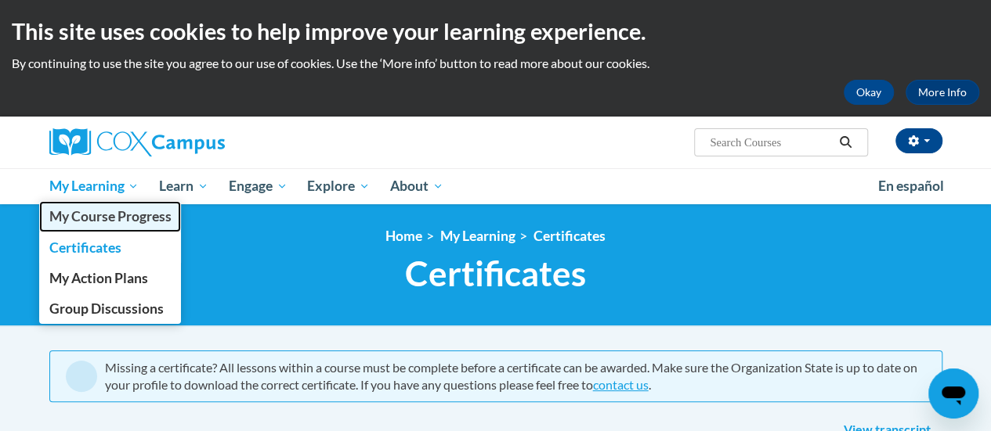
click at [111, 204] on link "My Course Progress" at bounding box center [110, 216] width 143 height 31
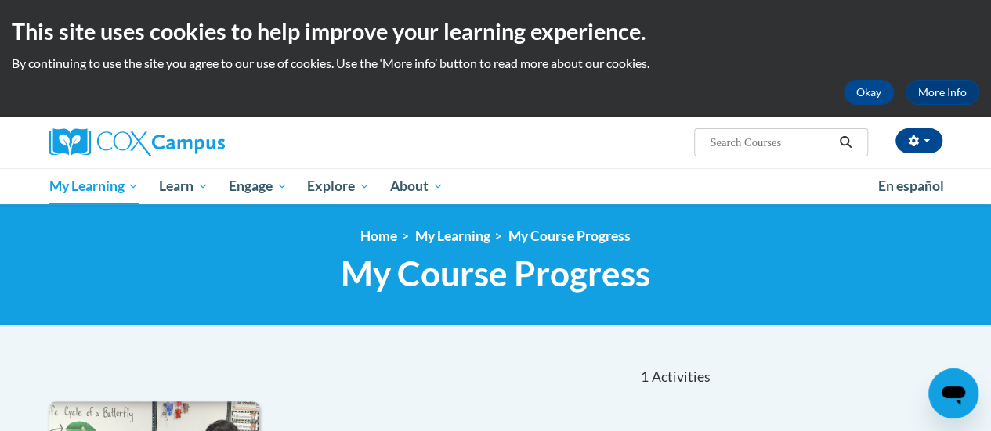
click at [770, 137] on input "Search..." at bounding box center [770, 142] width 125 height 19
type input "reponse to inter"
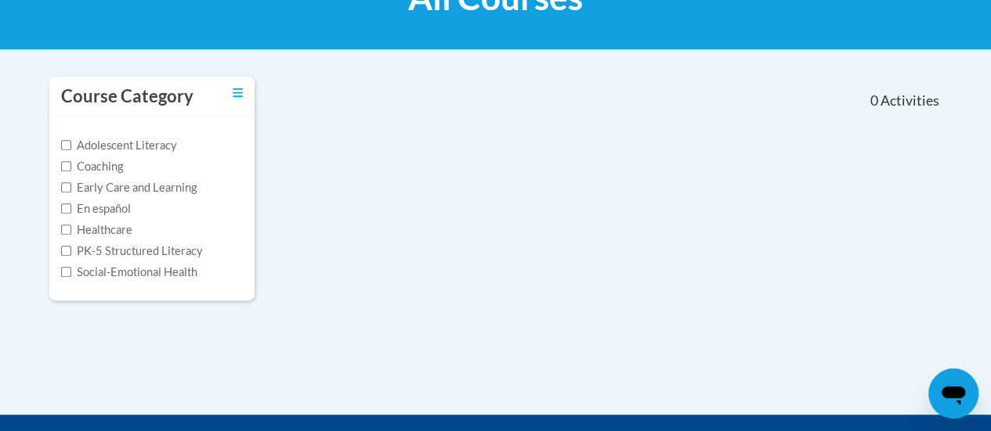
click at [472, 318] on div "Course Category Adolescent Literacy Coaching Early Care and Learning En español…" at bounding box center [496, 198] width 916 height 245
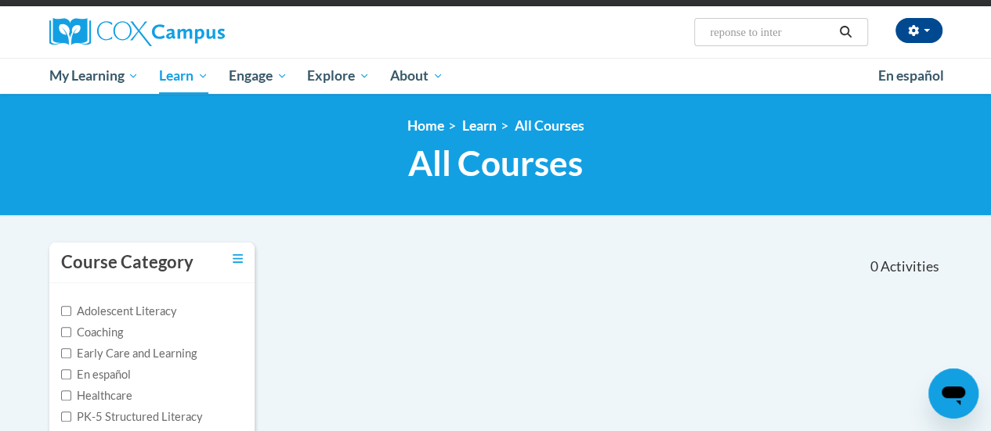
scroll to position [110, 0]
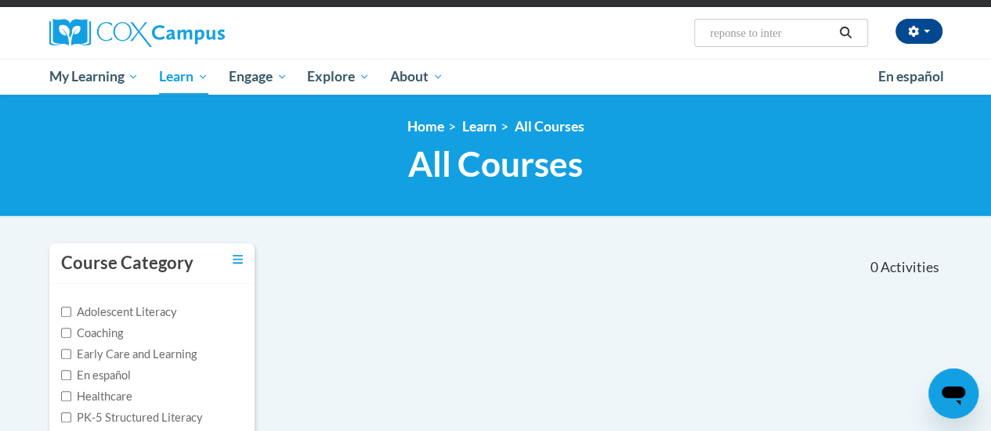
click at [749, 35] on input "reponse to inter" at bounding box center [770, 32] width 125 height 19
type input "r"
type input "respose"
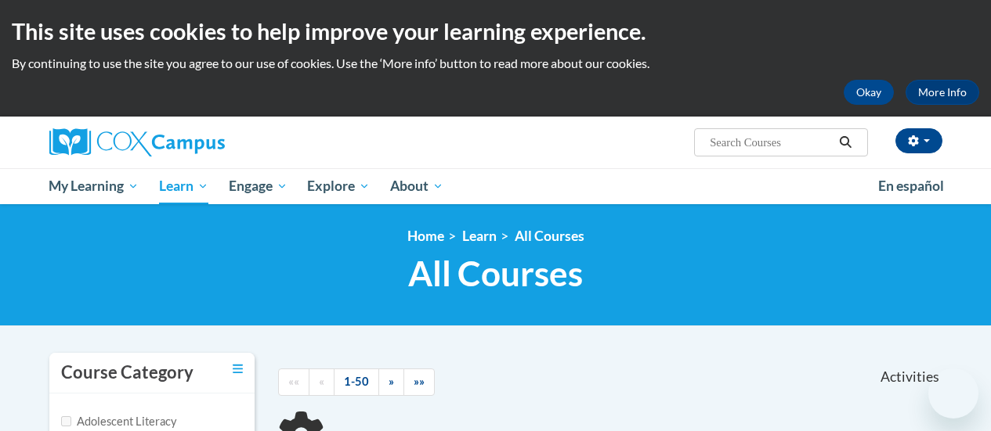
click at [749, 35] on h2 "This site uses cookies to help improve your learning experience." at bounding box center [495, 31] width 967 height 31
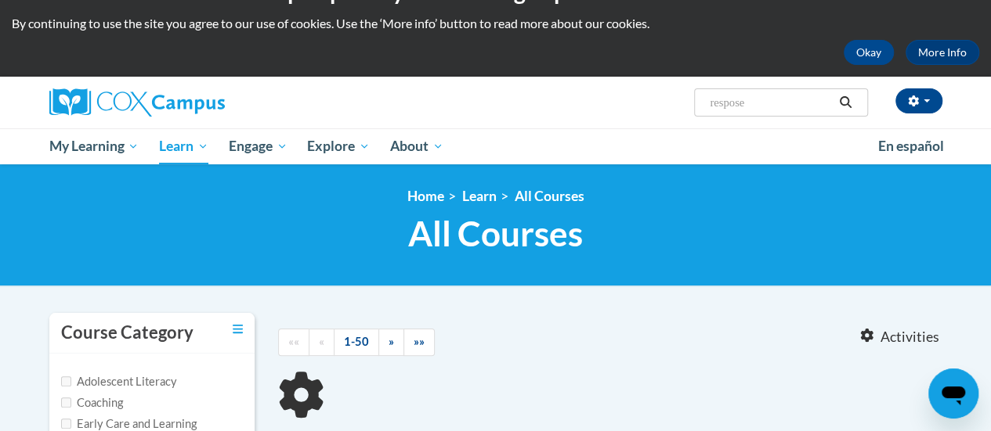
scroll to position [41, 0]
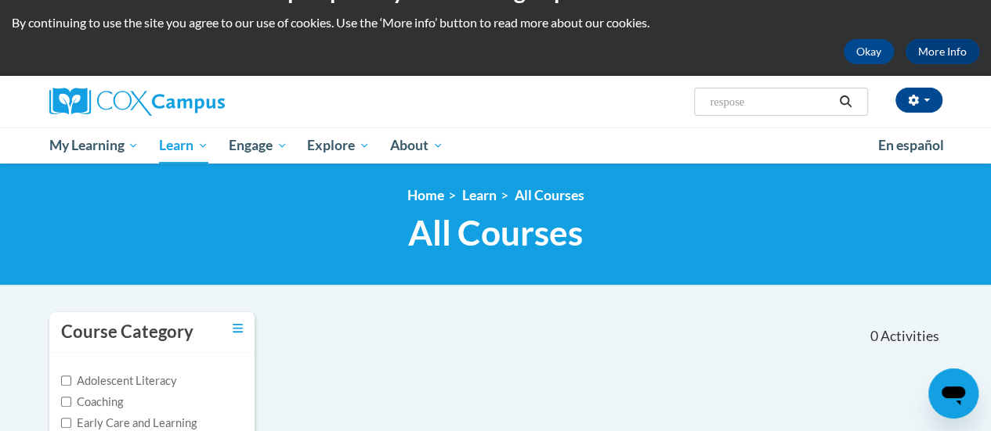
click at [737, 106] on input "respose" at bounding box center [770, 101] width 125 height 19
type input "e"
type input "response"
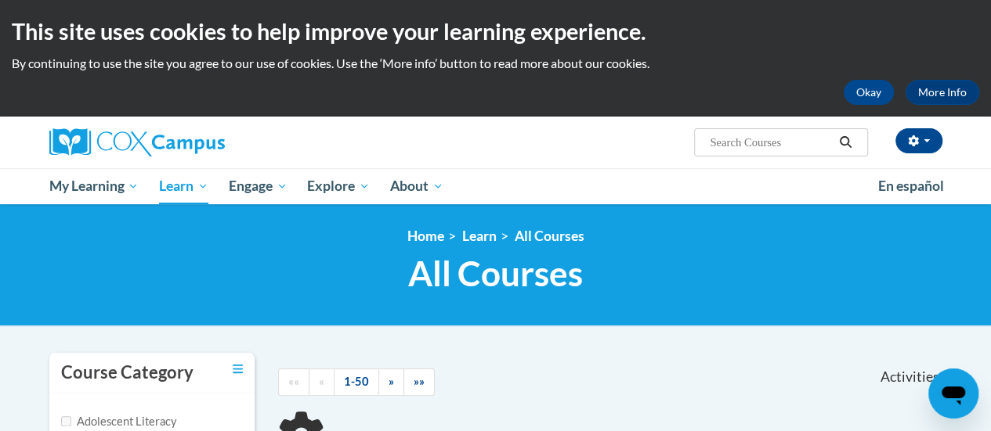
type input "response"
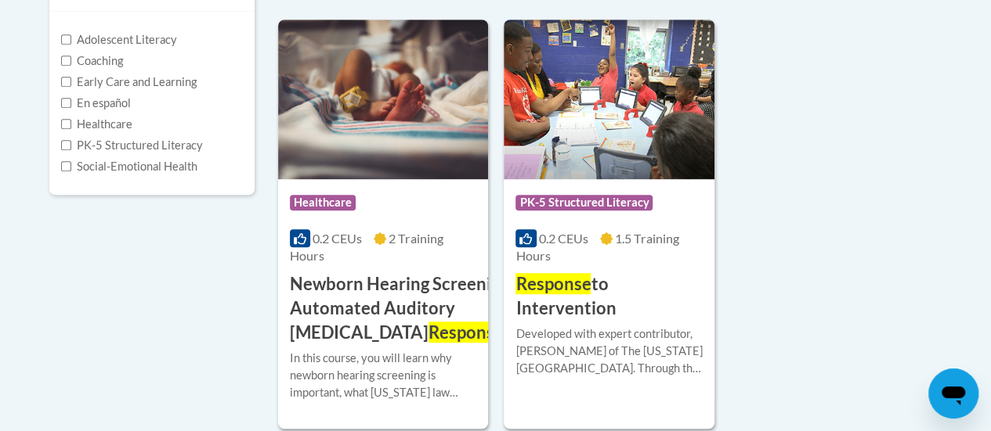
scroll to position [383, 0]
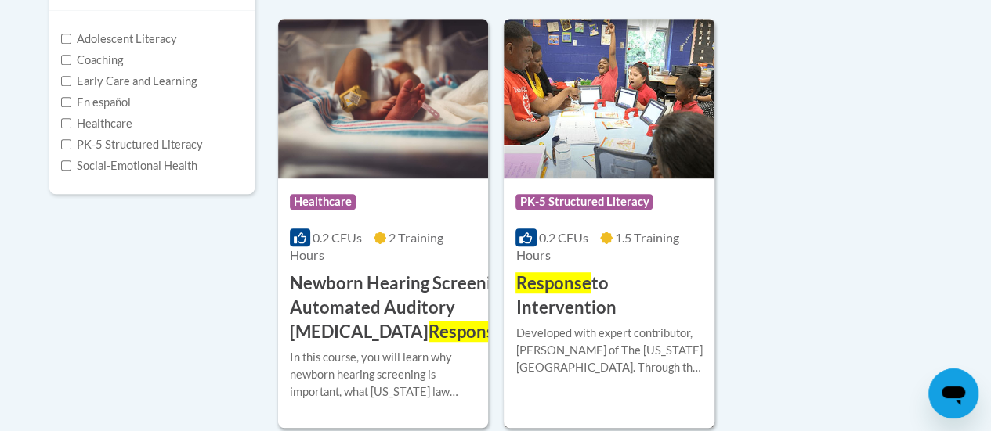
click at [553, 289] on span "Response" at bounding box center [552, 282] width 75 height 21
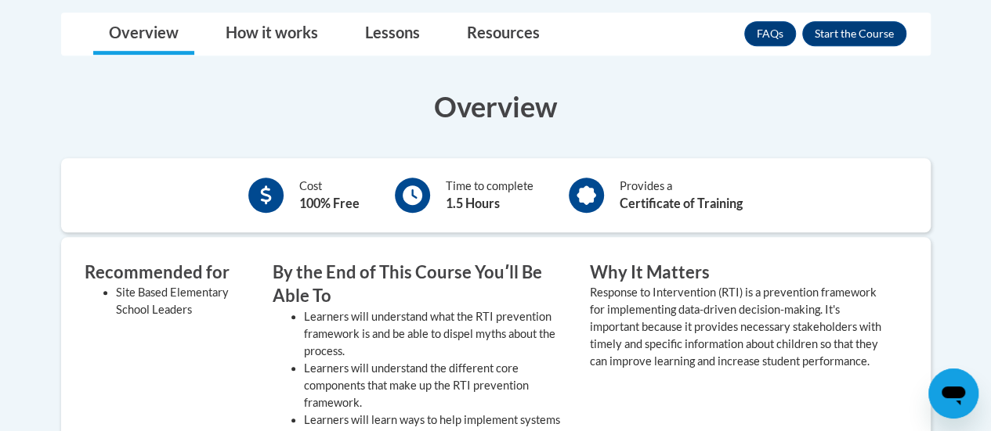
scroll to position [459, 0]
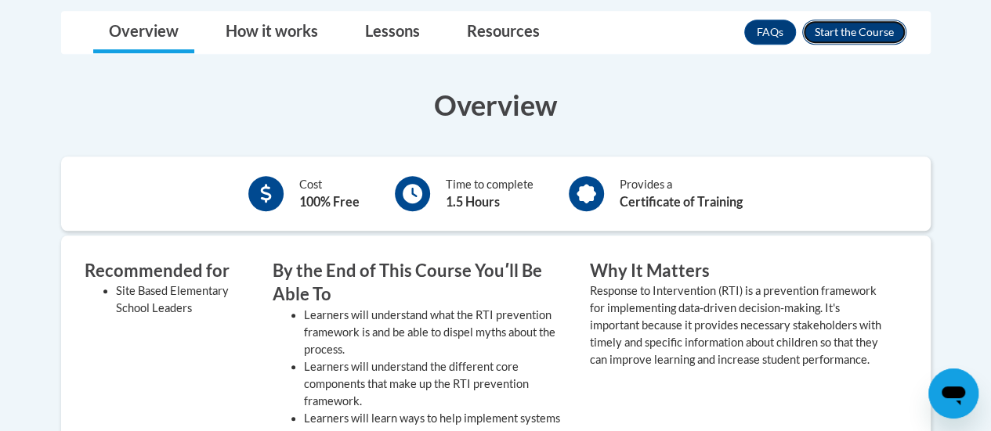
click at [843, 34] on button "Enroll" at bounding box center [854, 32] width 104 height 25
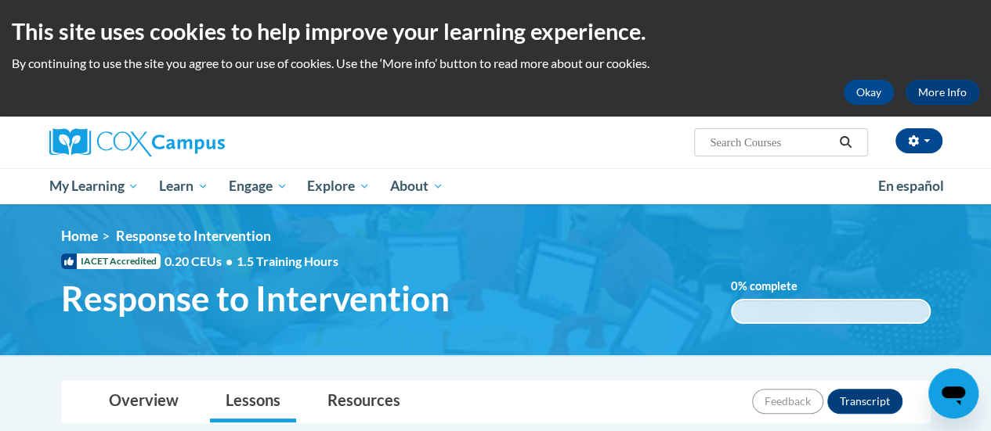
click at [755, 139] on input "Search..." at bounding box center [770, 142] width 125 height 19
type input "teaching writing"
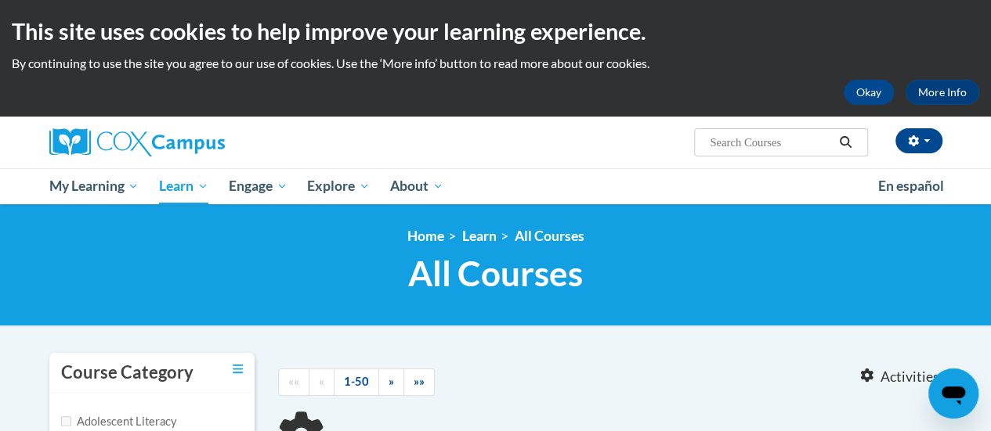
type input "teaching writing"
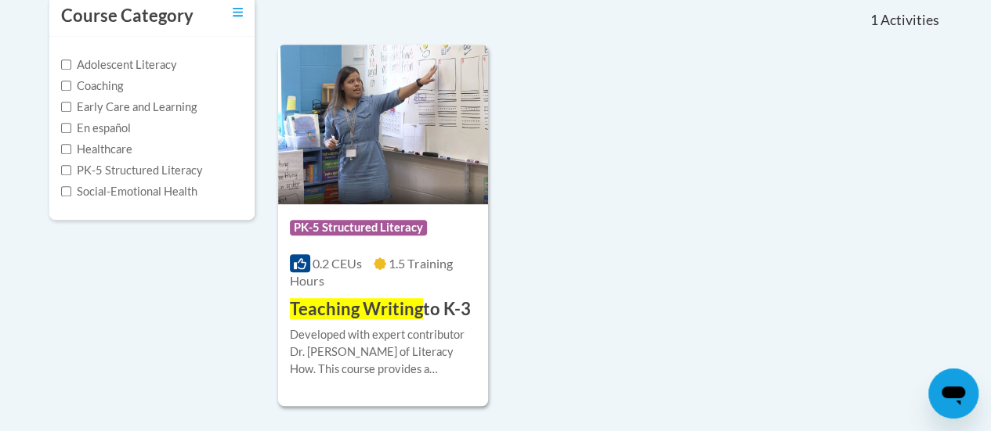
scroll to position [354, 0]
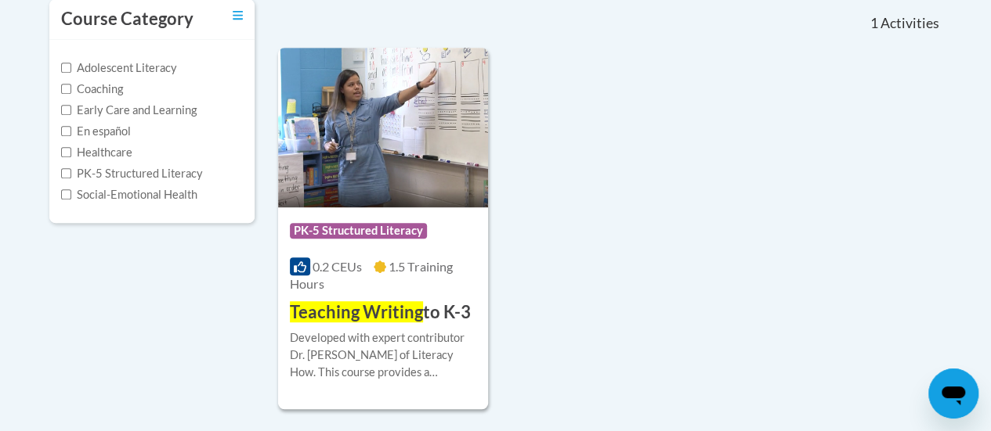
click at [390, 329] on div at bounding box center [383, 329] width 186 height 1
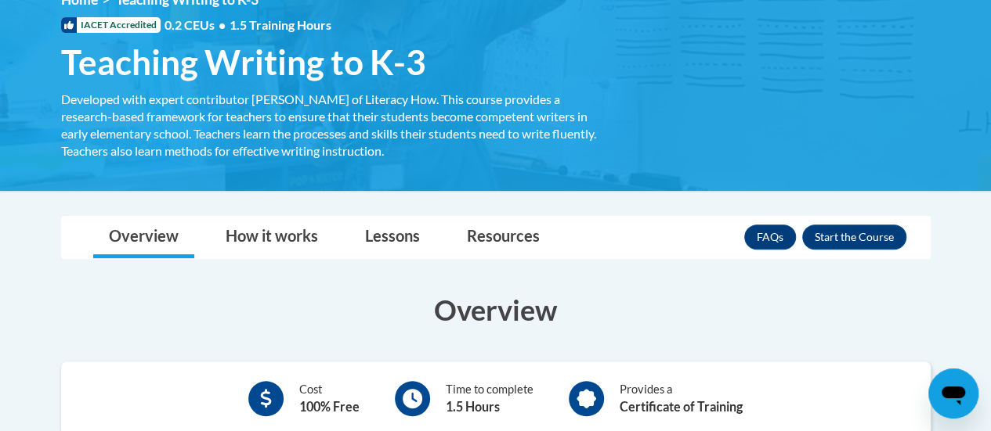
scroll to position [238, 0]
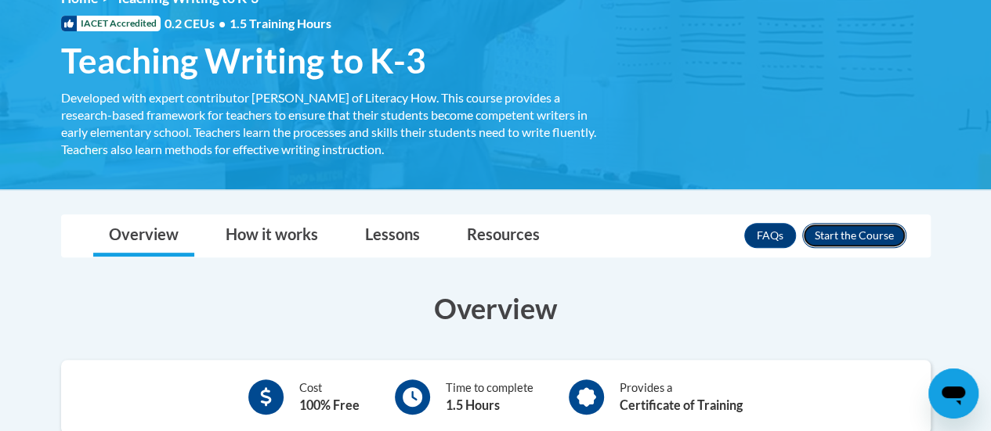
click at [859, 236] on button "Enroll" at bounding box center [854, 235] width 104 height 25
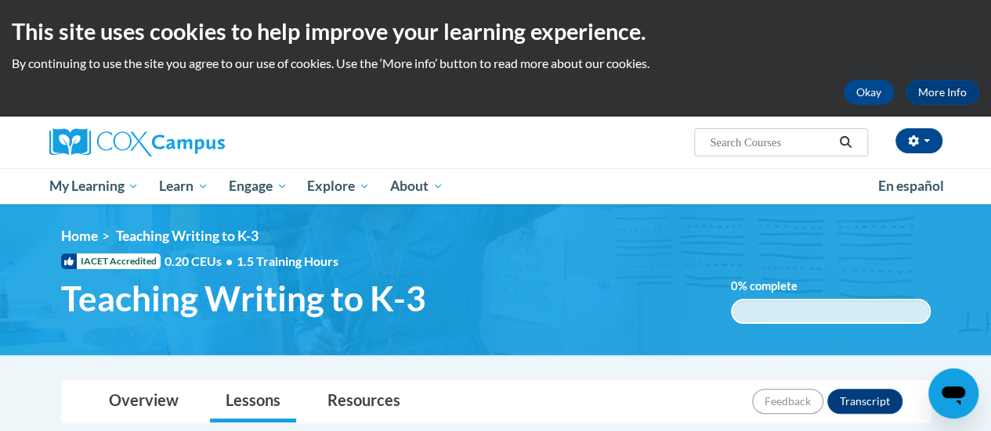
click at [770, 146] on input "Search..." at bounding box center [770, 142] width 125 height 19
type input "data"
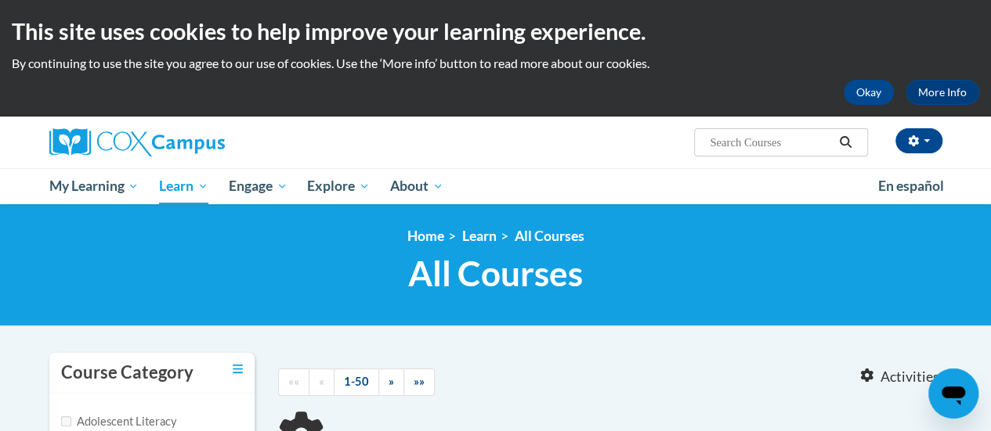
type input "data"
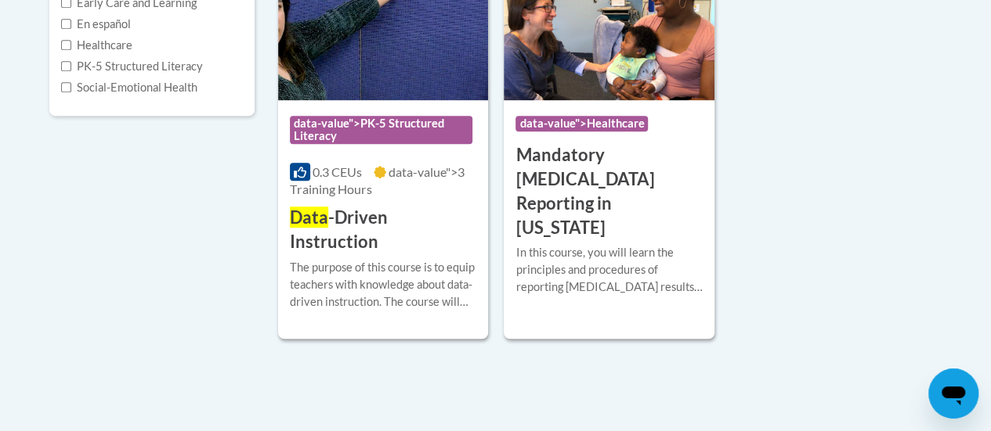
scroll to position [468, 0]
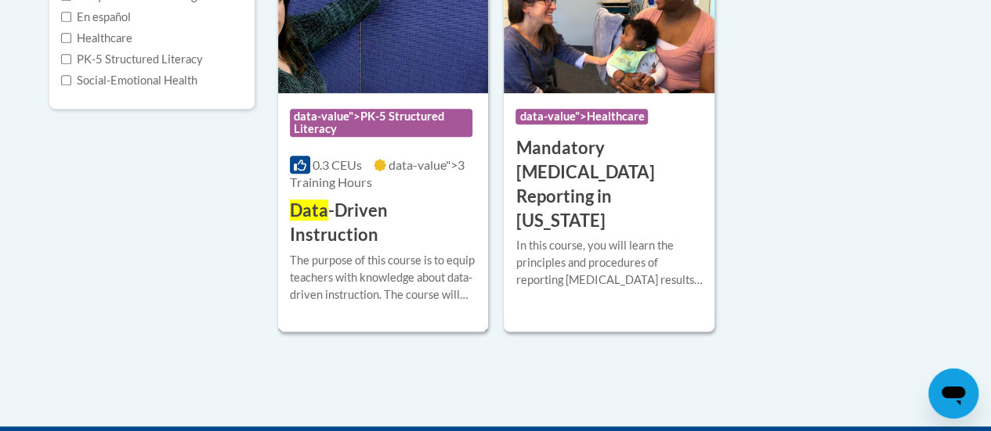
click at [388, 204] on h3 "Data -Driven Instruction" at bounding box center [383, 223] width 186 height 49
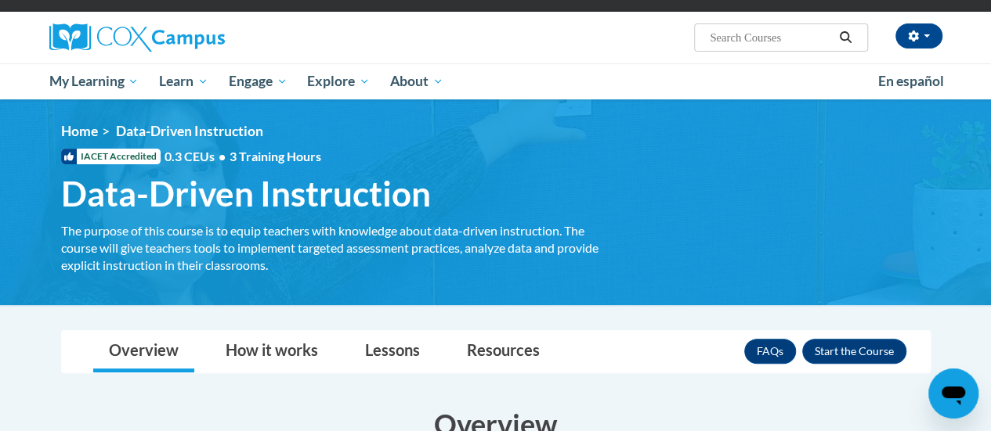
scroll to position [200, 0]
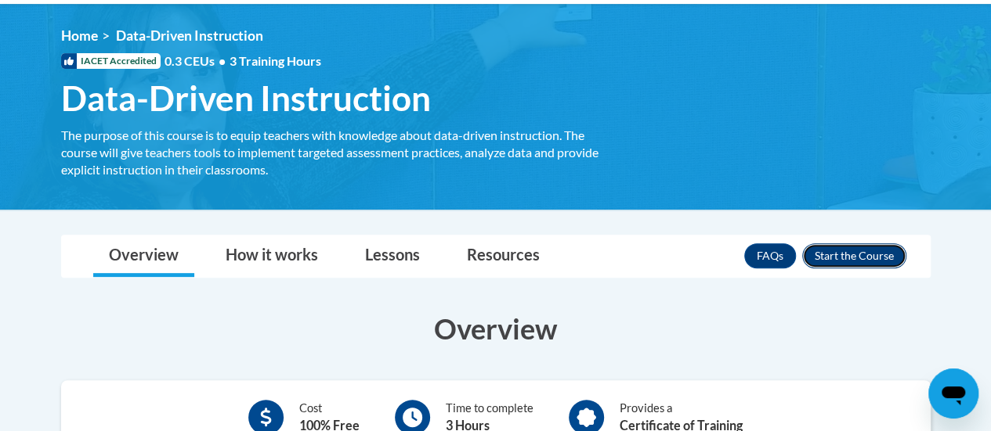
click at [850, 252] on button "Enroll" at bounding box center [854, 256] width 104 height 25
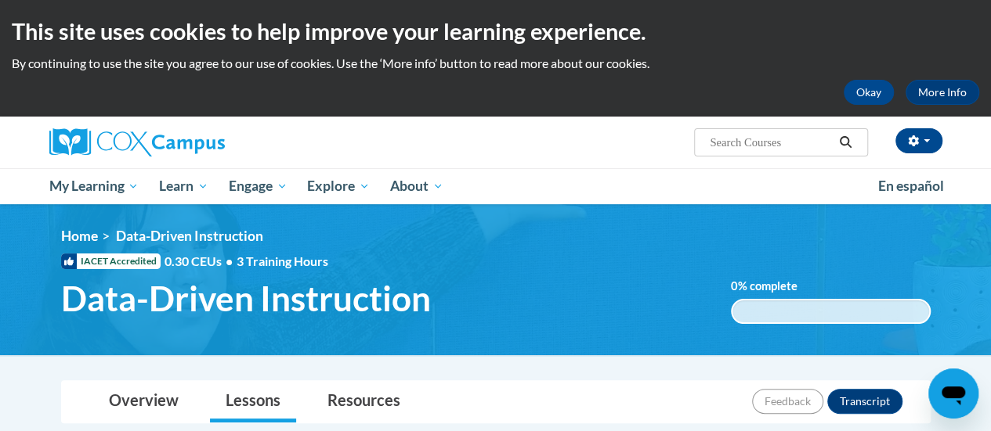
click at [775, 146] on input "Search..." at bounding box center [770, 142] width 125 height 19
type input "reading"
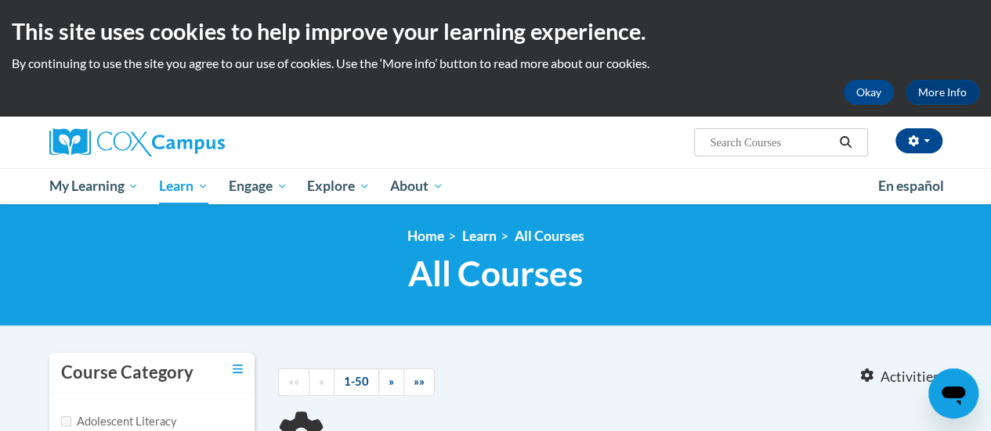
type input "reading"
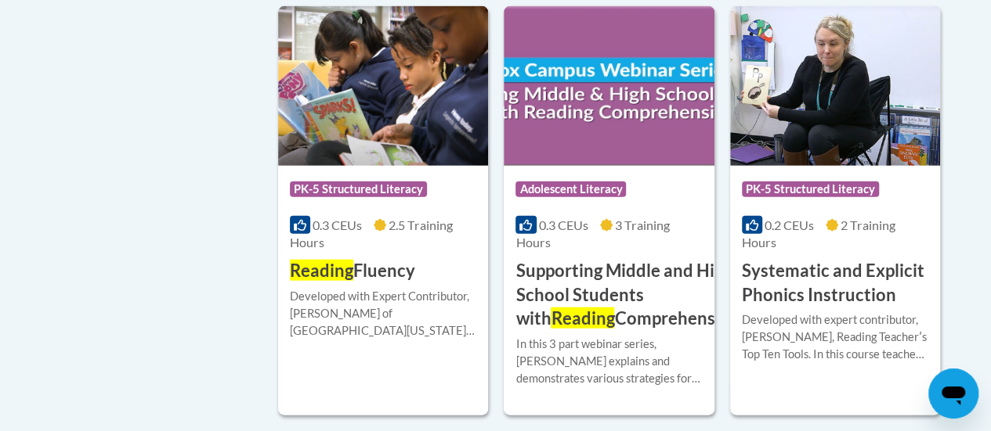
scroll to position [1719, 0]
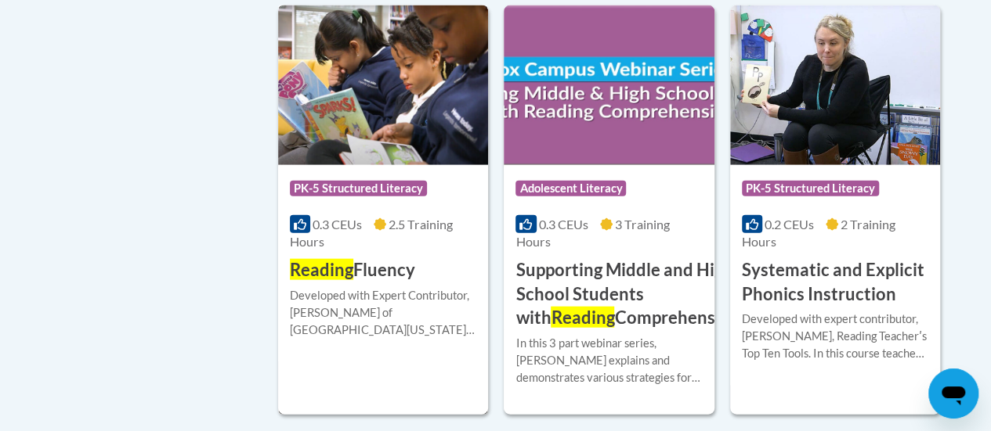
click at [388, 283] on div "More Info Enroll Developed with Expert Contributor, [PERSON_NAME] of [GEOGRAPHI…" at bounding box center [383, 323] width 210 height 80
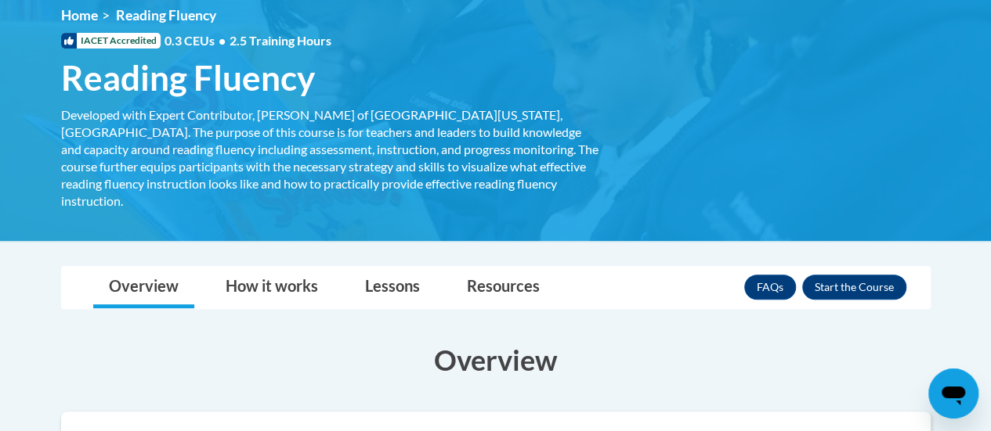
scroll to position [222, 0]
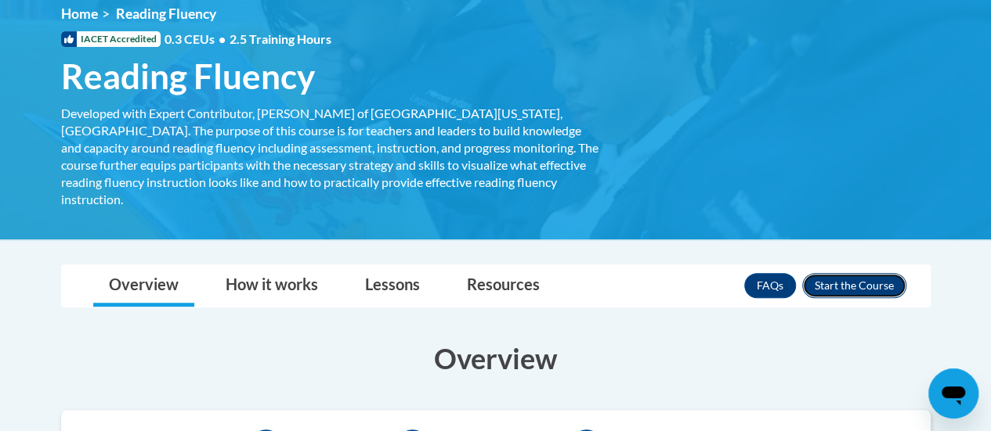
click at [857, 273] on button "Enroll" at bounding box center [854, 285] width 104 height 25
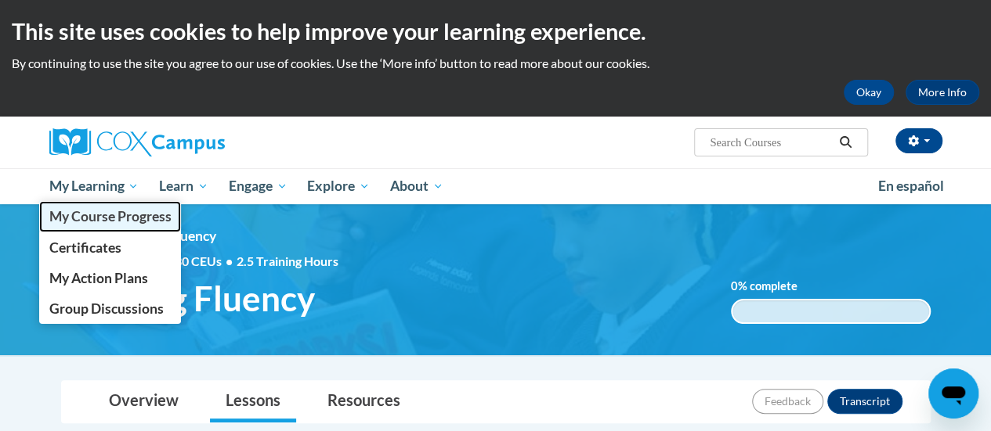
click at [106, 204] on link "My Course Progress" at bounding box center [110, 216] width 143 height 31
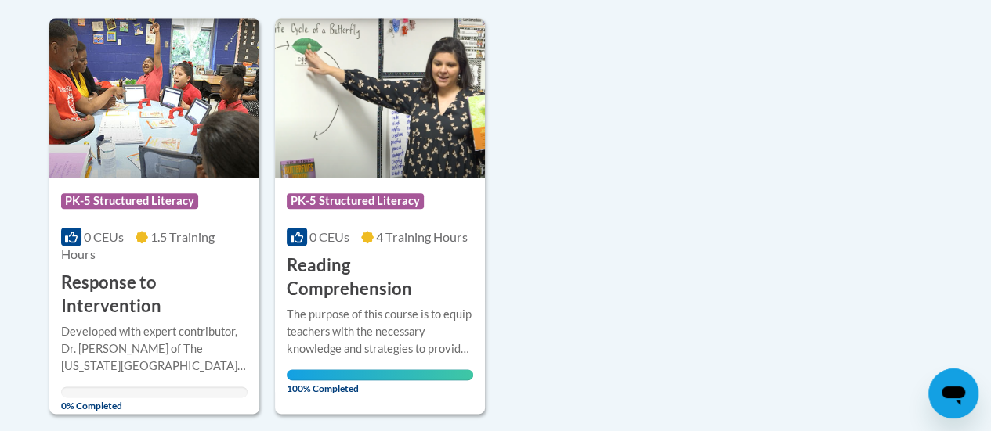
scroll to position [798, 0]
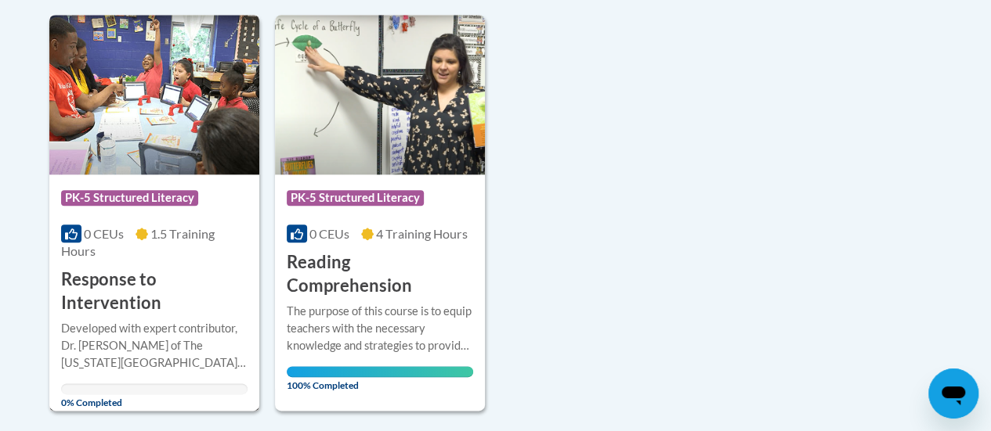
click at [102, 287] on h3 "Response to Intervention" at bounding box center [154, 292] width 186 height 49
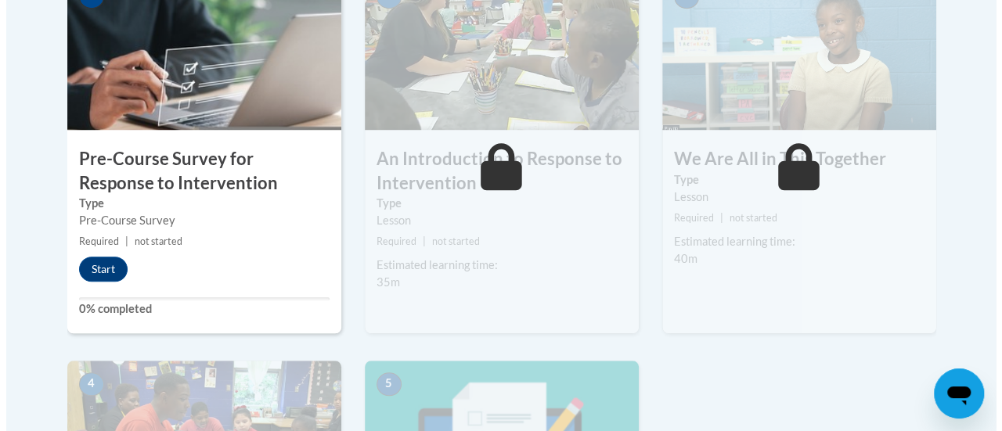
scroll to position [554, 0]
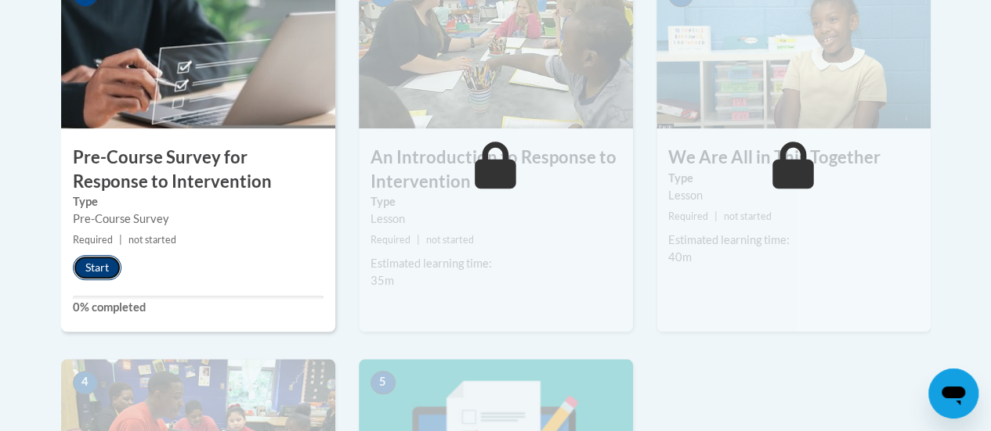
click at [96, 269] on button "Start" at bounding box center [97, 267] width 49 height 25
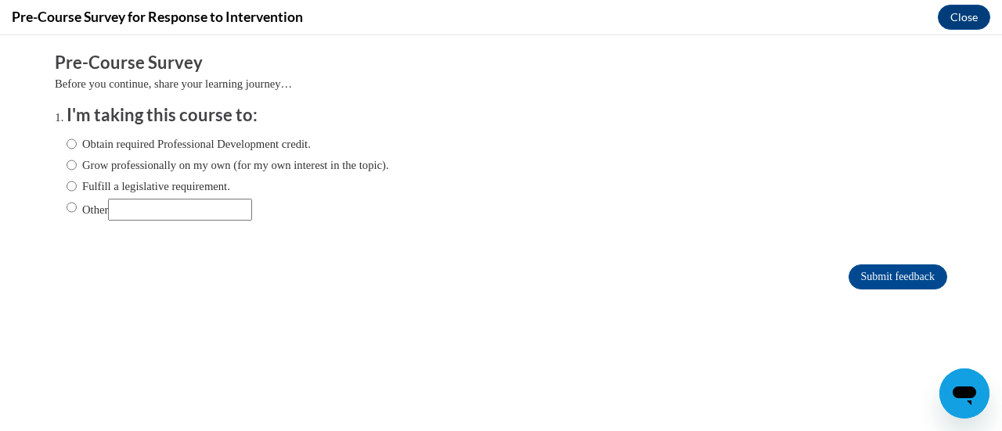
scroll to position [0, 0]
click at [261, 142] on label "Obtain required Professional Development credit." at bounding box center [189, 143] width 244 height 17
click at [77, 142] on input "Obtain required Professional Development credit." at bounding box center [72, 143] width 10 height 17
radio input "true"
click at [878, 285] on input "Submit feedback" at bounding box center [898, 277] width 99 height 25
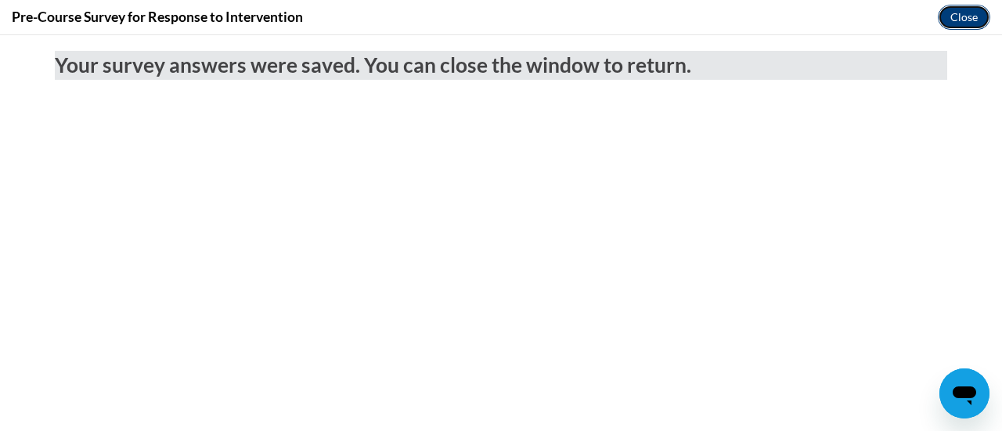
click at [958, 23] on button "Close" at bounding box center [964, 17] width 52 height 25
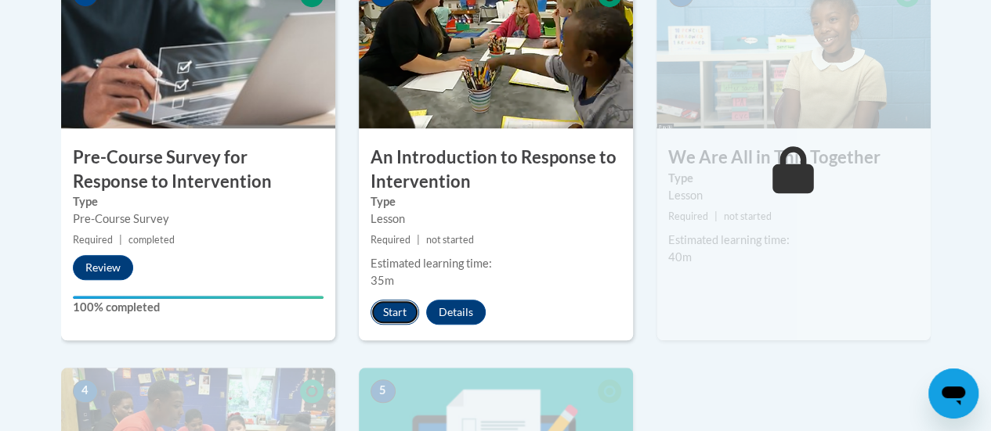
click at [384, 305] on button "Start" at bounding box center [394, 312] width 49 height 25
